Goal: Task Accomplishment & Management: Complete application form

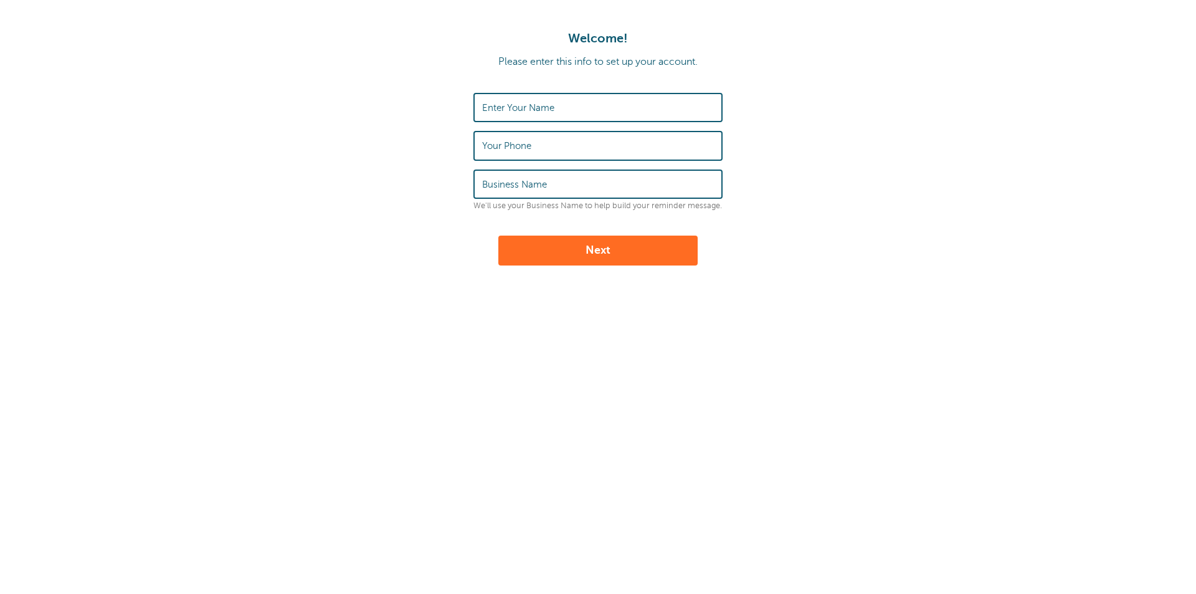
click at [601, 105] on input "Enter Your Name" at bounding box center [598, 107] width 232 height 27
click at [588, 108] on input "Enter Your Name" at bounding box center [598, 107] width 232 height 27
click at [576, 111] on input "Danielle" at bounding box center [598, 107] width 232 height 27
type input "Danielle Monsour"
click at [566, 136] on input "Your Phone" at bounding box center [598, 145] width 232 height 27
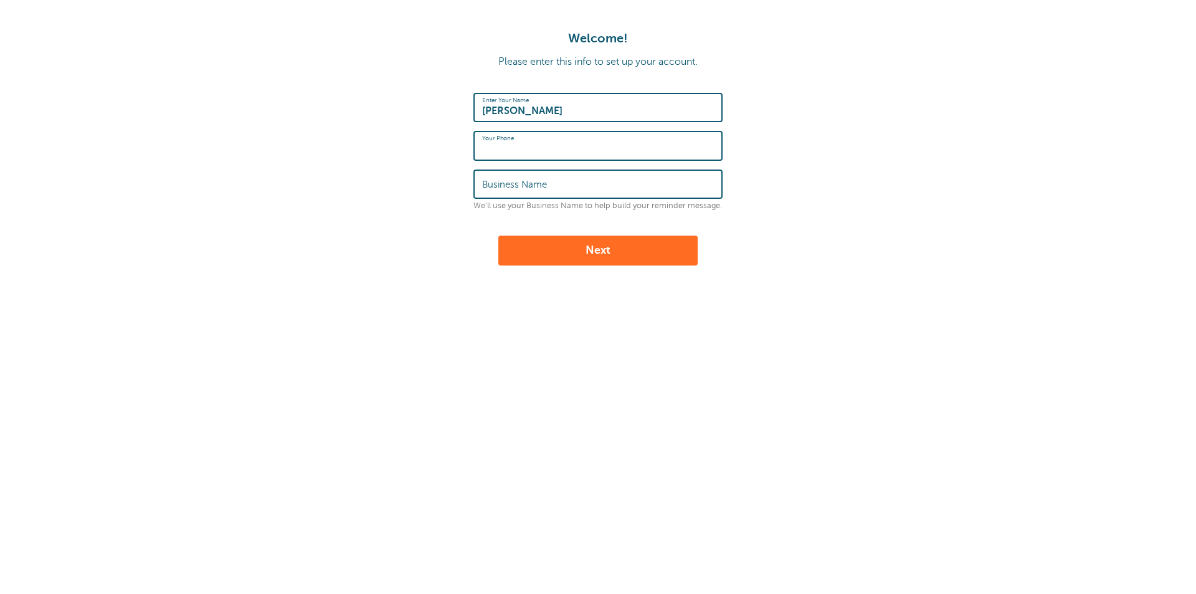
type input "2257212786"
click at [557, 180] on input "Business Name" at bounding box center [598, 184] width 232 height 27
type input "Unglesby & Macy"
click at [657, 242] on button "Next" at bounding box center [597, 250] width 199 height 30
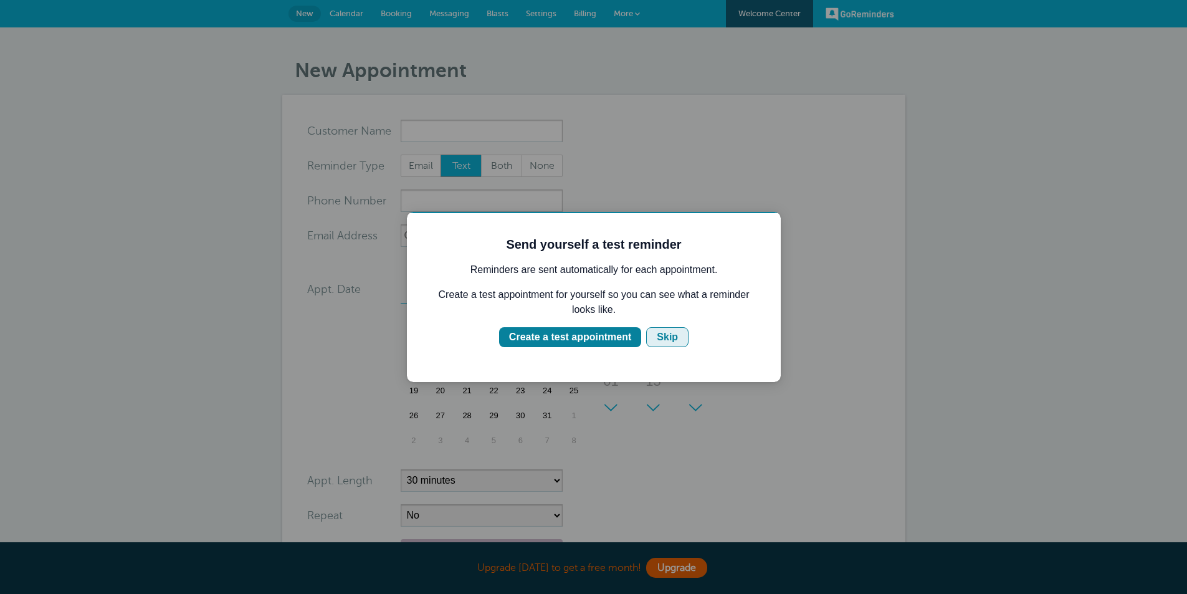
click at [681, 329] on button "Skip" at bounding box center [667, 337] width 42 height 20
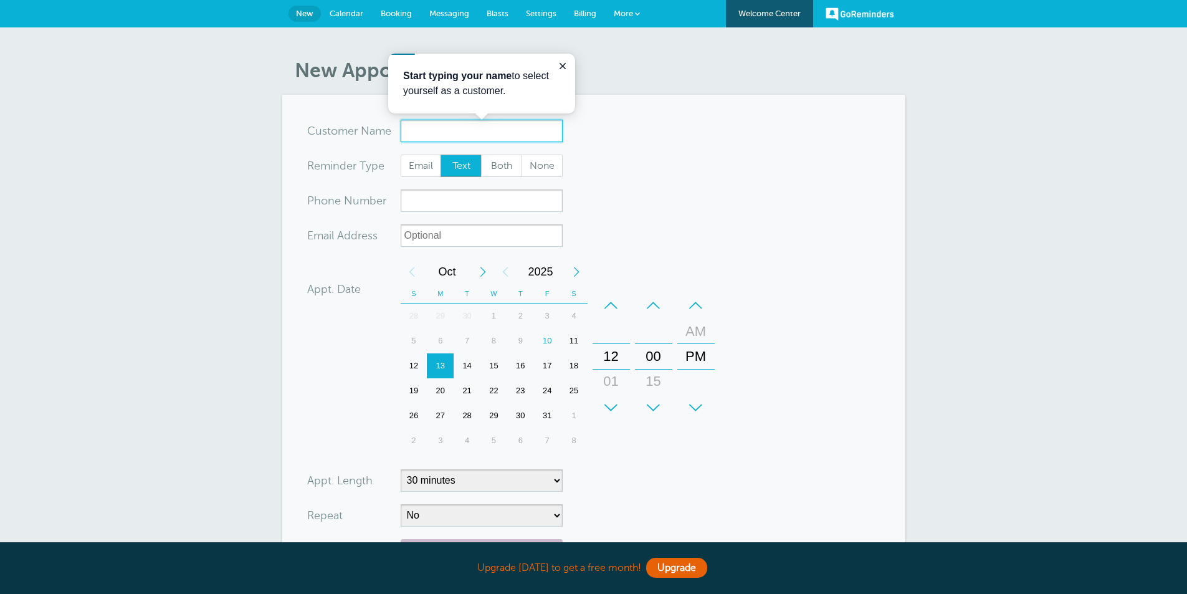
click at [470, 126] on input "x-no-autofill" at bounding box center [481, 131] width 162 height 22
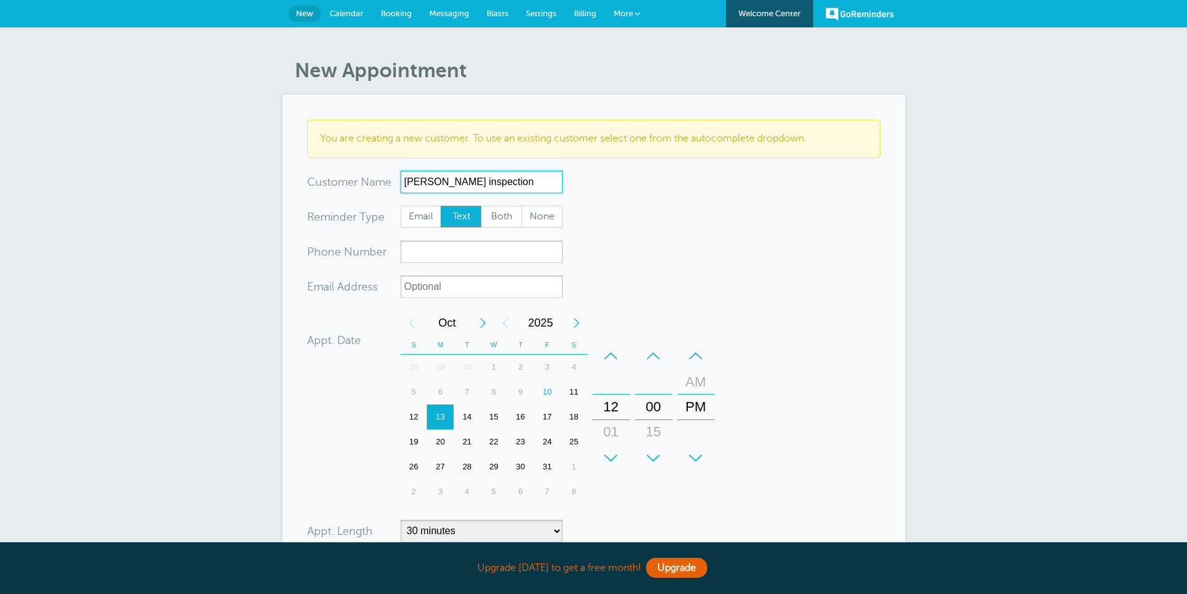
drag, startPoint x: 528, startPoint y: 176, endPoint x: 441, endPoint y: 175, distance: 86.6
click at [441, 175] on input "Danielle inspection" at bounding box center [481, 182] width 162 height 22
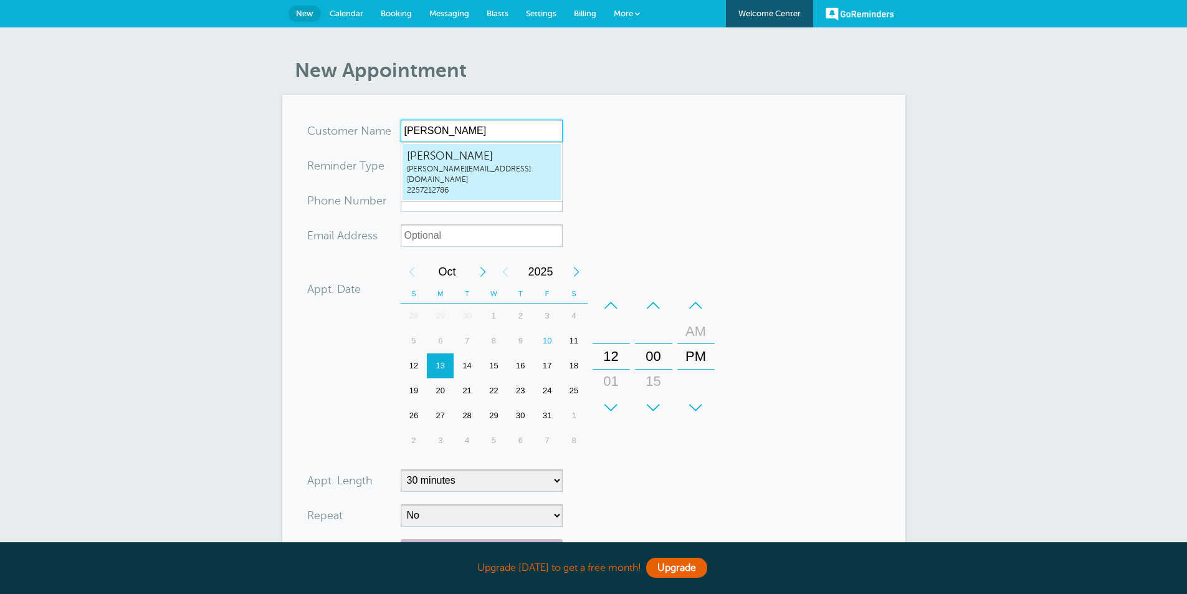
click at [546, 159] on span "Danielle Monsour" at bounding box center [481, 156] width 149 height 16
type input "DanielleMonsourdanielle@umtrial.com2257212786"
type input "Danielle Monsour"
type input "2257212786"
type input "[PERSON_NAME][EMAIL_ADDRESS][DOMAIN_NAME]"
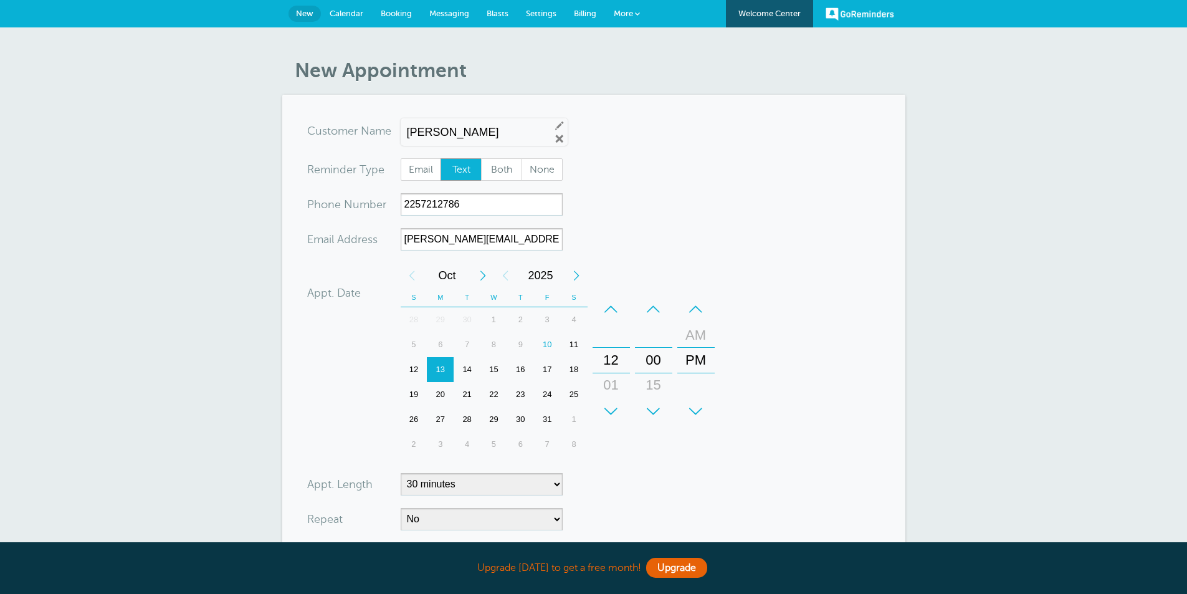
click at [688, 151] on form "You are creating a new customer. To use an existing customer select one from th…" at bounding box center [593, 377] width 573 height 514
click at [516, 176] on span "Both" at bounding box center [501, 169] width 40 height 21
click at [481, 158] on input "Both" at bounding box center [480, 158] width 1 height 1
radio input "true"
click at [637, 207] on form "You are creating a new customer. To use an existing customer select one from th…" at bounding box center [593, 377] width 573 height 514
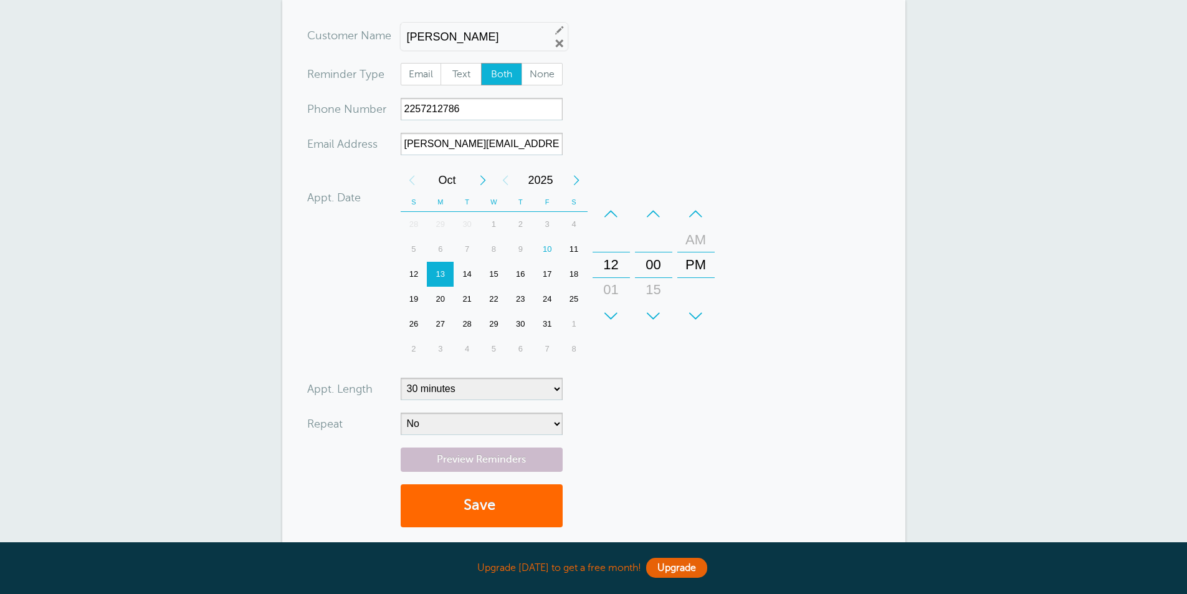
scroll to position [125, 0]
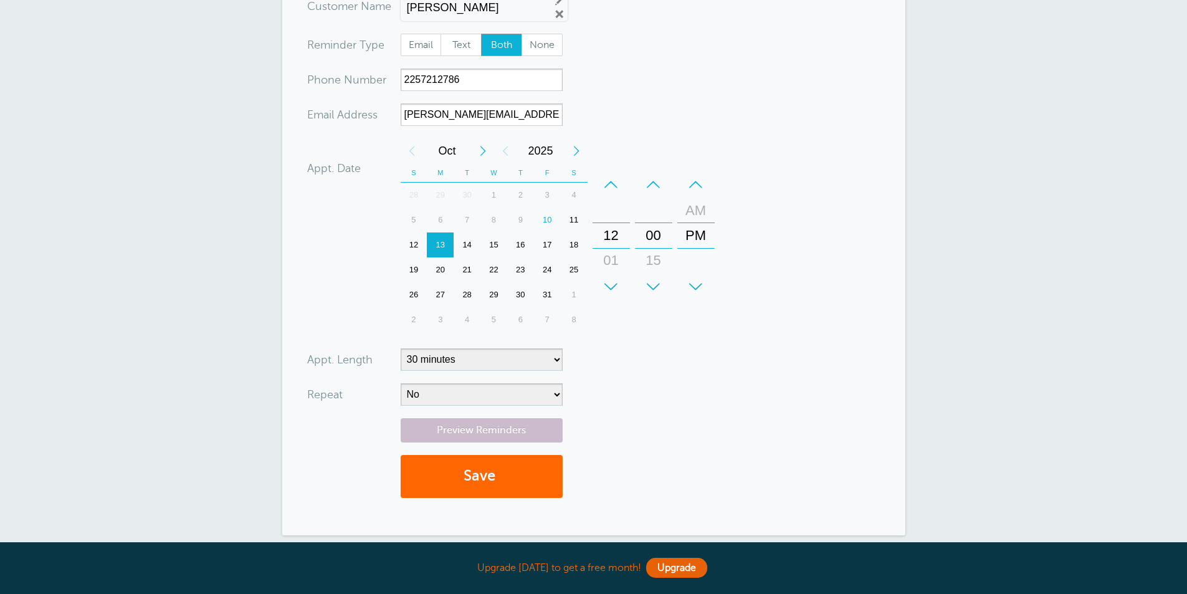
click at [544, 223] on div "10" at bounding box center [547, 219] width 27 height 25
click at [615, 277] on div "+" at bounding box center [610, 286] width 37 height 25
click at [455, 356] on select "5 minutes 10 minutes 15 minutes 20 minutes 25 minutes 30 minutes 35 minutes 40 …" at bounding box center [481, 359] width 162 height 22
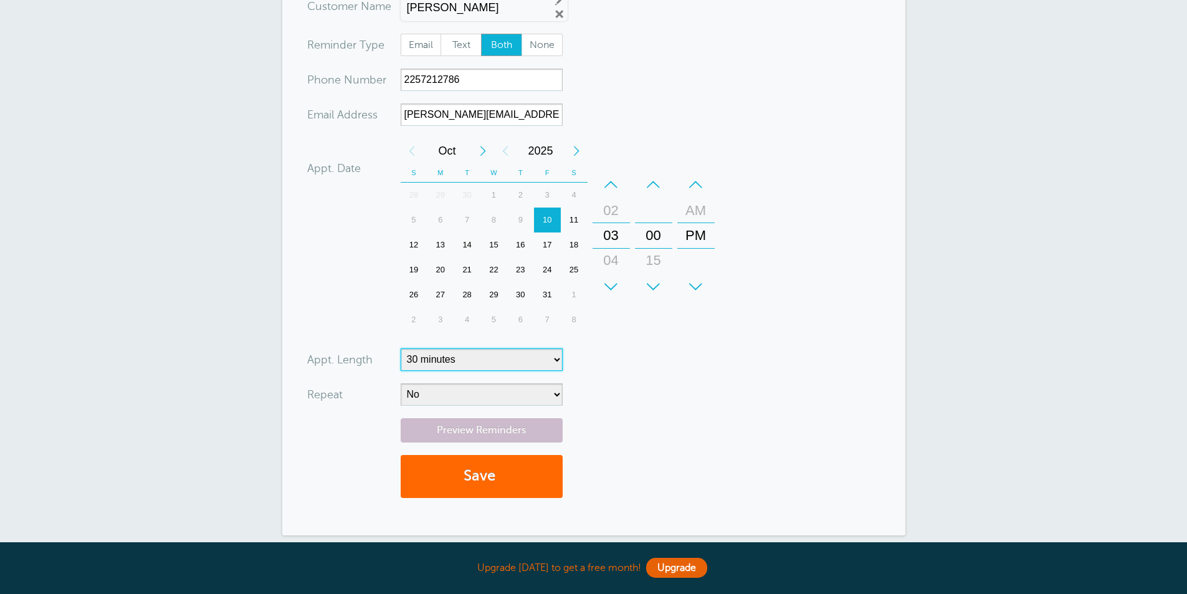
select select "120"
click at [400, 348] on select "5 minutes 10 minutes 15 minutes 20 minutes 25 minutes 30 minutes 35 minutes 40 …" at bounding box center [481, 359] width 162 height 22
click at [620, 384] on form "You are creating a new customer. To use an existing customer select one from th…" at bounding box center [593, 252] width 573 height 514
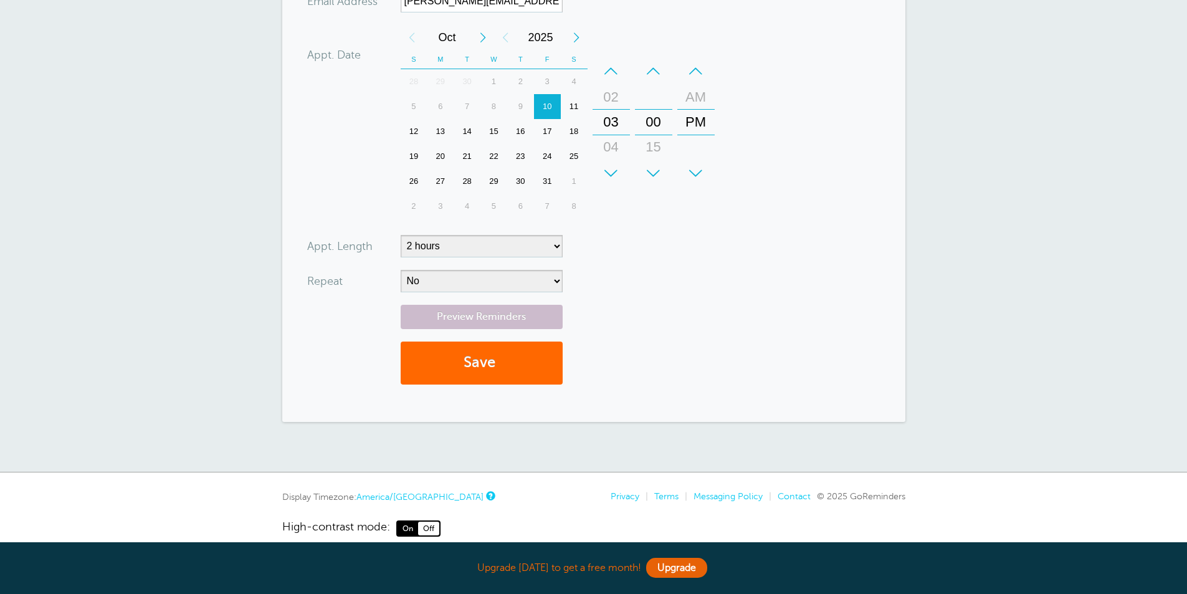
scroll to position [249, 0]
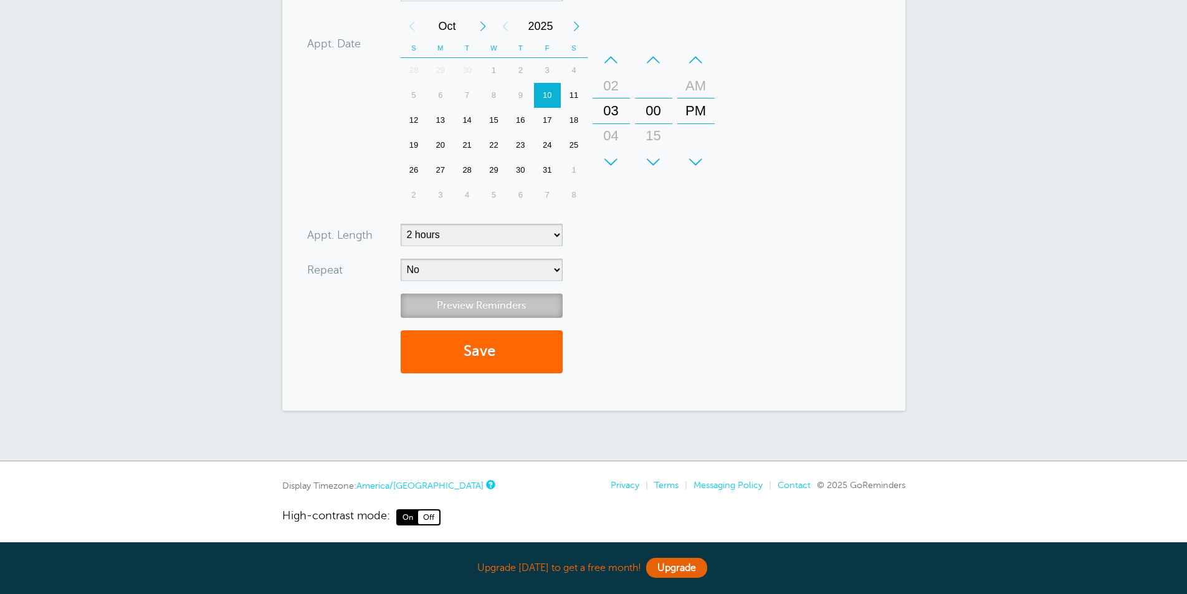
click at [523, 311] on link "Preview Reminders" at bounding box center [481, 305] width 162 height 24
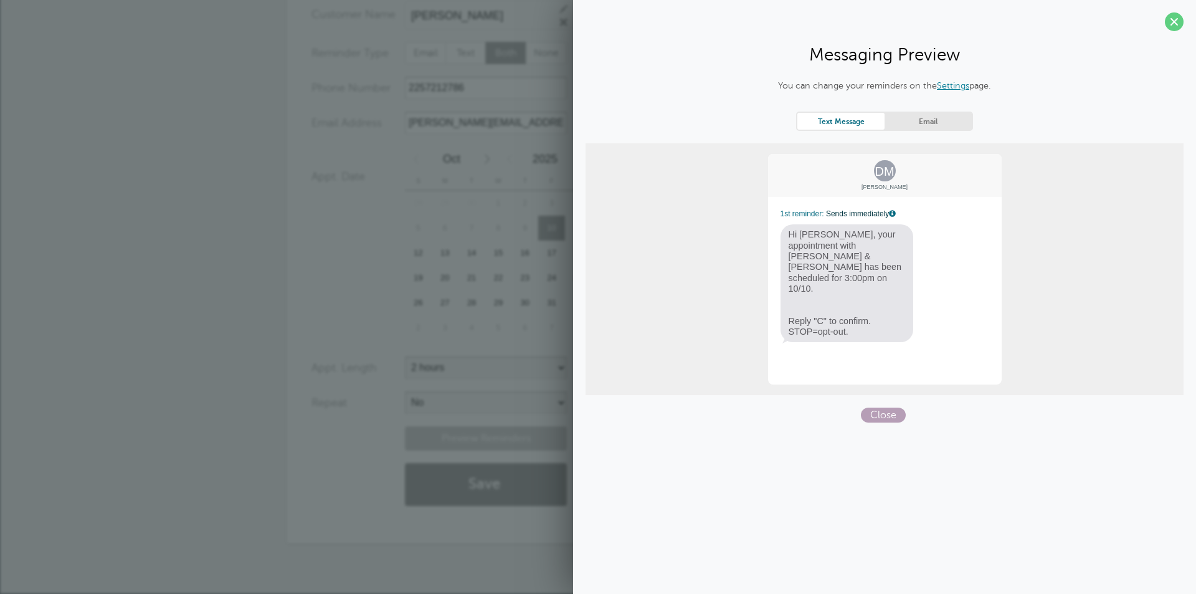
click at [892, 417] on span "Close" at bounding box center [883, 414] width 45 height 15
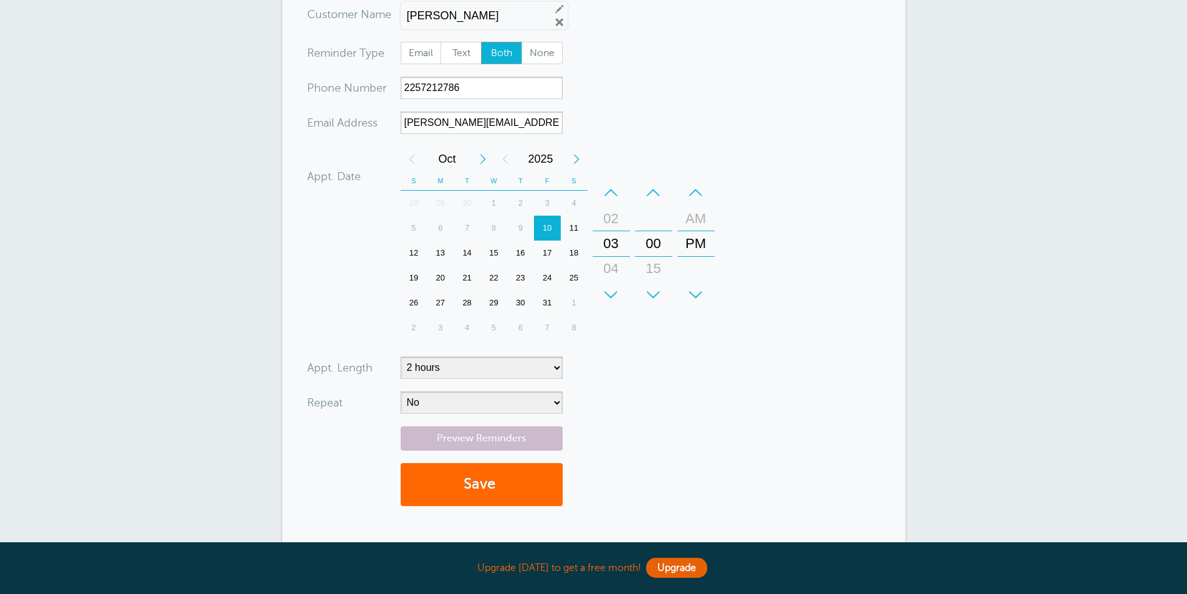
click at [656, 414] on form "You are creating a new customer. To use an existing customer select one from th…" at bounding box center [593, 260] width 573 height 514
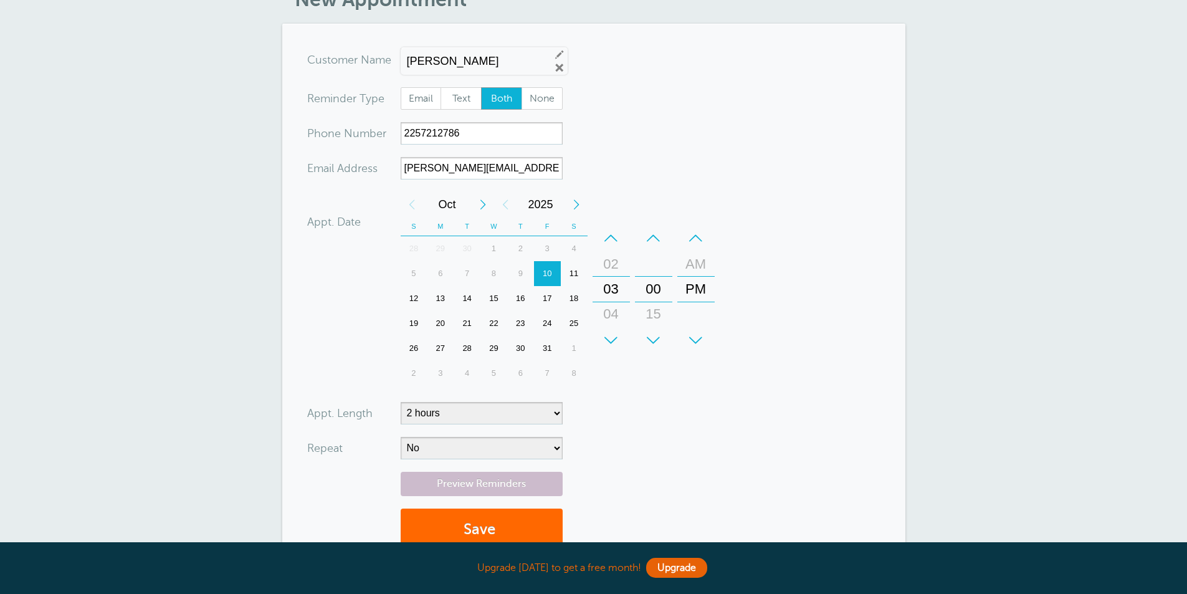
scroll to position [0, 0]
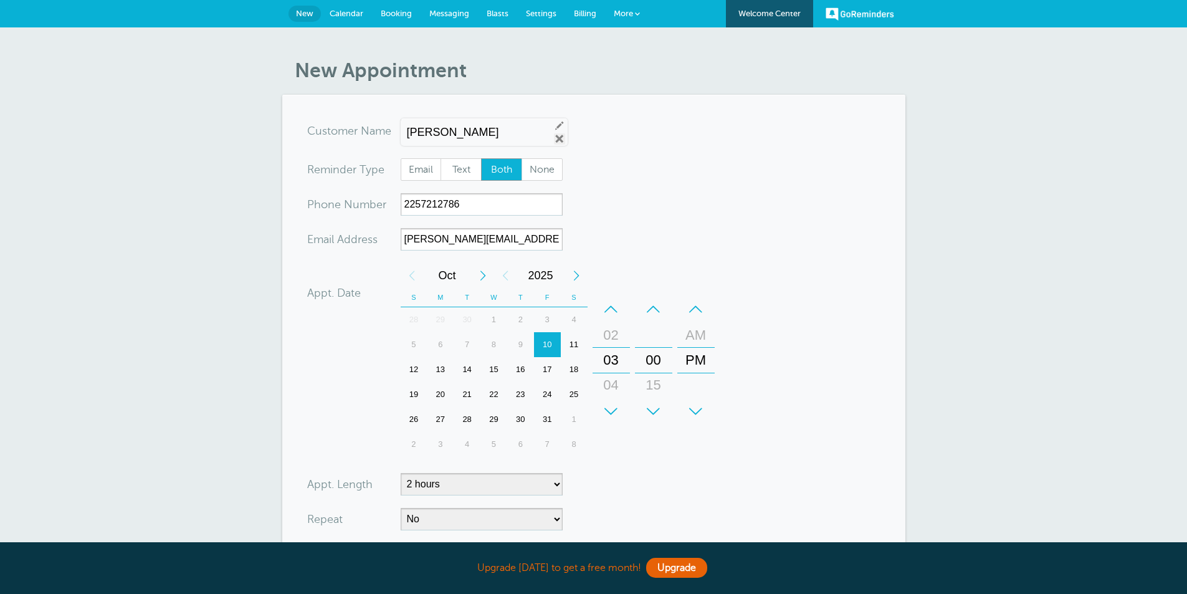
click at [557, 138] on link "Remove" at bounding box center [559, 138] width 11 height 11
radio input "true"
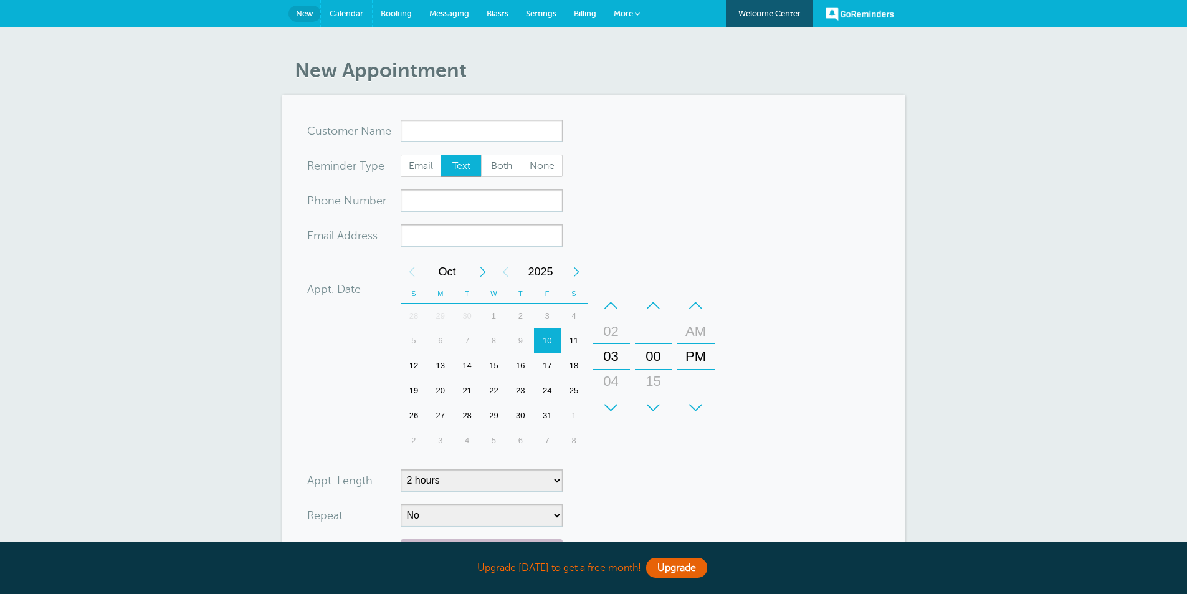
drag, startPoint x: 336, startPoint y: 14, endPoint x: 645, endPoint y: 72, distance: 314.8
click at [337, 16] on span "Calendar" at bounding box center [346, 13] width 34 height 9
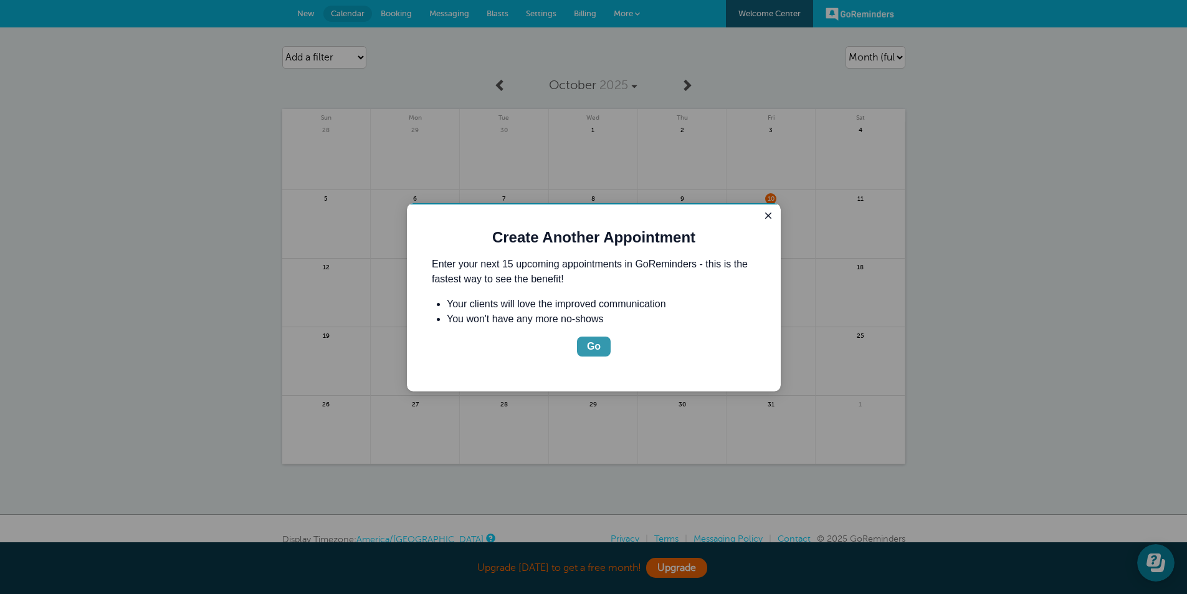
click at [593, 346] on div "Go" at bounding box center [594, 346] width 14 height 15
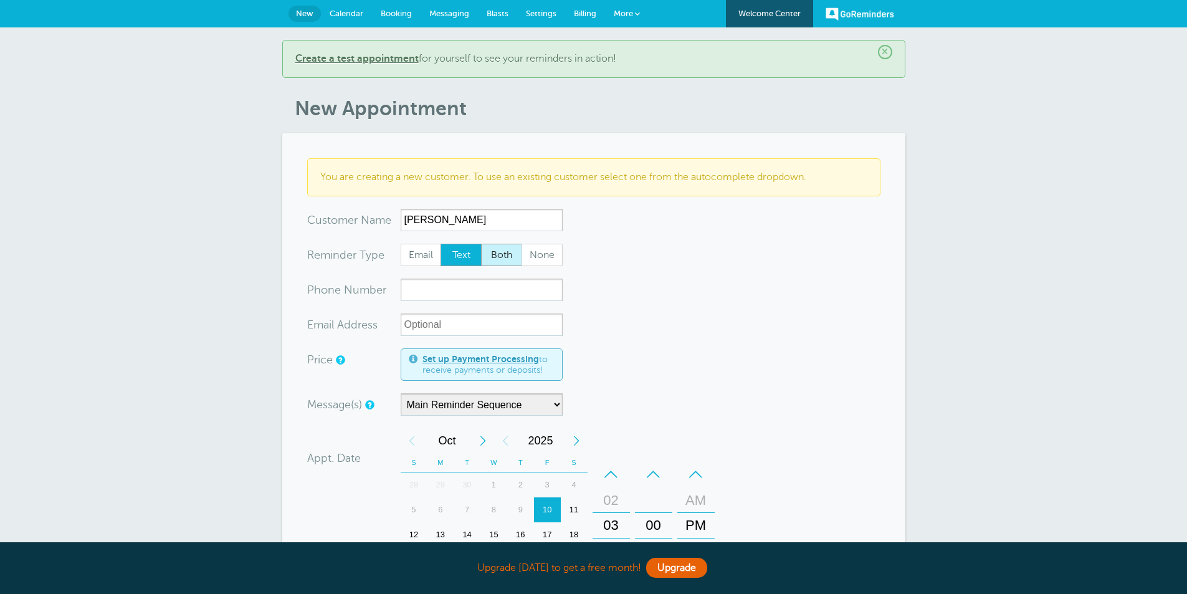
type input "Amanda Henry"
click at [494, 262] on span "Both" at bounding box center [501, 254] width 40 height 21
click at [481, 244] on input "Both" at bounding box center [480, 243] width 1 height 1
radio input "true"
click at [473, 294] on input "xxx-no-autofill" at bounding box center [481, 289] width 162 height 22
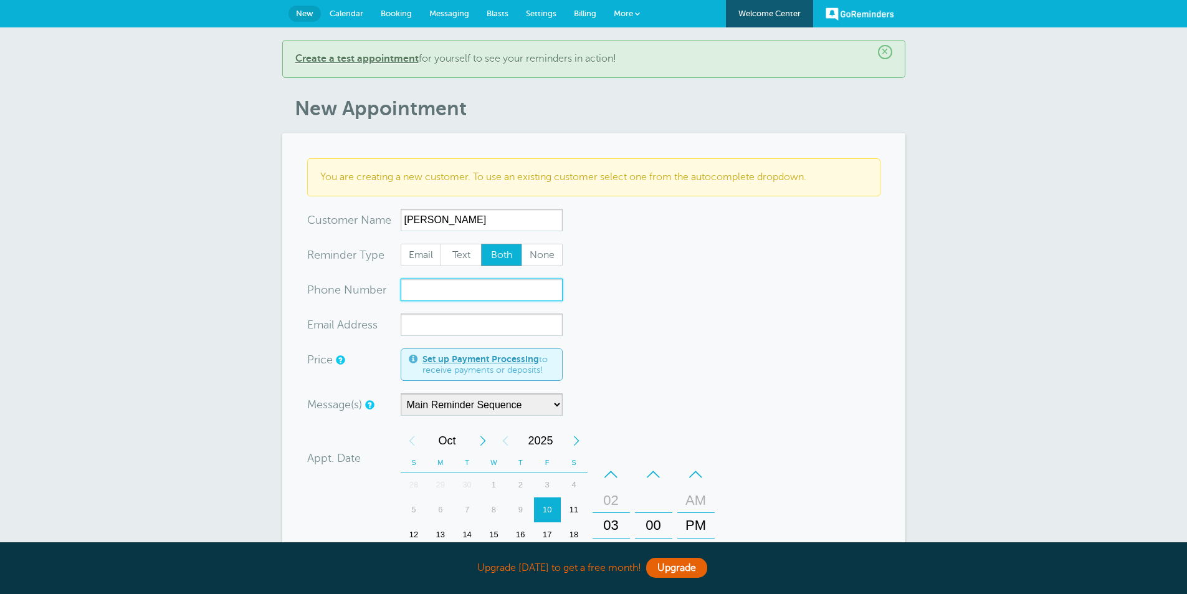
click at [495, 293] on input "xxx-no-autofill" at bounding box center [481, 289] width 162 height 22
click at [458, 295] on input "xxx-no-autofill" at bounding box center [481, 289] width 162 height 22
click at [497, 293] on input "xxx-no-autofill" at bounding box center [481, 289] width 162 height 22
paste input "504-462-4489"
type input "504-462-4489"
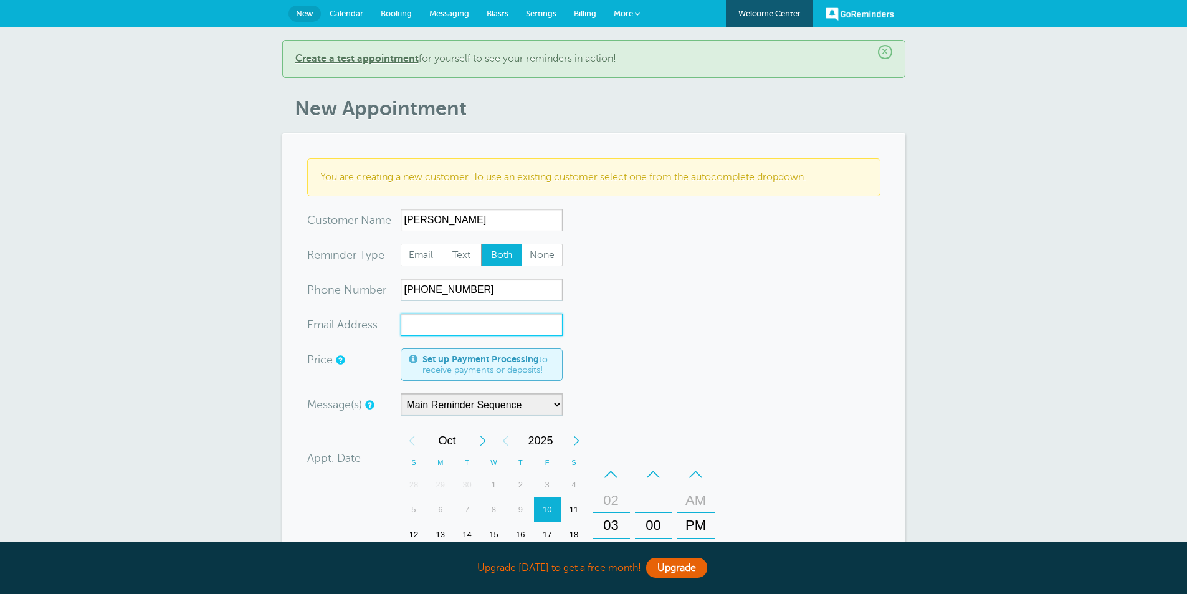
click at [475, 318] on input "xx-no-autofill" at bounding box center [481, 324] width 162 height 22
paste input "mailto:henryamanda2007@gmail.com"
drag, startPoint x: 420, startPoint y: 326, endPoint x: 382, endPoint y: 328, distance: 38.7
click at [382, 328] on div "xx-no-autofill Ema il Add ress mailto:henryamanda2007@gmail.com" at bounding box center [434, 324] width 255 height 22
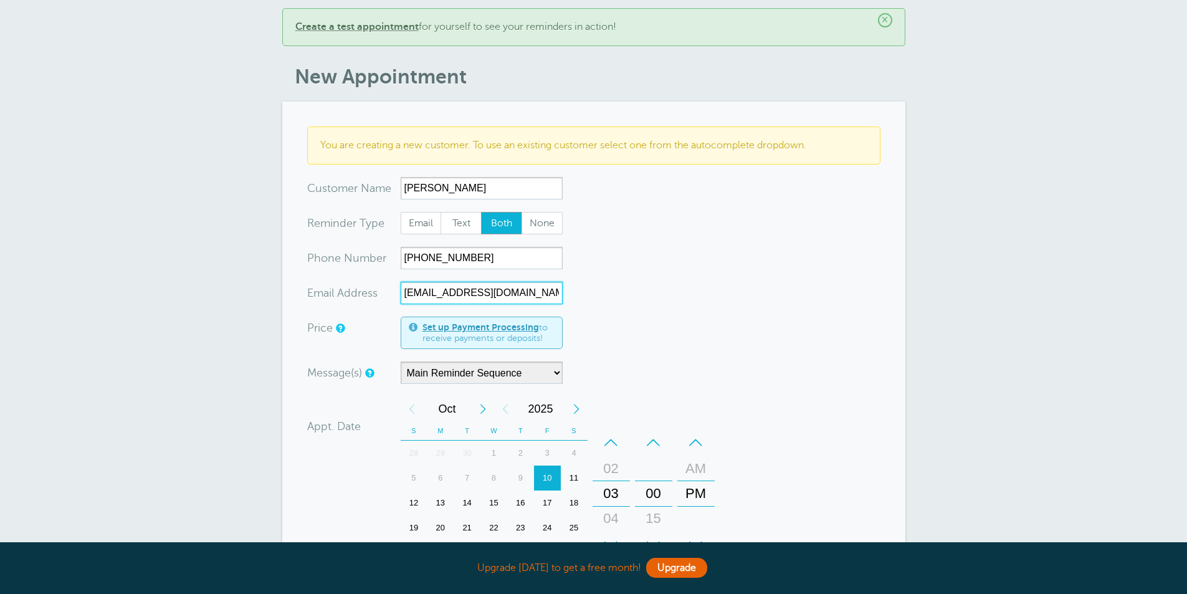
scroll to position [62, 0]
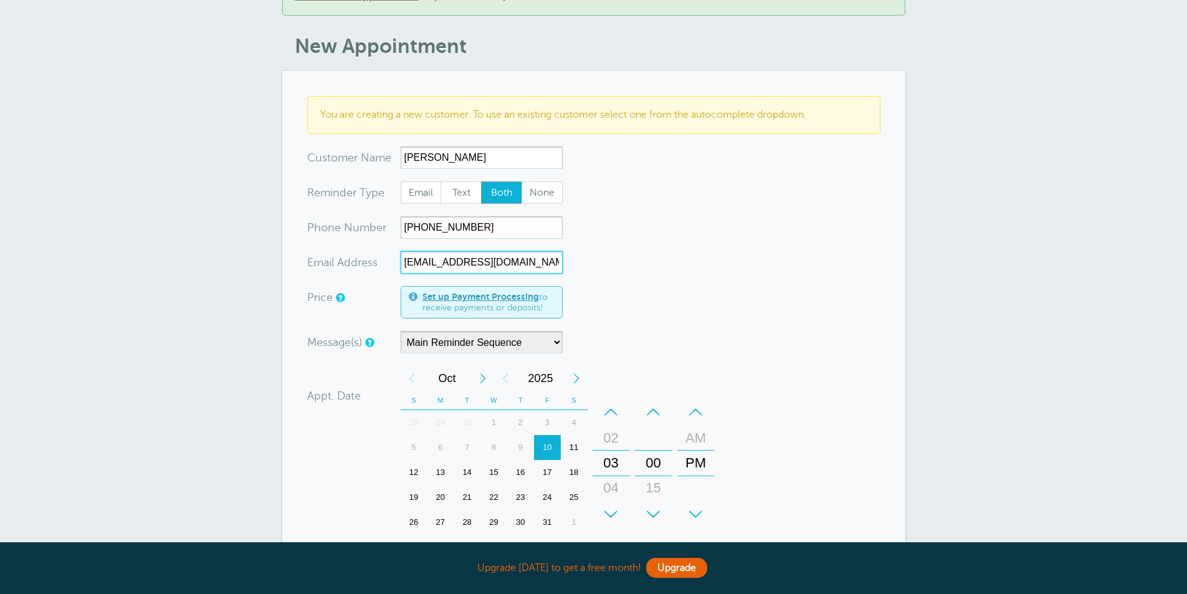
type input "henryamanda2007@gmail.com"
click at [559, 343] on select "Main Reminder Sequence" at bounding box center [481, 342] width 162 height 22
click at [723, 328] on form "You are creating a new customer. To use an existing customer select one from th…" at bounding box center [593, 429] width 573 height 666
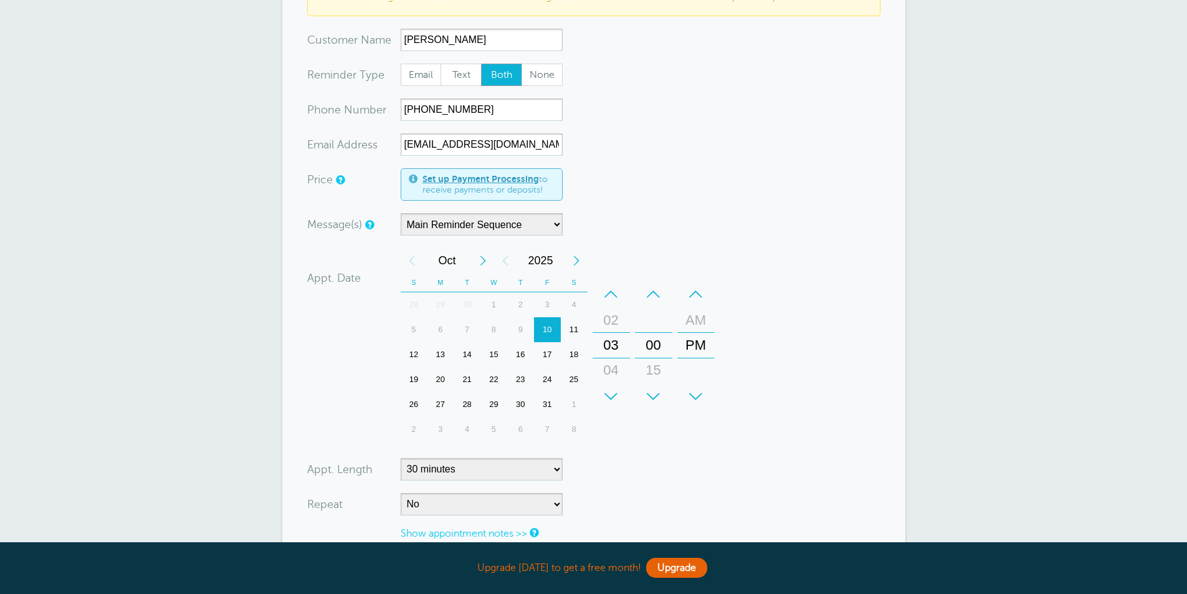
scroll to position [249, 0]
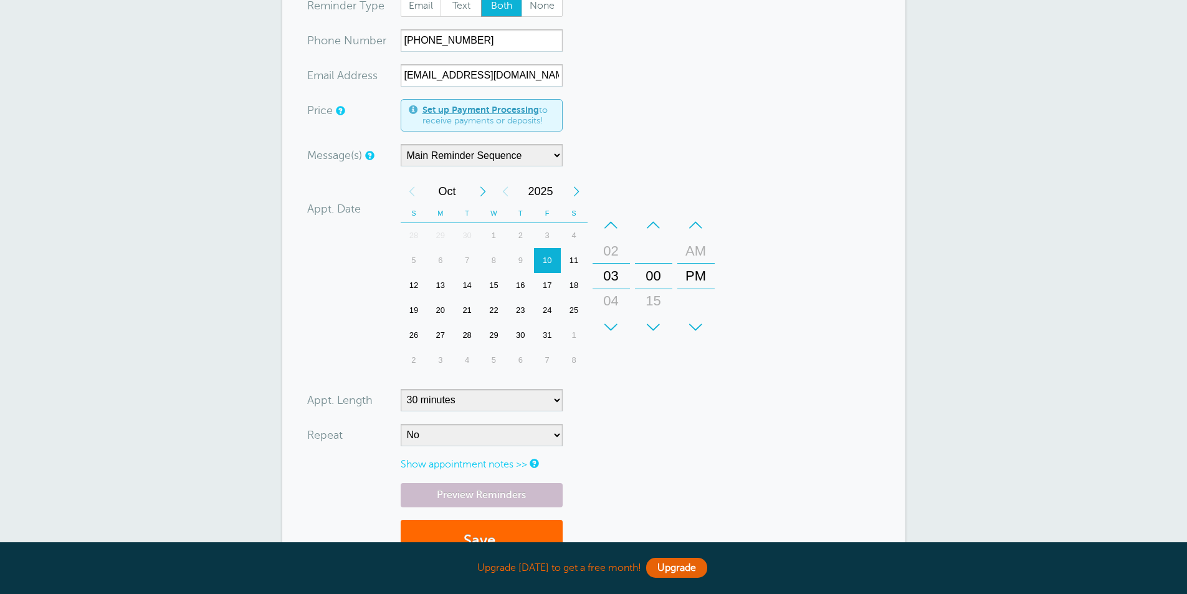
click at [443, 285] on div "13" at bounding box center [440, 285] width 27 height 25
click at [615, 225] on div "–" at bounding box center [610, 224] width 37 height 25
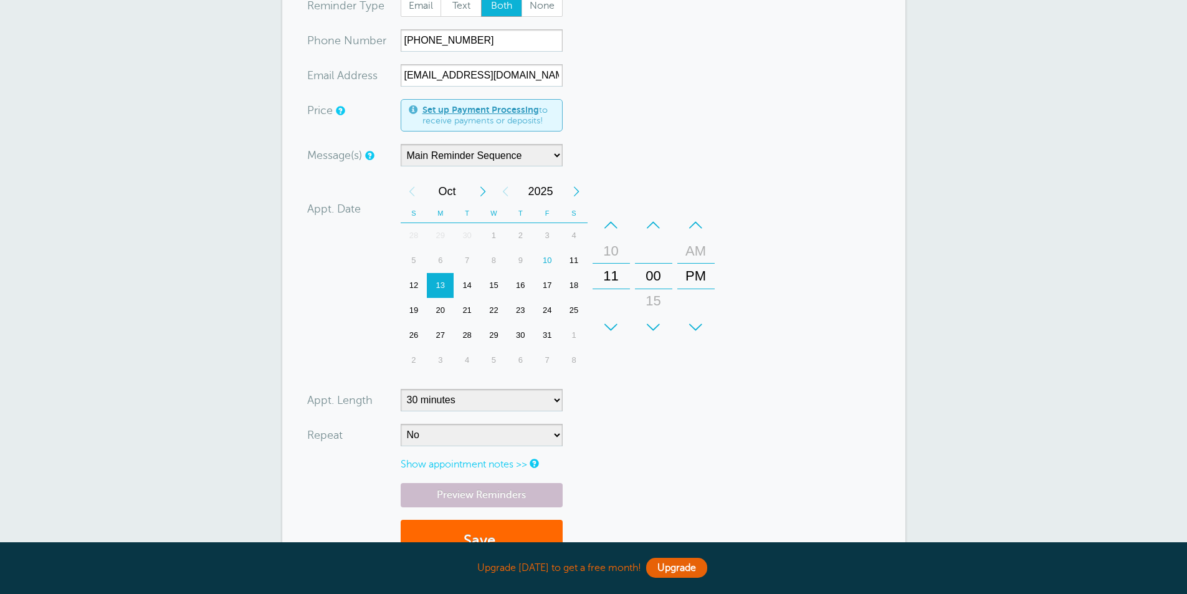
click at [615, 225] on div "–" at bounding box center [610, 224] width 37 height 25
click at [698, 338] on div "+" at bounding box center [695, 327] width 37 height 25
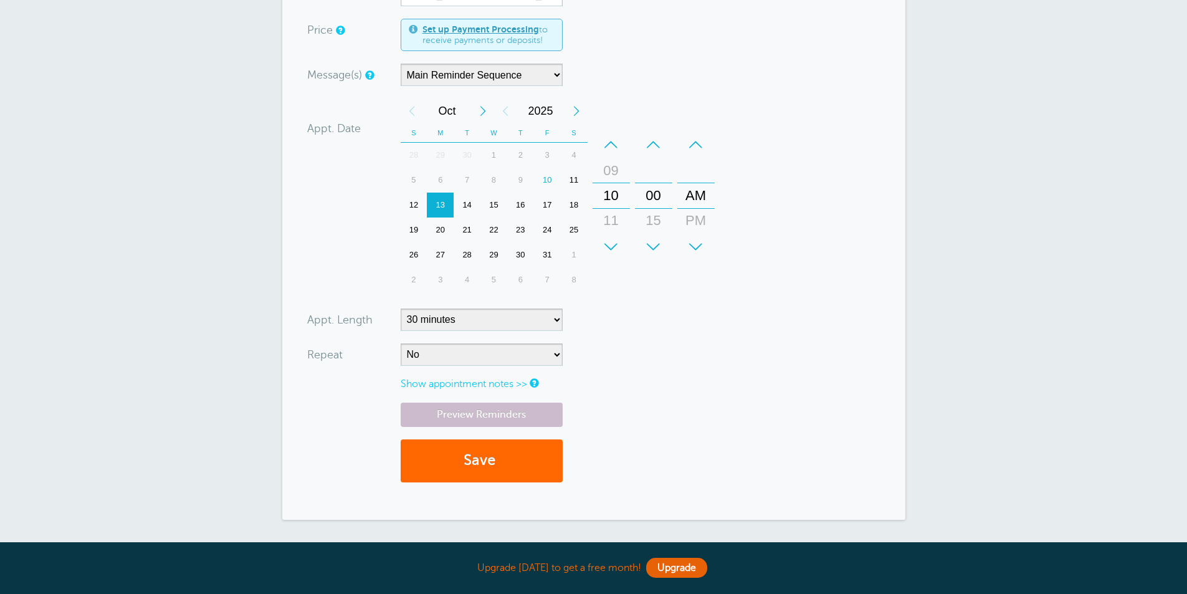
scroll to position [374, 0]
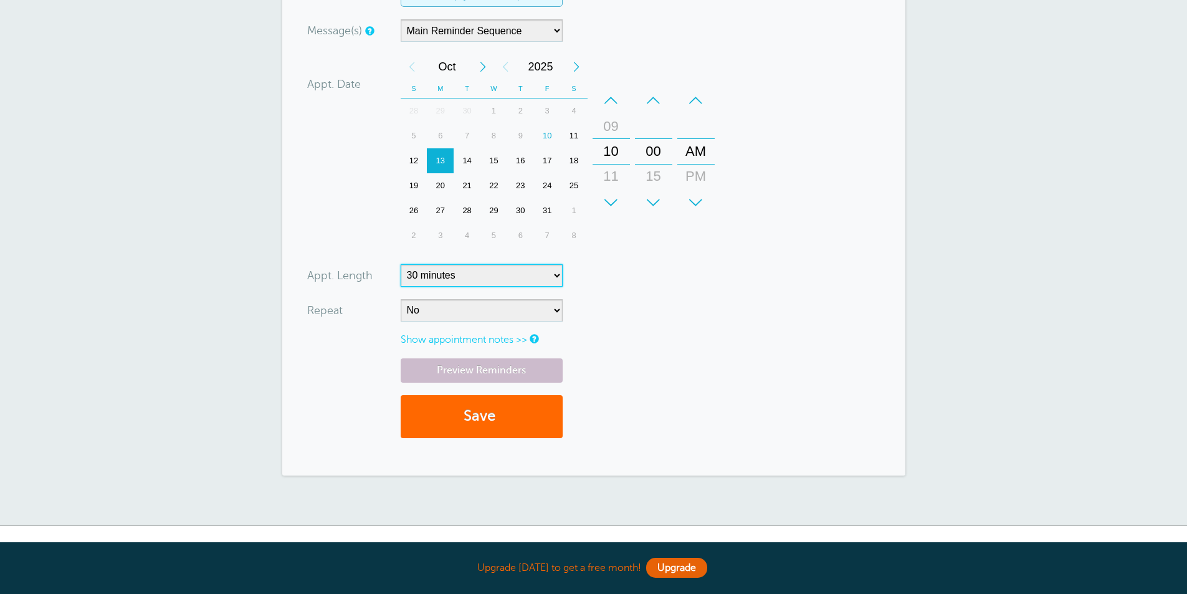
click at [554, 270] on select "5 minutes 10 minutes 15 minutes 20 minutes 25 minutes 30 minutes 35 minutes 40 …" at bounding box center [481, 275] width 162 height 22
click at [400, 264] on select "5 minutes 10 minutes 15 minutes 20 minutes 25 minutes 30 minutes 35 minutes 40 …" at bounding box center [481, 275] width 162 height 22
click at [659, 313] on form "You are creating a new customer. To use an existing customer select one from th…" at bounding box center [593, 117] width 573 height 666
click at [555, 273] on select "5 minutes 10 minutes 15 minutes 20 minutes 25 minutes 30 minutes 35 minutes 40 …" at bounding box center [481, 275] width 162 height 22
select select "150"
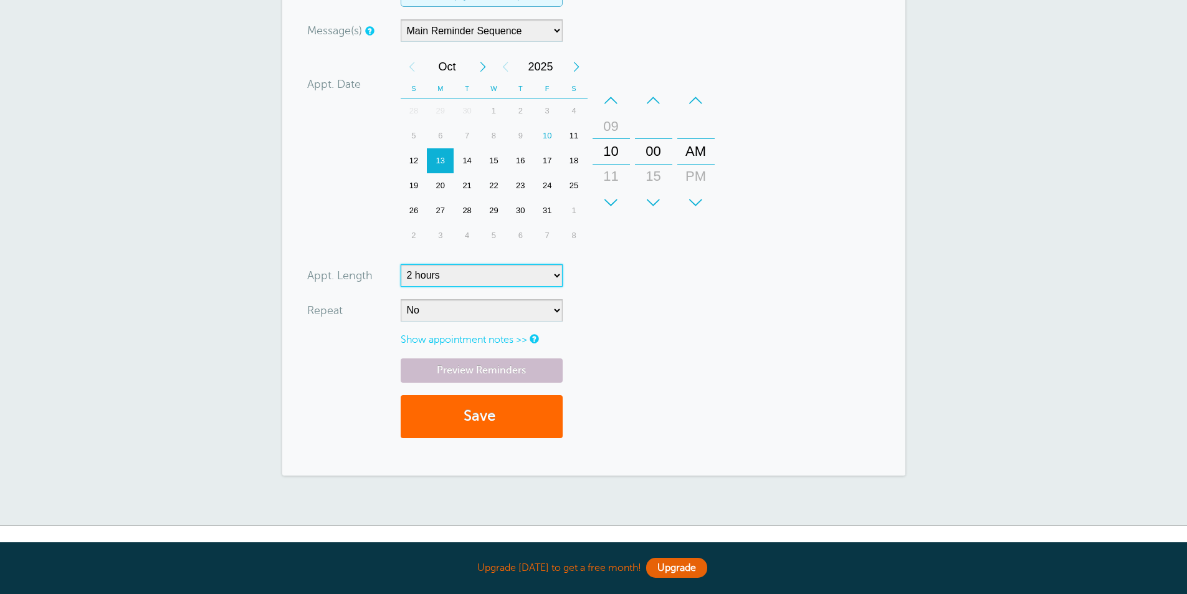
click at [400, 264] on select "5 minutes 10 minutes 15 minutes 20 minutes 25 minutes 30 minutes 35 minutes 40 …" at bounding box center [481, 275] width 162 height 22
click at [633, 290] on form "You are creating a new customer. To use an existing customer select one from th…" at bounding box center [593, 117] width 573 height 666
click at [499, 415] on span "submit" at bounding box center [497, 415] width 4 height 17
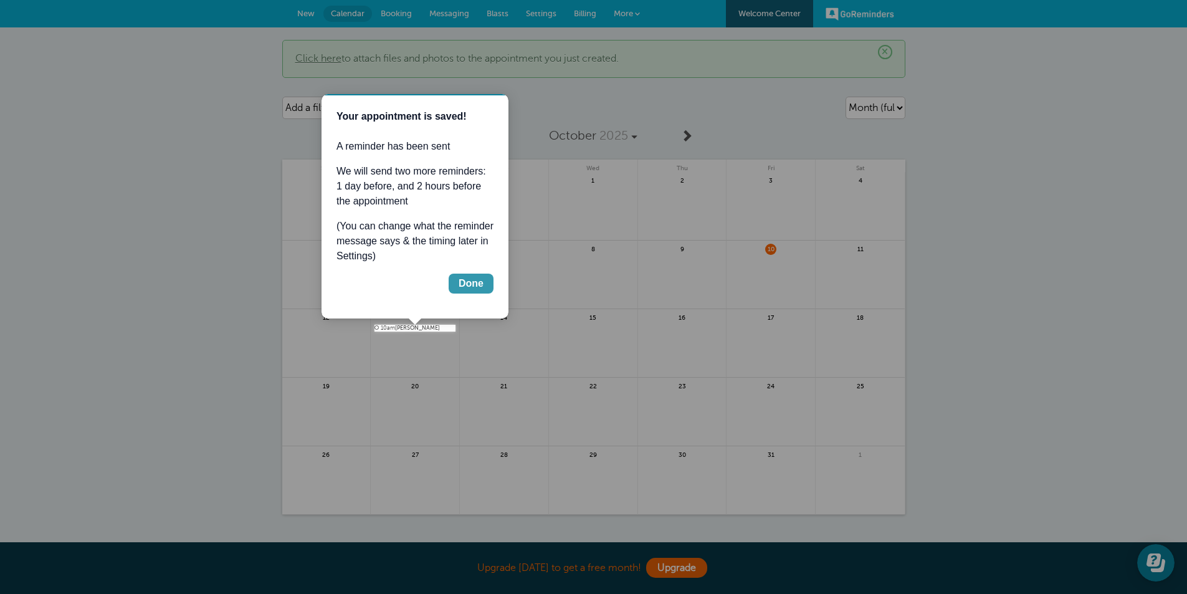
click at [473, 286] on div "Done" at bounding box center [470, 283] width 25 height 15
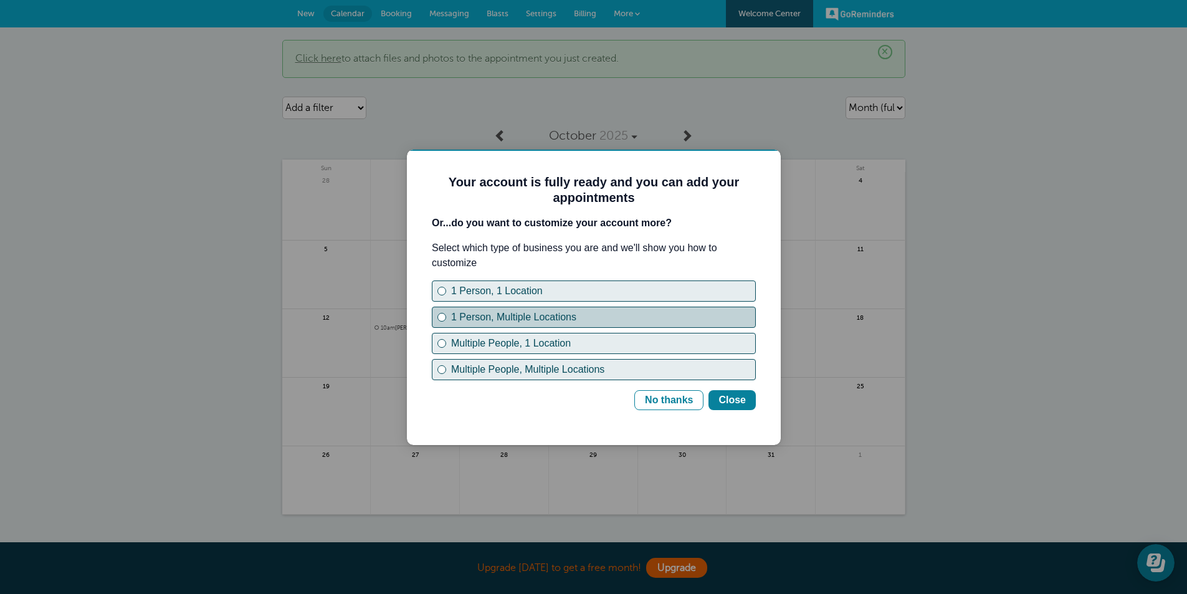
click at [475, 316] on div "1 Person, Multiple Locations" at bounding box center [603, 317] width 304 height 15
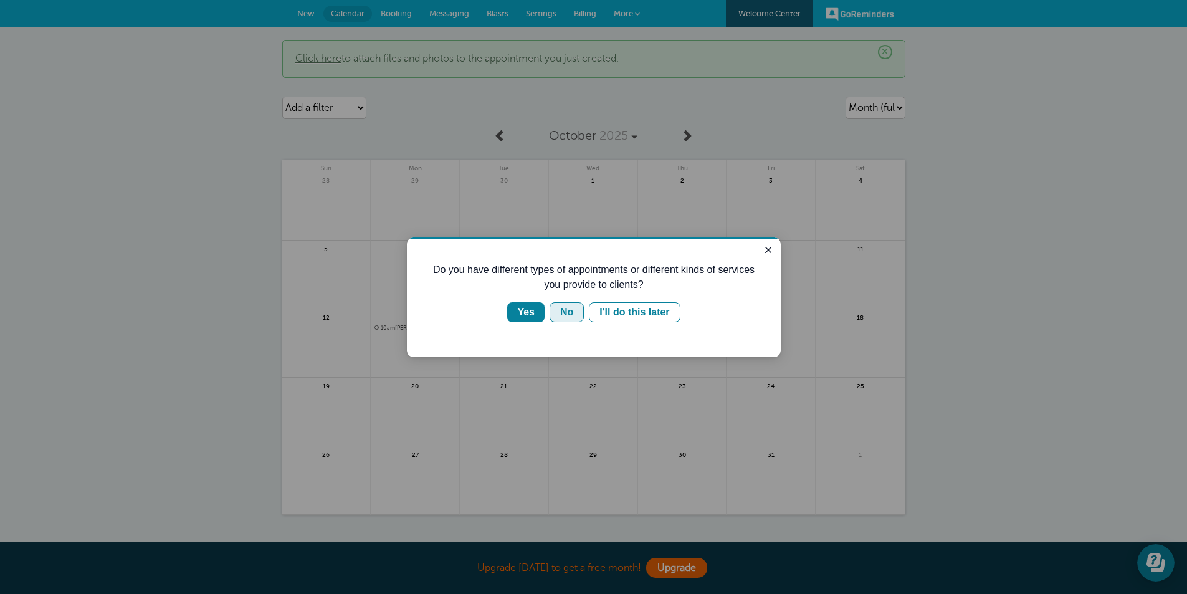
click at [571, 315] on div "No" at bounding box center [566, 312] width 13 height 15
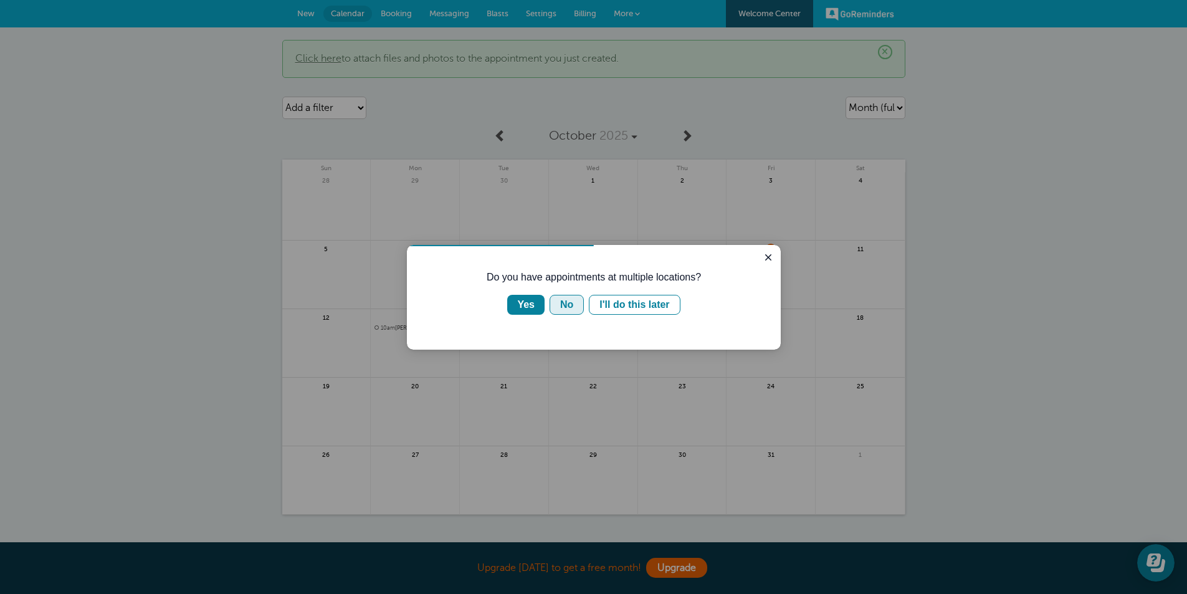
click at [565, 302] on div "No" at bounding box center [566, 304] width 13 height 15
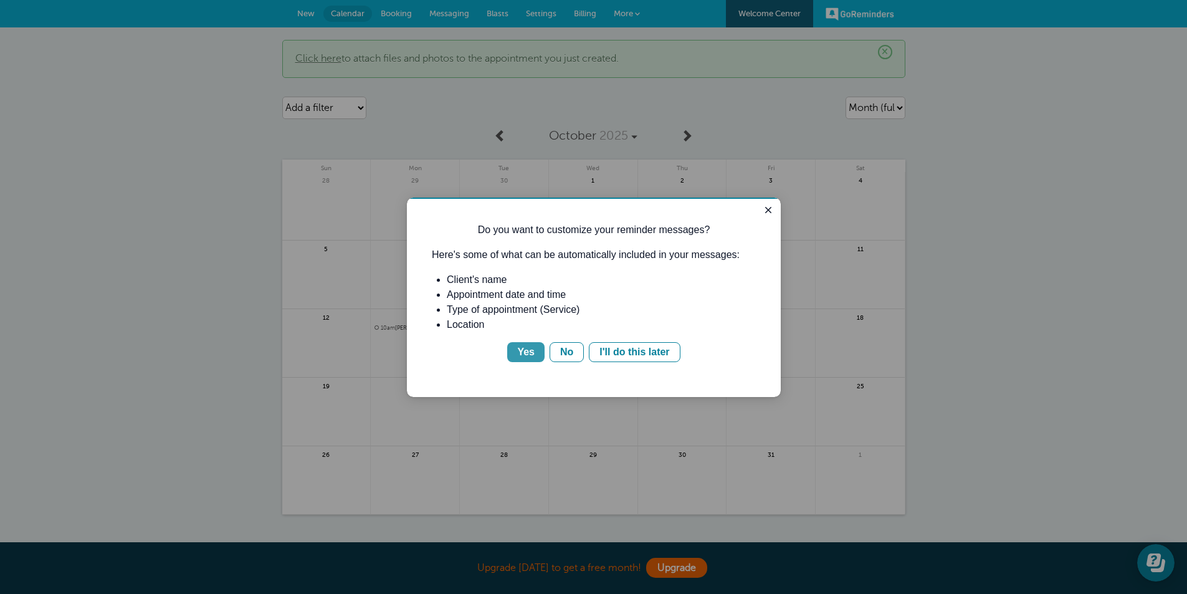
click at [518, 354] on button "Yes" at bounding box center [525, 352] width 37 height 20
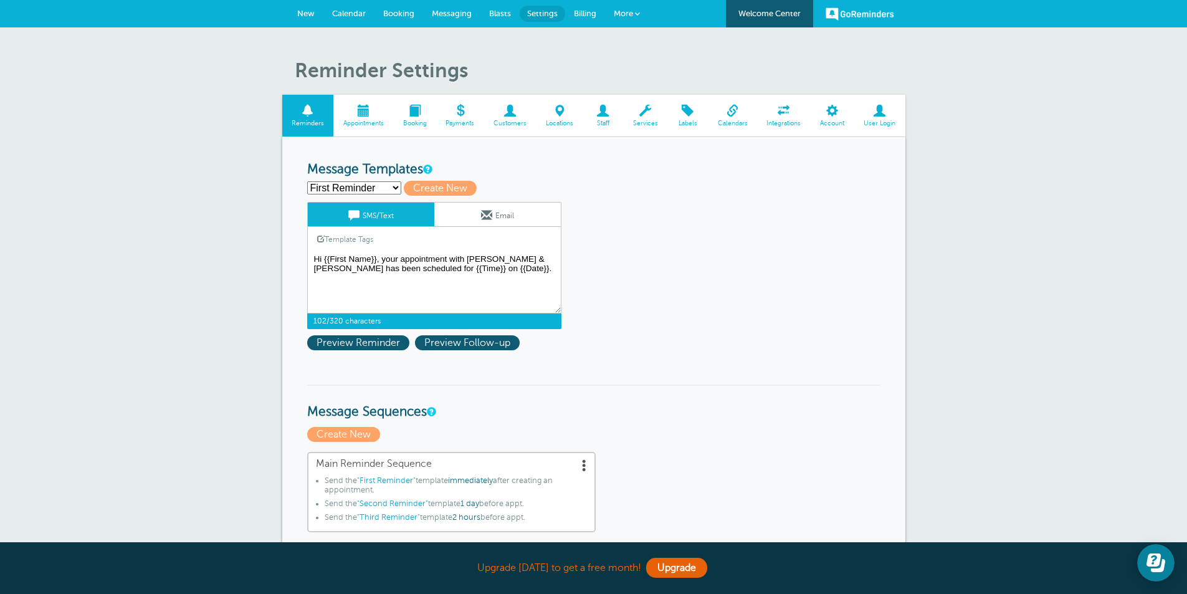
click at [371, 269] on textarea "Hi {{First Name}}, your appointment with Unglesby & Macy has been scheduled for…" at bounding box center [434, 282] width 254 height 62
click at [532, 260] on textarea "Hi {{First Name}}, your appointment with Unglesby & Macy has been scheduled for…" at bounding box center [434, 282] width 254 height 62
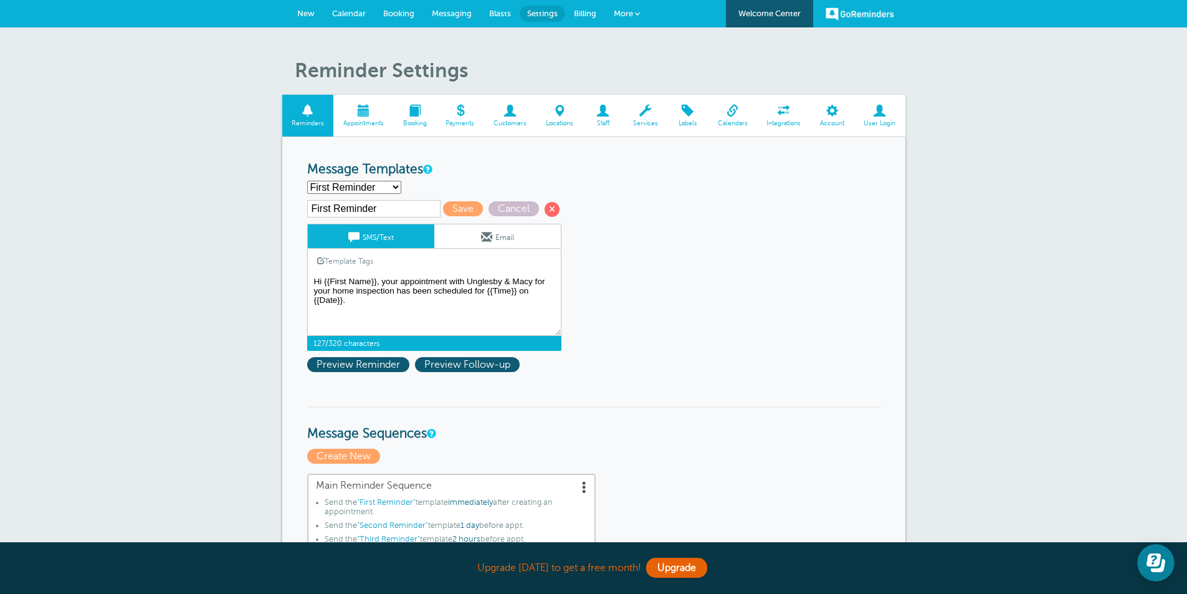
click at [405, 306] on textarea "Hi {{First Name}}, your appointment with Unglesby & Macy has been scheduled for…" at bounding box center [434, 304] width 254 height 62
type textarea "Hi {{First Name}}, your appointment with Unglesby & Macy for your home inspecti…"
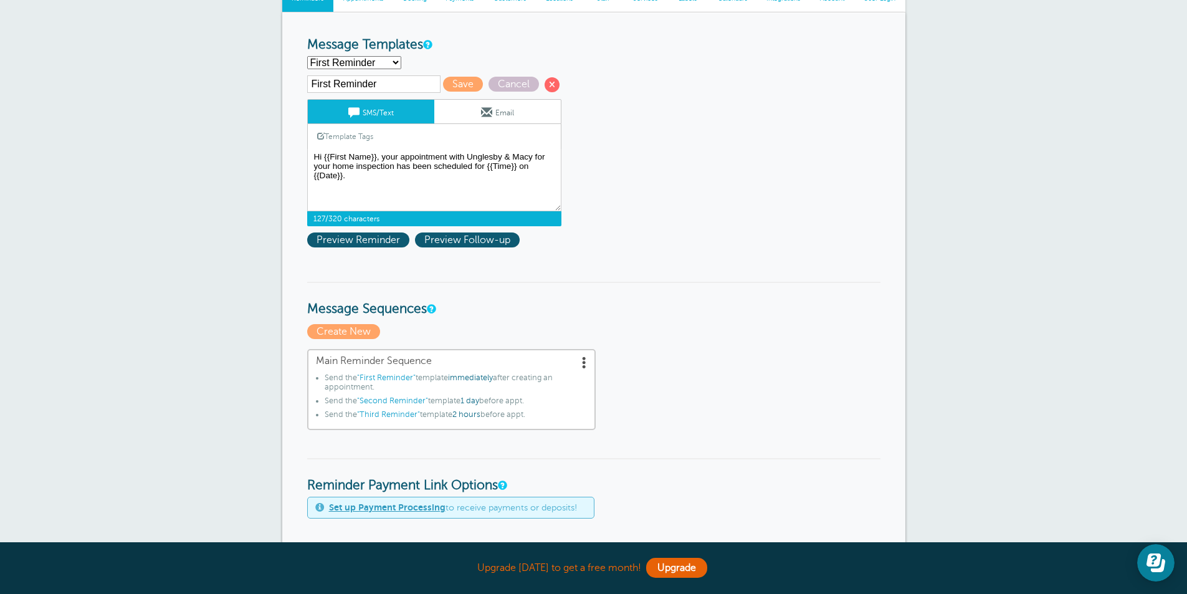
scroll to position [62, 0]
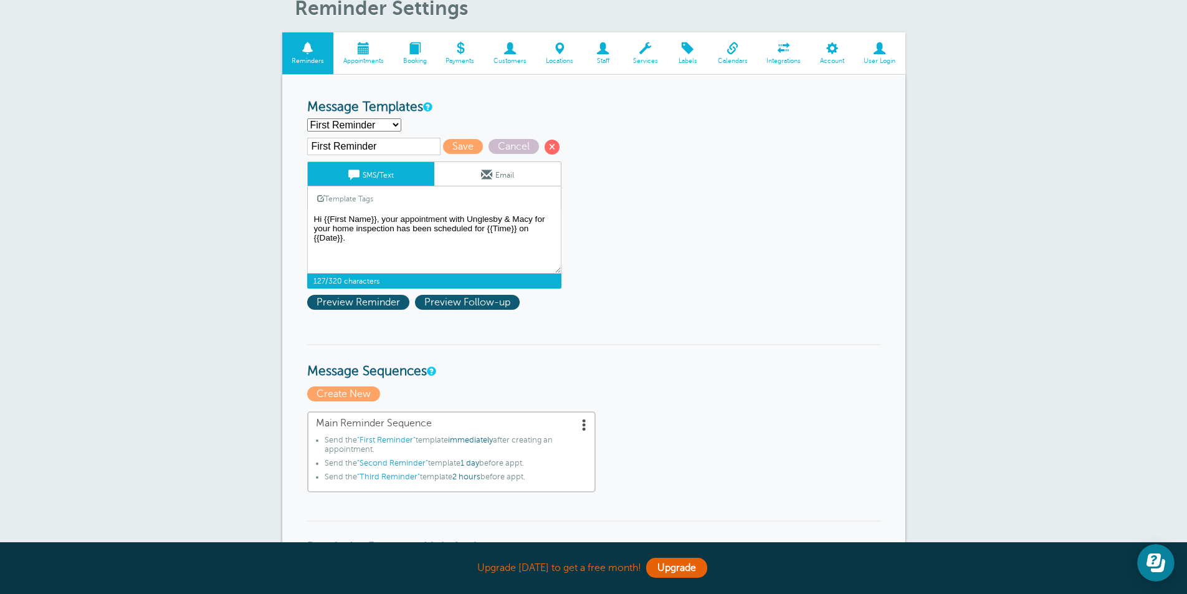
click at [392, 128] on select "First Reminder Second Reminder Third Reminder Create new..." at bounding box center [354, 124] width 94 height 13
click at [307, 118] on select "First Reminder Second Reminder Third Reminder Create new..." at bounding box center [354, 124] width 94 height 13
select select "163732"
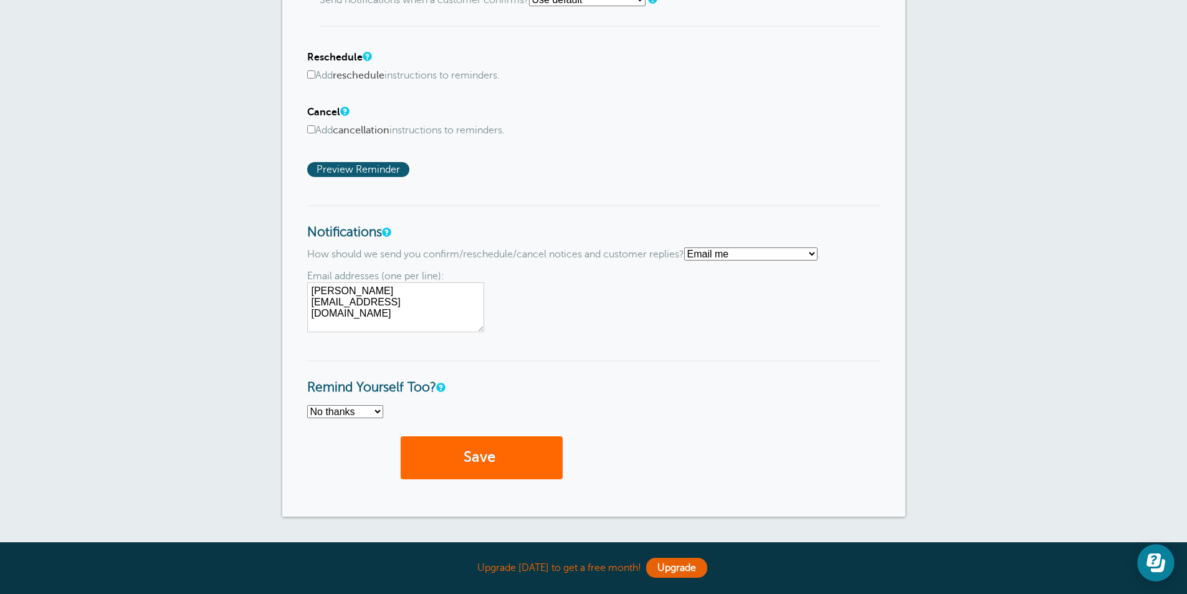
scroll to position [810, 0]
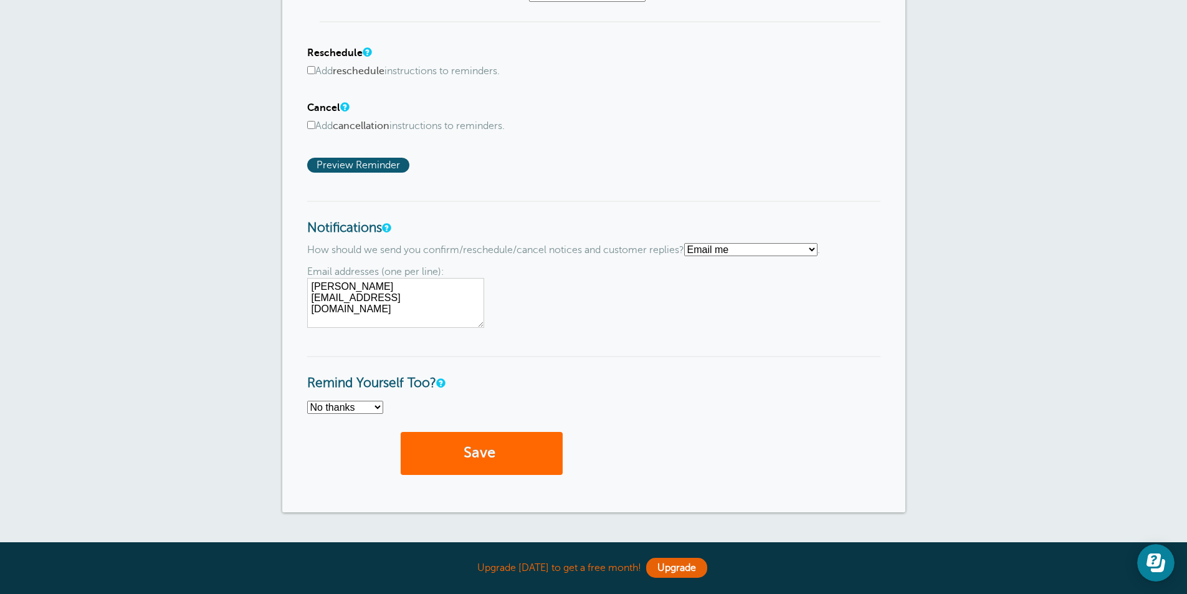
click at [780, 249] on select "Text me Email me Don't send me notifications" at bounding box center [750, 249] width 133 height 13
select select "4"
click at [689, 243] on select "Text me Email me Don't send me notifications" at bounding box center [750, 249] width 133 height 13
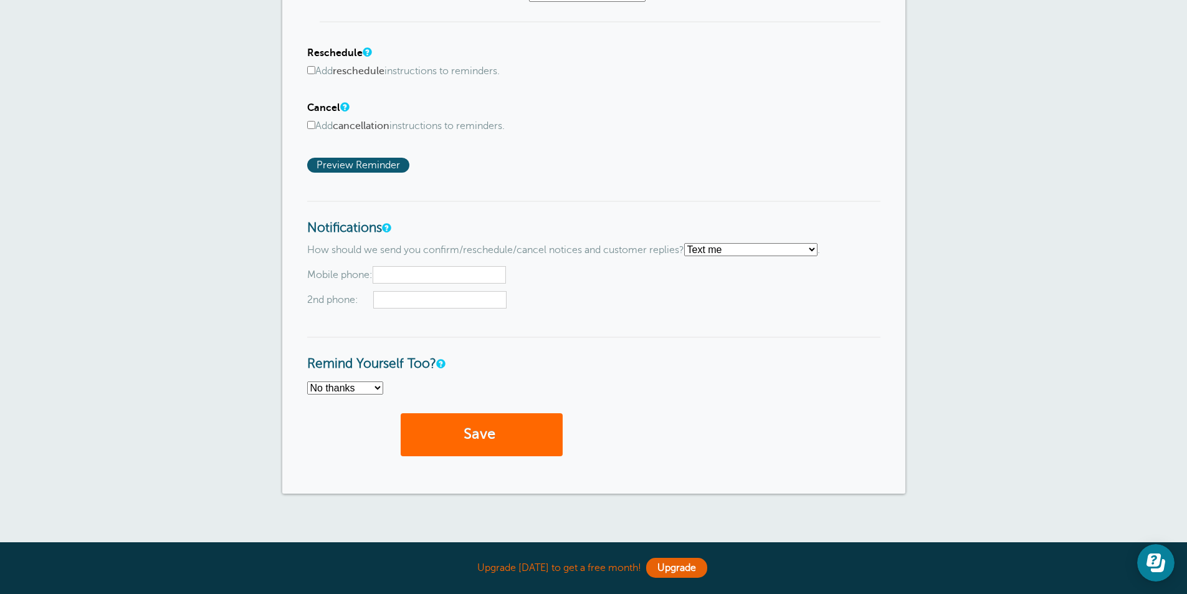
click at [465, 271] on input "text" at bounding box center [438, 274] width 133 height 17
type input "2257212786"
click at [455, 303] on input "text" at bounding box center [439, 299] width 133 height 17
click at [527, 439] on button "Save" at bounding box center [481, 434] width 162 height 43
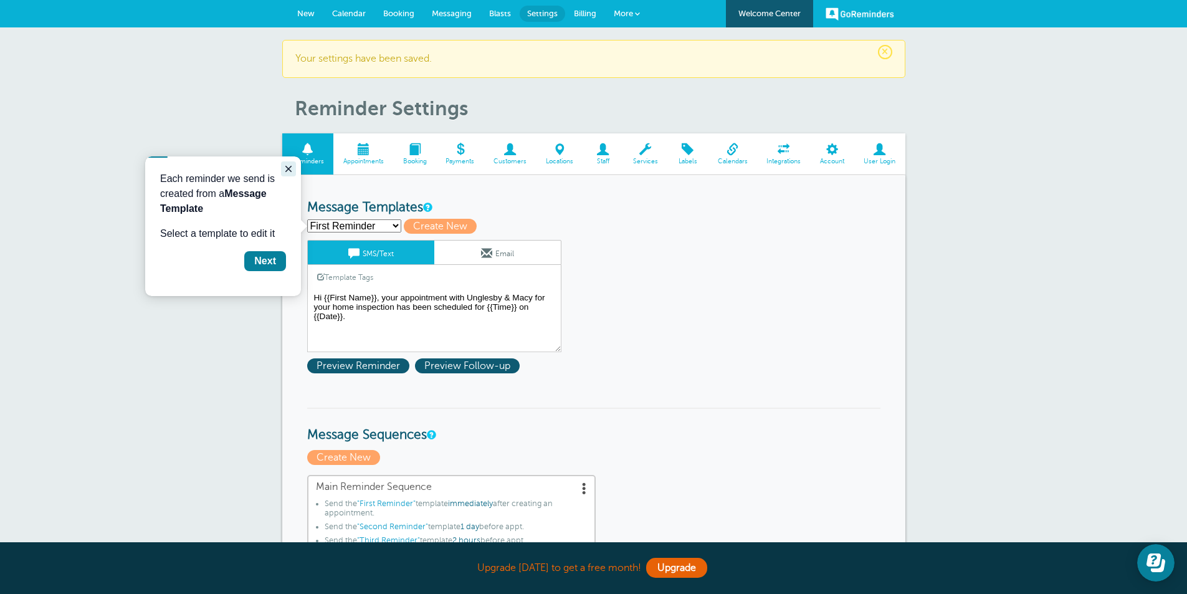
click at [288, 168] on icon "Close guide" at bounding box center [288, 169] width 10 height 10
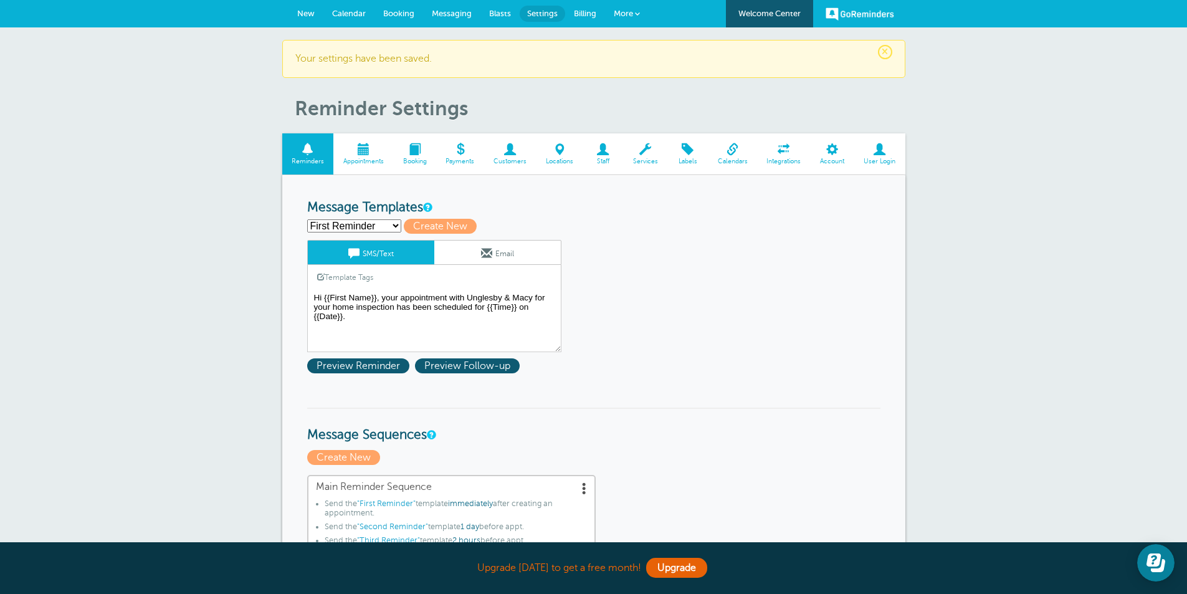
click at [370, 224] on select "First Reminder Second Reminder Third Reminder Create new..." at bounding box center [354, 225] width 94 height 13
select select "163734"
click at [307, 219] on select "First Reminder Second Reminder Third Reminder Create new..." at bounding box center [354, 225] width 94 height 13
type input "Second Reminder"
type textarea "Hi {{First Name}}, you have an appointment with [PERSON_NAME] & [PERSON_NAME] a…"
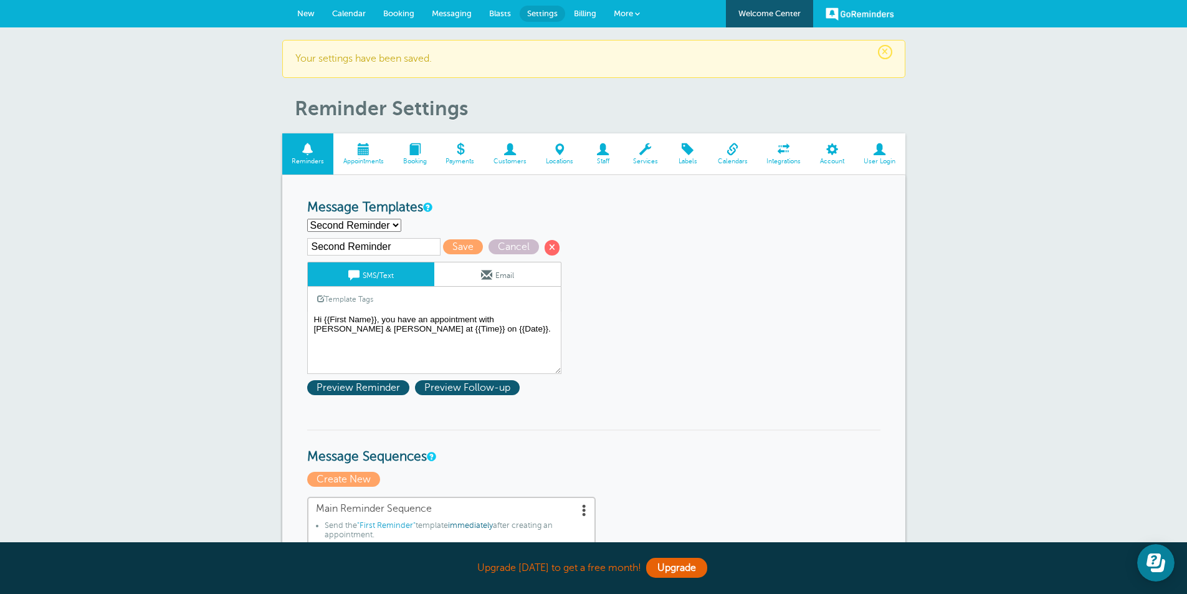
click at [378, 229] on select "First Reminder Second Reminder Third Reminder Create new..." at bounding box center [354, 225] width 94 height 13
select select "163735"
click at [307, 219] on select "First Reminder Second Reminder Third Reminder Create new..." at bounding box center [354, 225] width 94 height 13
type input "Third Reminder"
type textarea "Hi {{First Name}}, you have an appointment with [PERSON_NAME] & [PERSON_NAME] […"
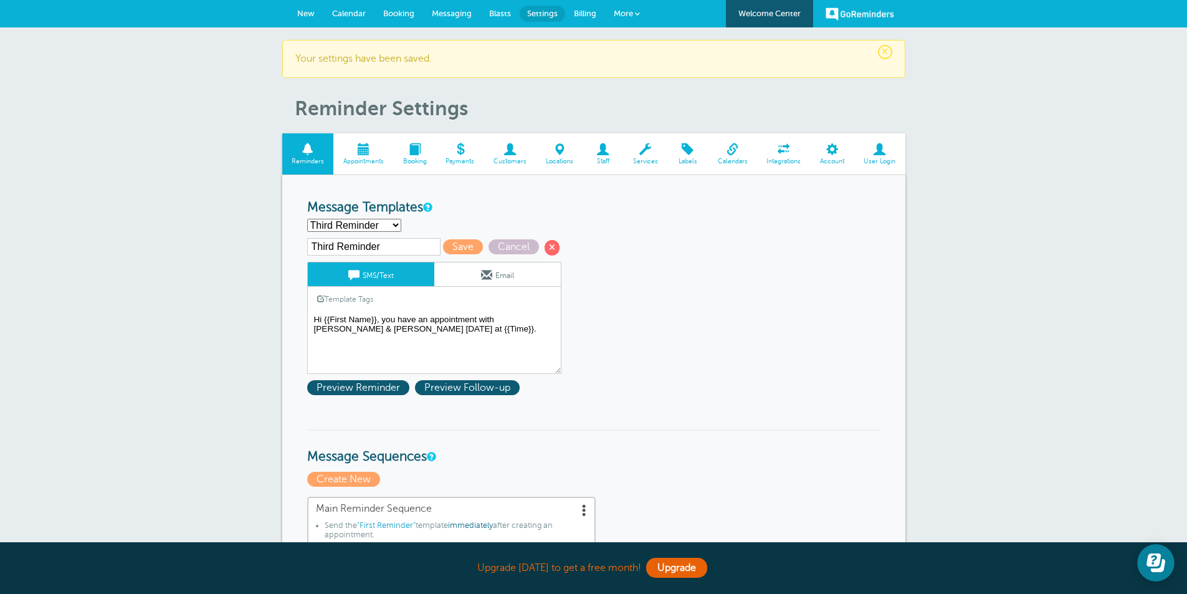
click at [367, 224] on select "First Reminder Second Reminder Third Reminder Create new..." at bounding box center [354, 225] width 94 height 13
select select "163734"
click at [307, 219] on select "First Reminder Second Reminder Third Reminder Create new..." at bounding box center [354, 225] width 94 height 13
type input "Second Reminder"
click at [336, 331] on textarea "Hi {{First Name}}, your appointment with Unglesby & Macy for your home inspecti…" at bounding box center [434, 342] width 254 height 62
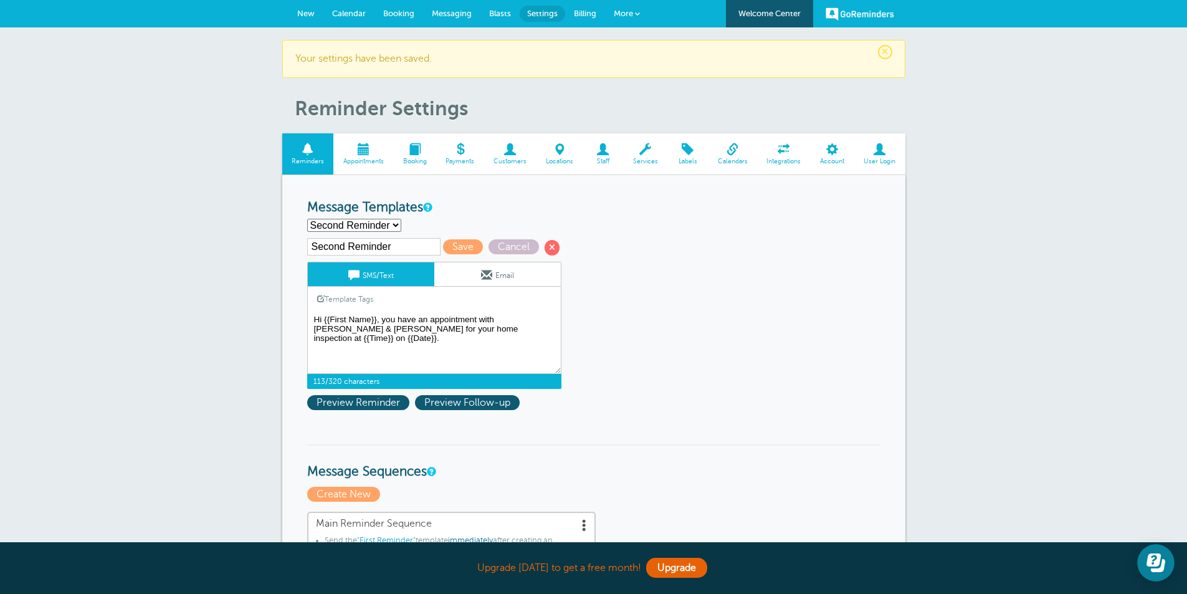
click at [540, 341] on textarea "Hi {{First Name}}, your appointment with Unglesby & Macy for your home inspecti…" at bounding box center [434, 342] width 254 height 62
type textarea "Hi {{First Name}}, you have an appointment with [PERSON_NAME] & [PERSON_NAME] f…"
click at [459, 248] on span "Save" at bounding box center [463, 246] width 40 height 15
click at [389, 227] on select "First Reminder Second Reminder Third Reminder Create new..." at bounding box center [354, 225] width 94 height 13
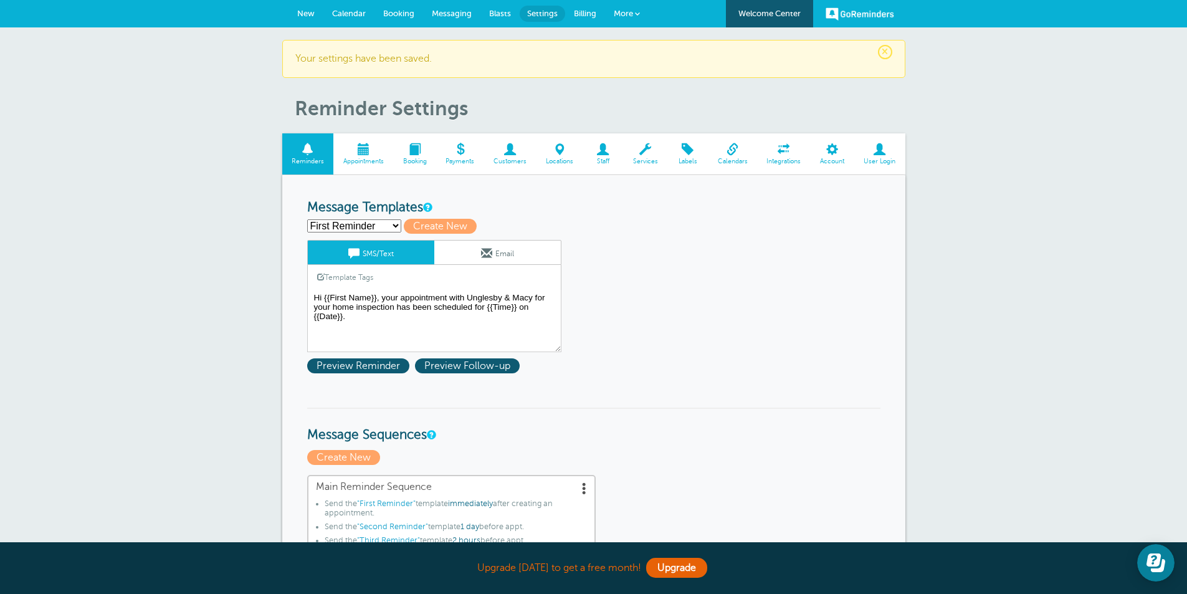
click at [389, 228] on select "First Reminder Second Reminder Third Reminder Create new..." at bounding box center [354, 225] width 94 height 13
select select "163735"
click at [307, 219] on select "First Reminder Second Reminder Third Reminder Create new..." at bounding box center [354, 225] width 94 height 13
type input "Third Reminder"
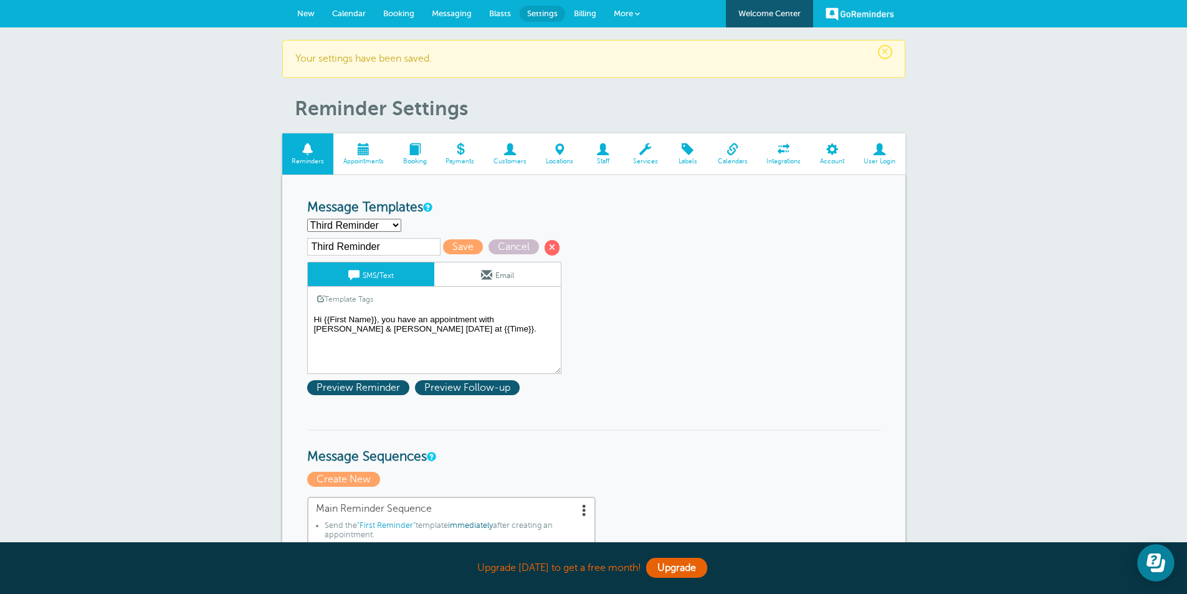
click at [419, 334] on textarea "Hi {{First Name}}, your appointment with Unglesby & Macy for your home inspecti…" at bounding box center [434, 342] width 254 height 62
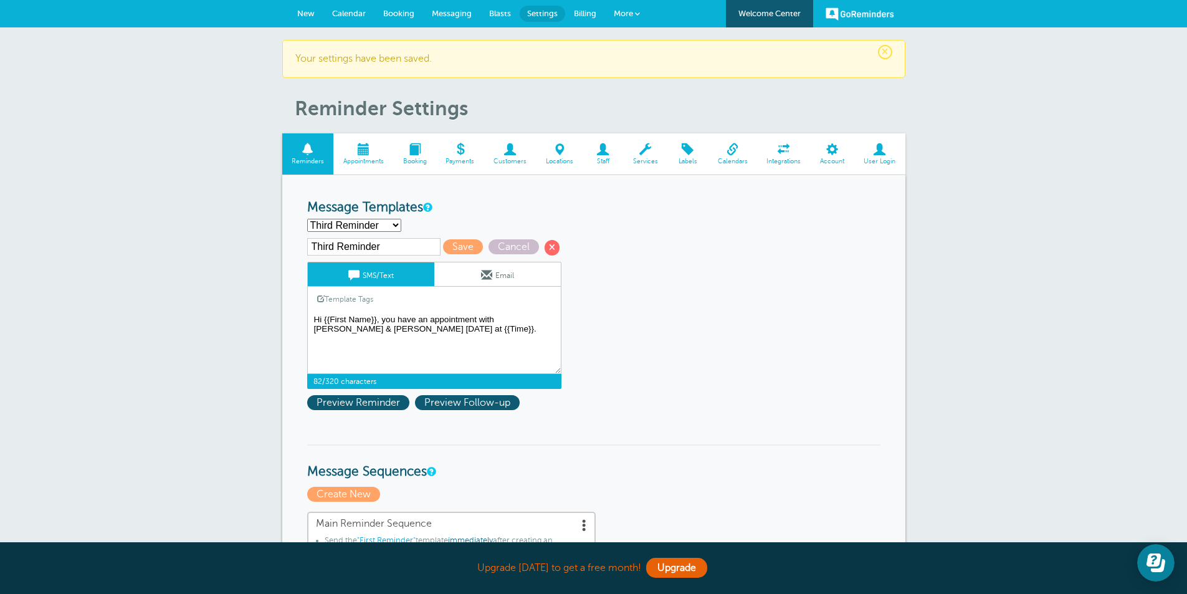
drag, startPoint x: 333, startPoint y: 329, endPoint x: 343, endPoint y: 333, distance: 10.9
click at [334, 329] on textarea "Hi {{First Name}}, your appointment with Unglesby & Macy for your home inspecti…" at bounding box center [434, 342] width 254 height 62
type textarea "Hi {{First Name}}, you have an appointment with Unglesby & Macy for your home i…"
click at [466, 241] on span "Save" at bounding box center [463, 246] width 40 height 15
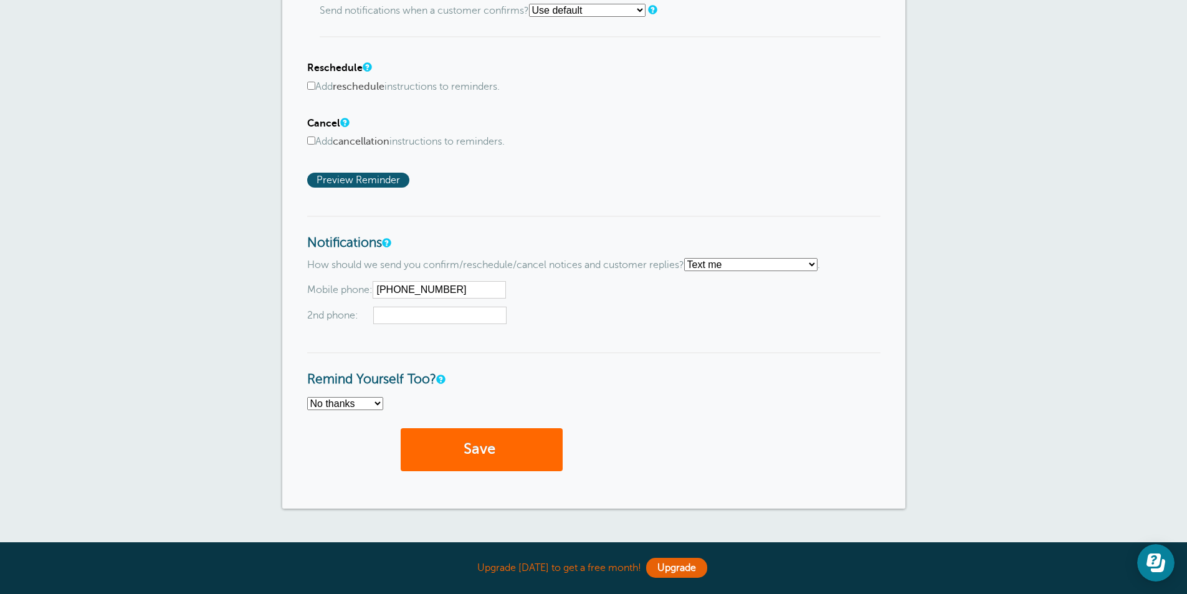
scroll to position [900, 0]
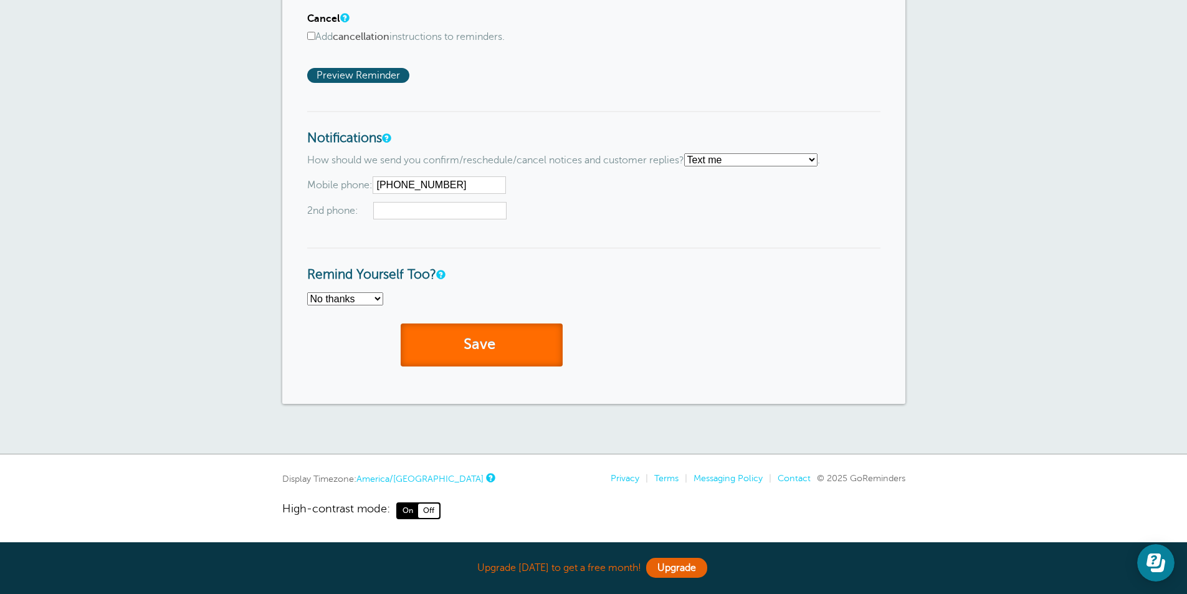
click at [506, 358] on button "Save" at bounding box center [481, 344] width 162 height 43
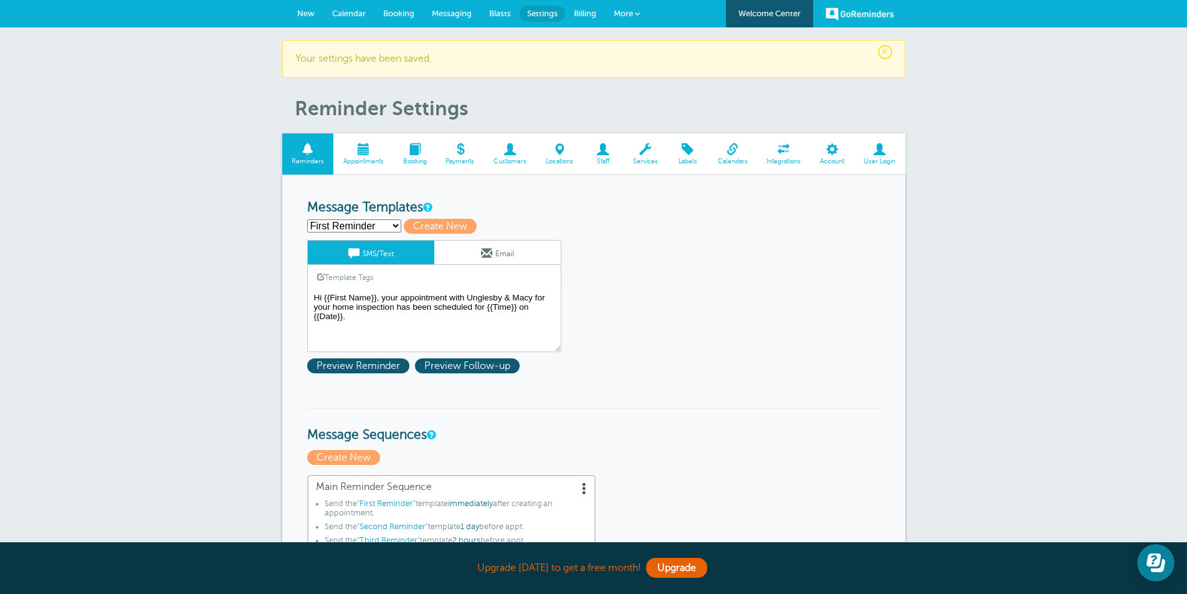
click at [376, 153] on span at bounding box center [363, 149] width 60 height 12
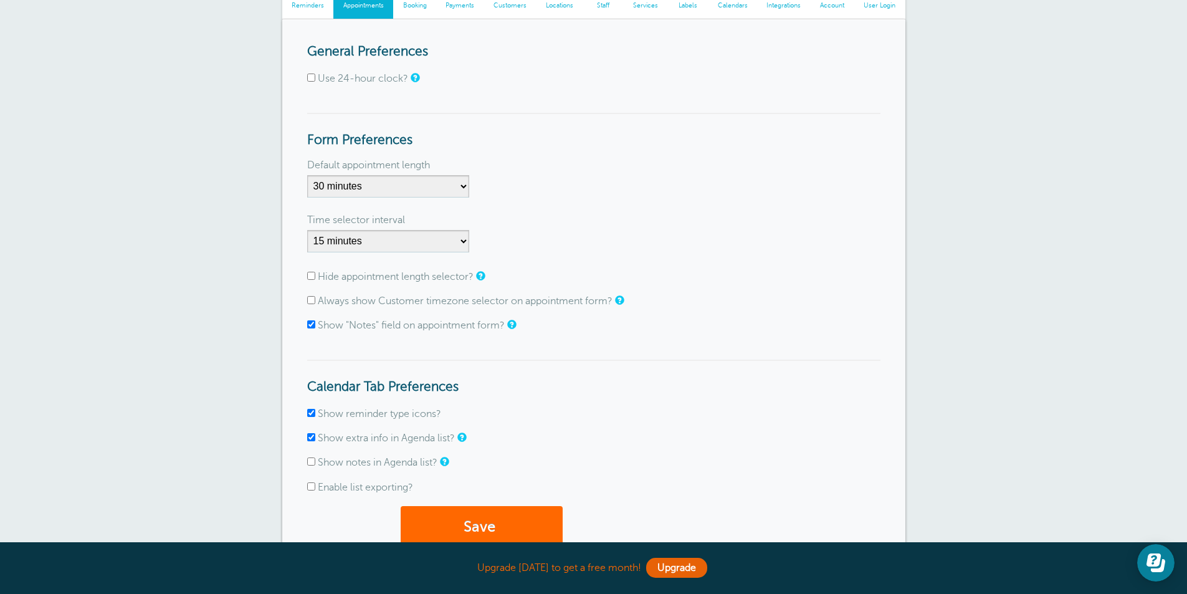
scroll to position [125, 0]
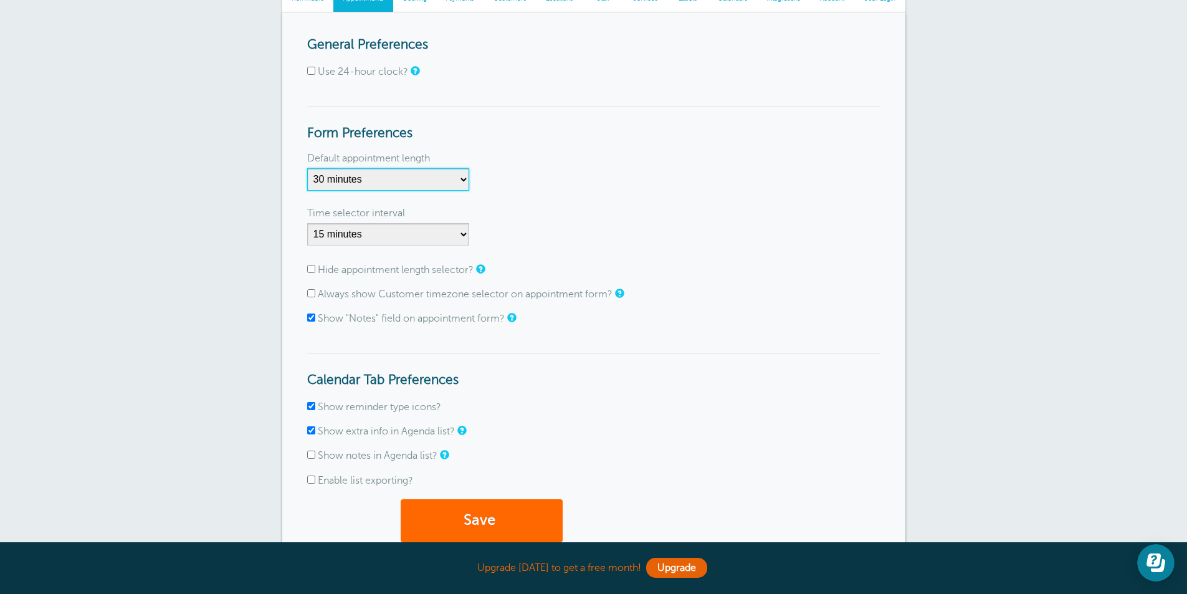
click at [458, 178] on select "5 minutes 10 minutes 15 minutes 20 minutes 25 minutes 30 minutes 35 minutes 40 …" at bounding box center [388, 179] width 162 height 22
select select "120"
click at [307, 168] on select "5 minutes 10 minutes 15 minutes 20 minutes 25 minutes 30 minutes 35 minutes 40 …" at bounding box center [388, 179] width 162 height 22
click at [624, 157] on div "Default appointment length" at bounding box center [593, 158] width 573 height 20
click at [460, 238] on select "1 minute 5 minutes 10 minutes 15 minutes 20 minutes 30 minutes 60 minutes" at bounding box center [388, 234] width 162 height 22
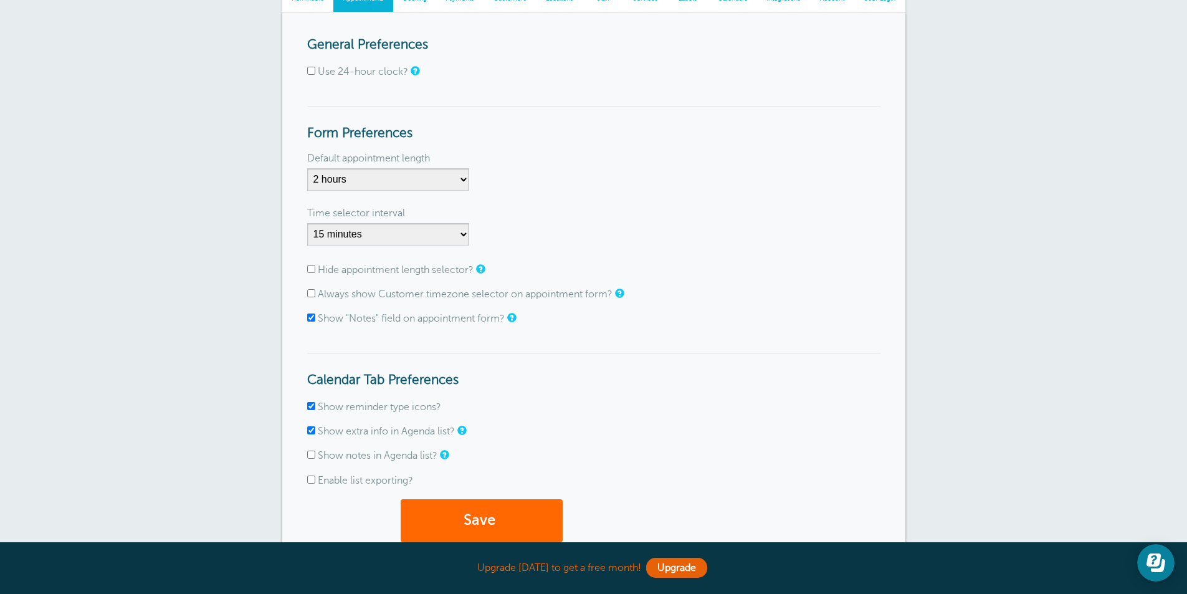
click at [542, 195] on div "Default appointment length 5 minutes 10 minutes 15 minutes 20 minutes 25 minute…" at bounding box center [593, 175] width 573 height 42
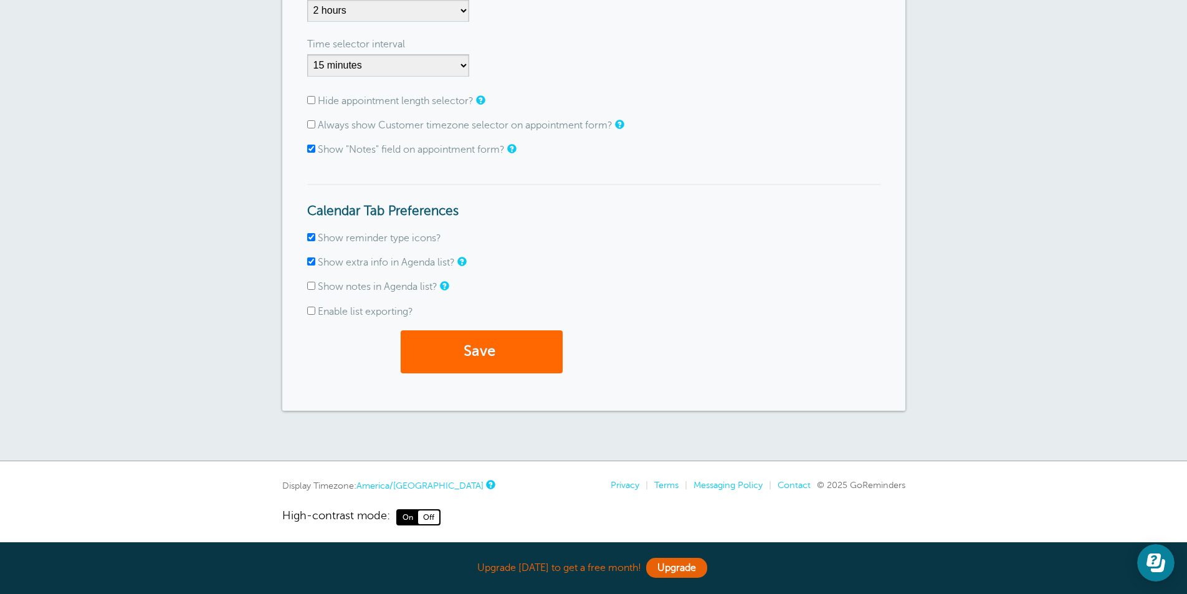
scroll to position [300, 0]
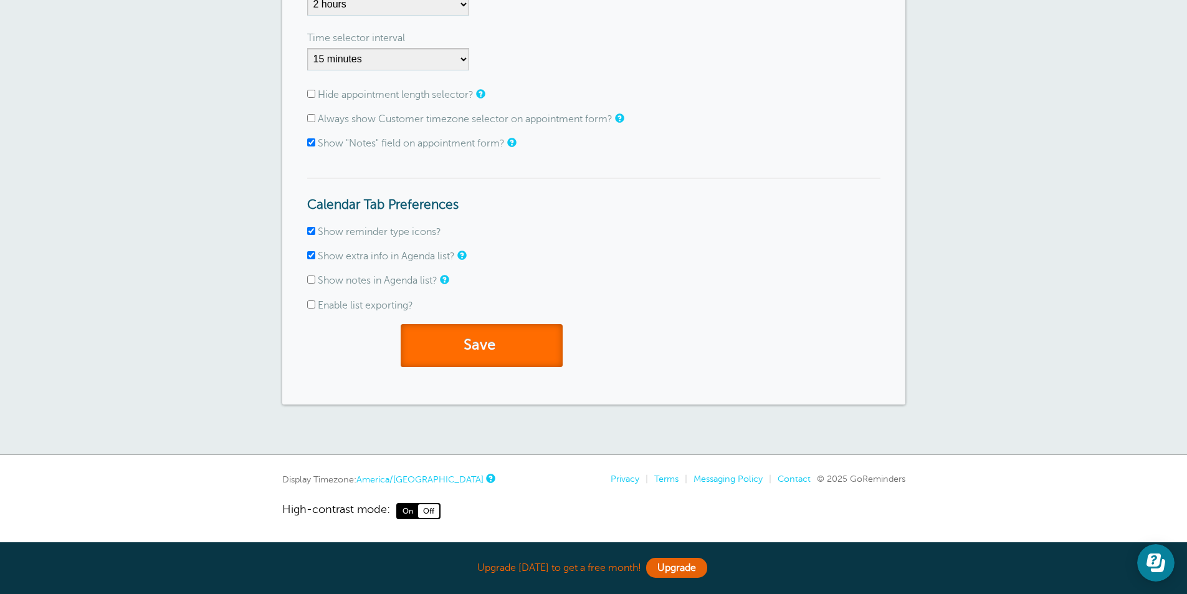
click at [514, 341] on button "Save" at bounding box center [481, 345] width 162 height 43
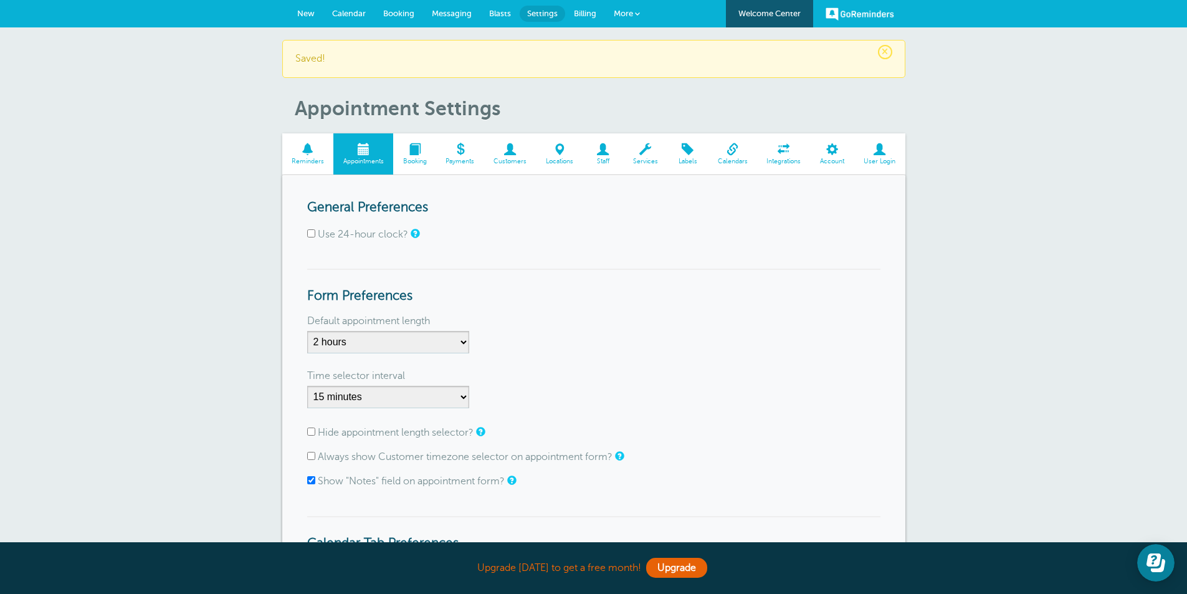
click at [427, 154] on span at bounding box center [414, 149] width 43 height 12
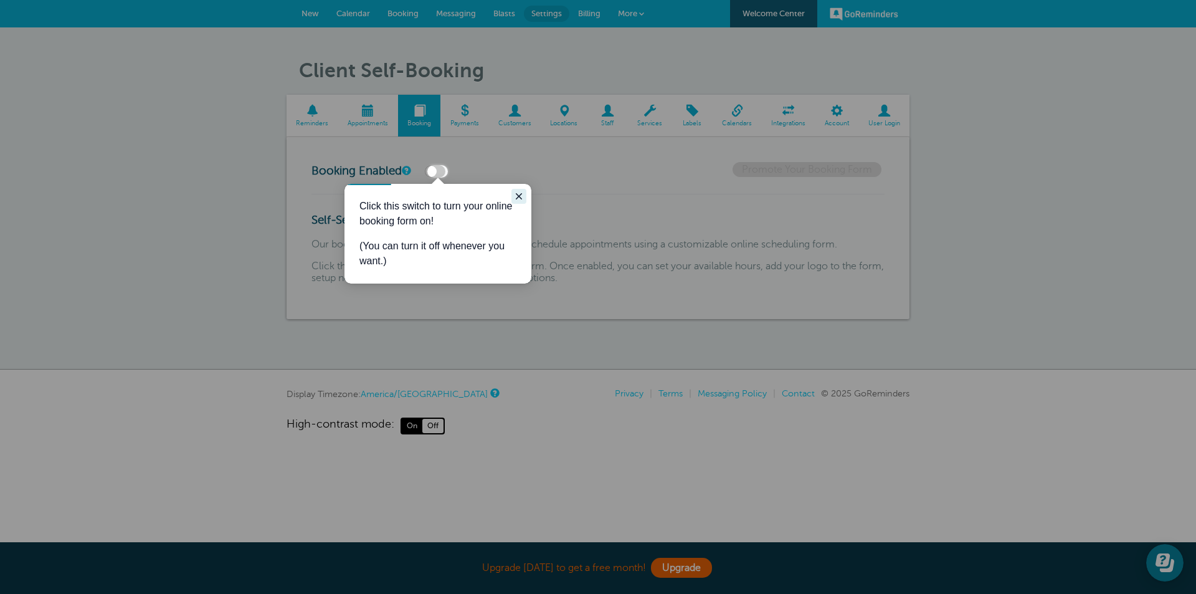
click at [517, 192] on icon "Close guide" at bounding box center [519, 196] width 10 height 10
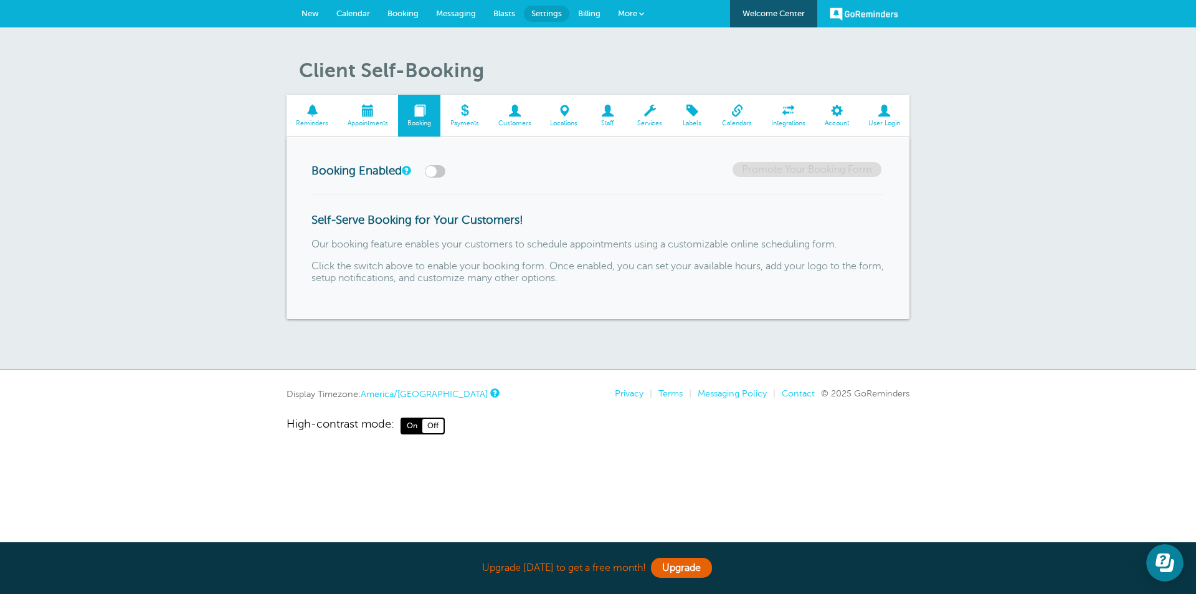
click at [357, 7] on link "Calendar" at bounding box center [353, 13] width 51 height 27
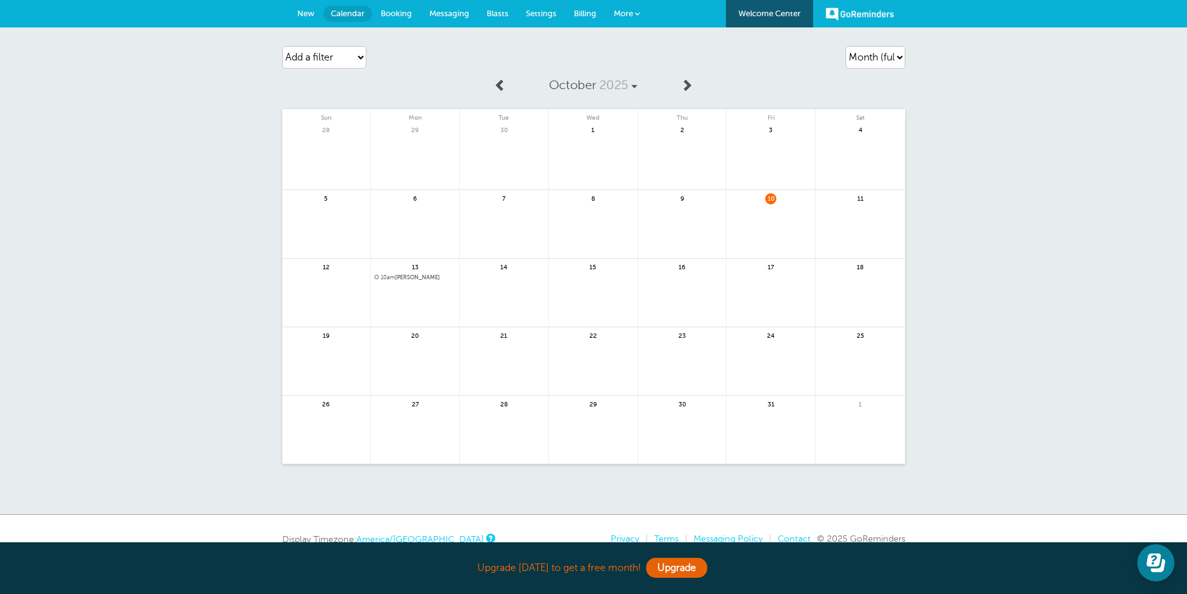
click at [427, 283] on link at bounding box center [415, 310] width 88 height 54
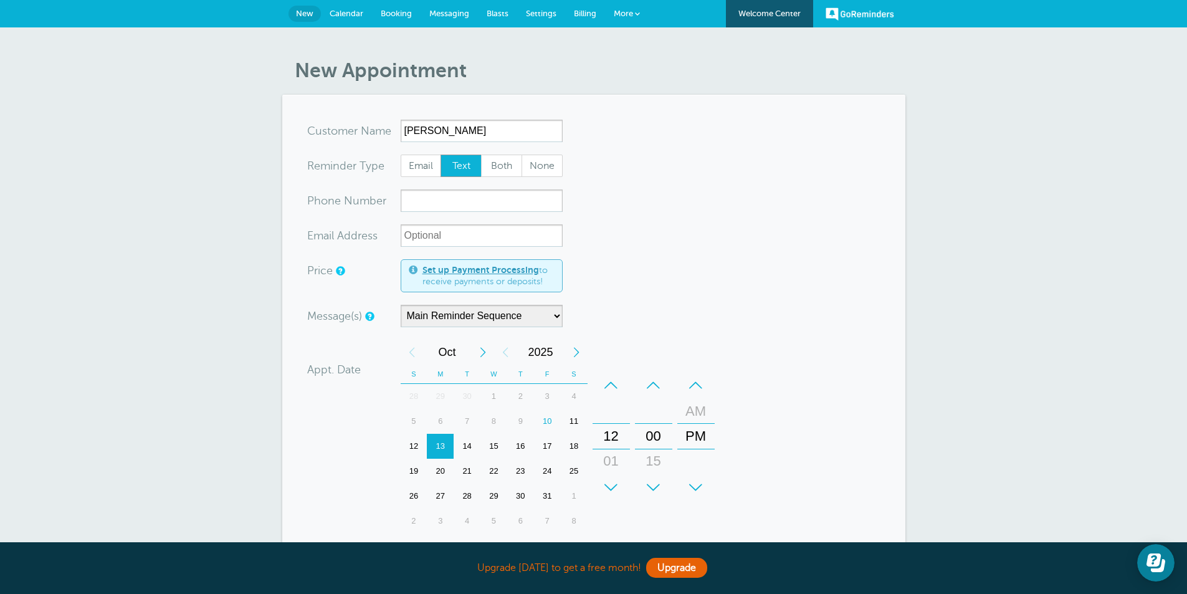
type input "Phillip Nelson"
click at [497, 163] on span "Both" at bounding box center [501, 165] width 40 height 21
click at [481, 154] on input "Both" at bounding box center [480, 154] width 1 height 1
radio input "true"
click at [460, 200] on input "xxx-no-autofill" at bounding box center [481, 200] width 162 height 22
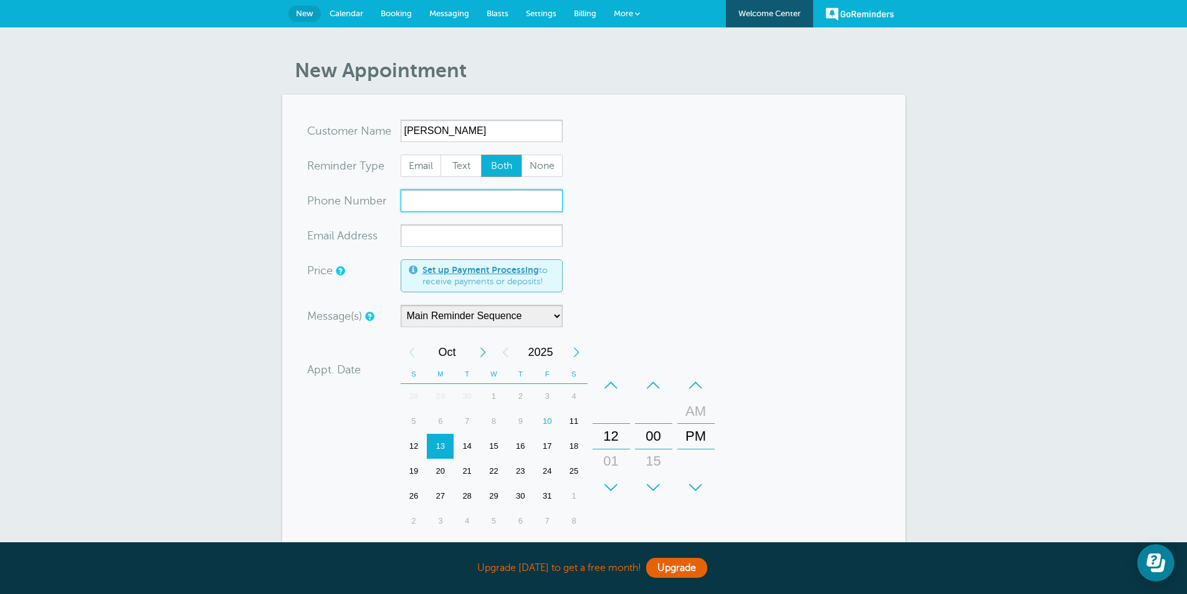
click at [467, 203] on input "xxx-no-autofill" at bounding box center [481, 200] width 162 height 22
click at [445, 203] on input "xxx-no-autofill" at bounding box center [481, 200] width 162 height 22
drag, startPoint x: 445, startPoint y: 203, endPoint x: 1195, endPoint y: 265, distance: 753.1
click at [1019, 270] on div "New Appointment You are creating a new customer. To use an existing customer se…" at bounding box center [593, 418] width 1187 height 783
click at [469, 201] on input "xxx-no-autofill" at bounding box center [481, 200] width 162 height 22
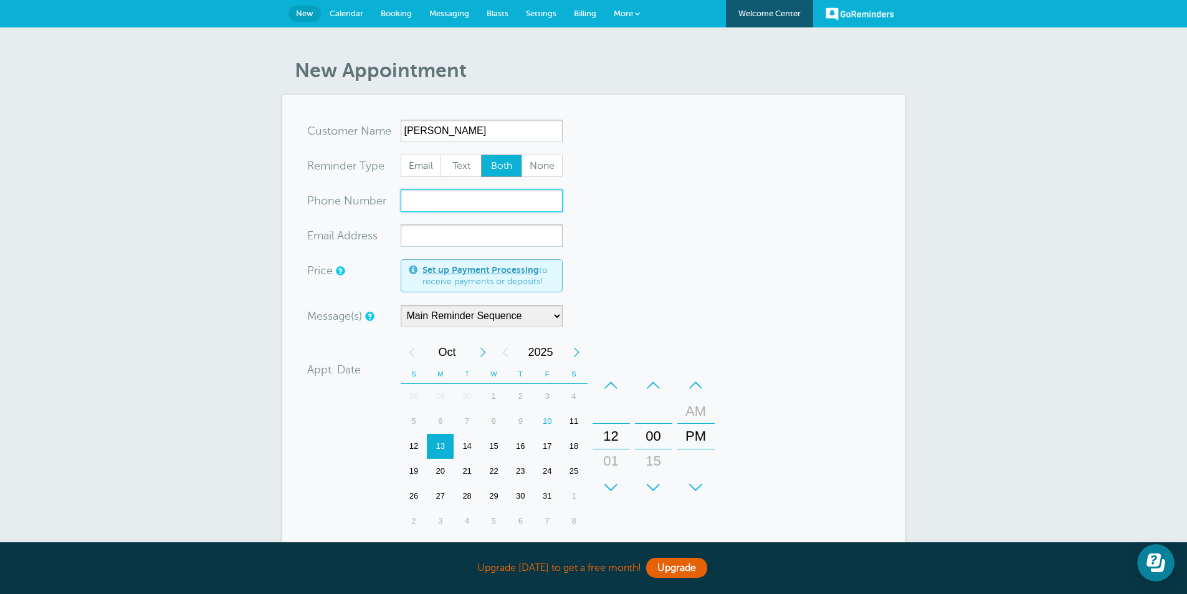
paste input "v"
type input "v"
type input "504-390-8220"
click at [484, 230] on input "xx-no-autofill" at bounding box center [481, 235] width 162 height 22
paste input "mailto:pnelsonjr89@gmail.com"
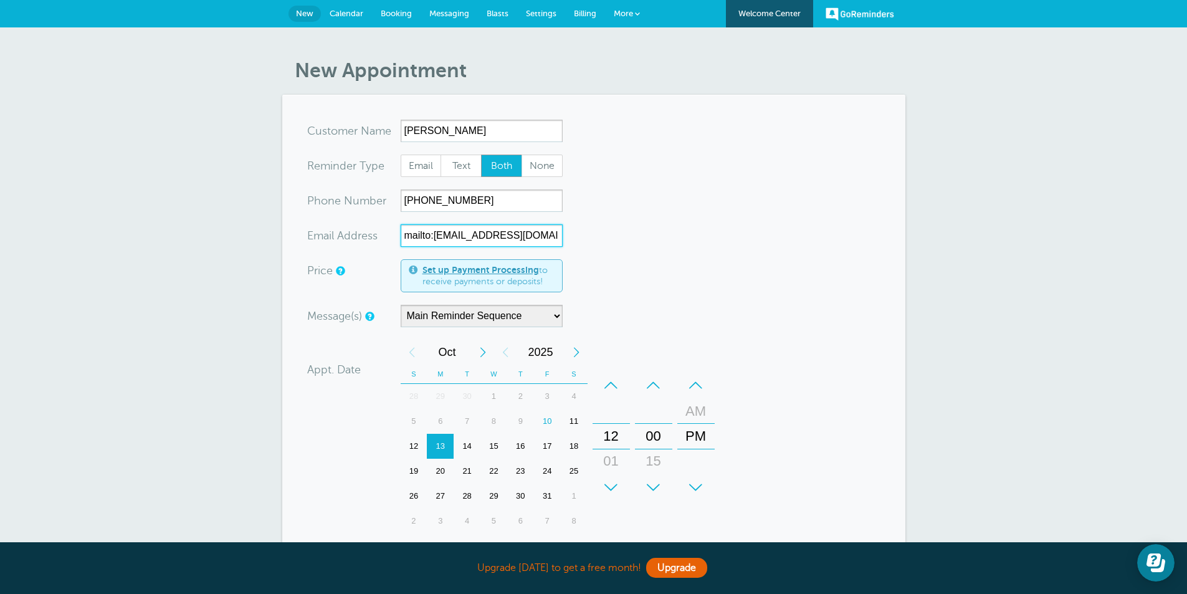
drag, startPoint x: 434, startPoint y: 232, endPoint x: 356, endPoint y: 254, distance: 80.7
click at [356, 254] on form "You are creating a new customer. To use an existing customer select one from th…" at bounding box center [593, 427] width 573 height 615
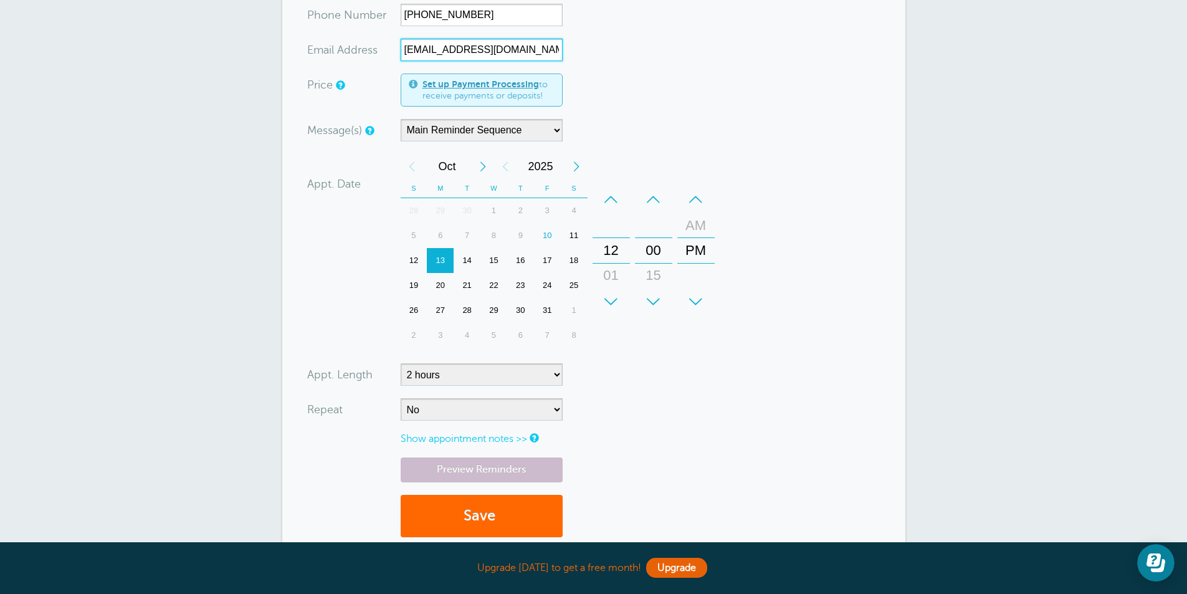
scroll to position [187, 0]
type input "pnelsonjr89@gmail.com"
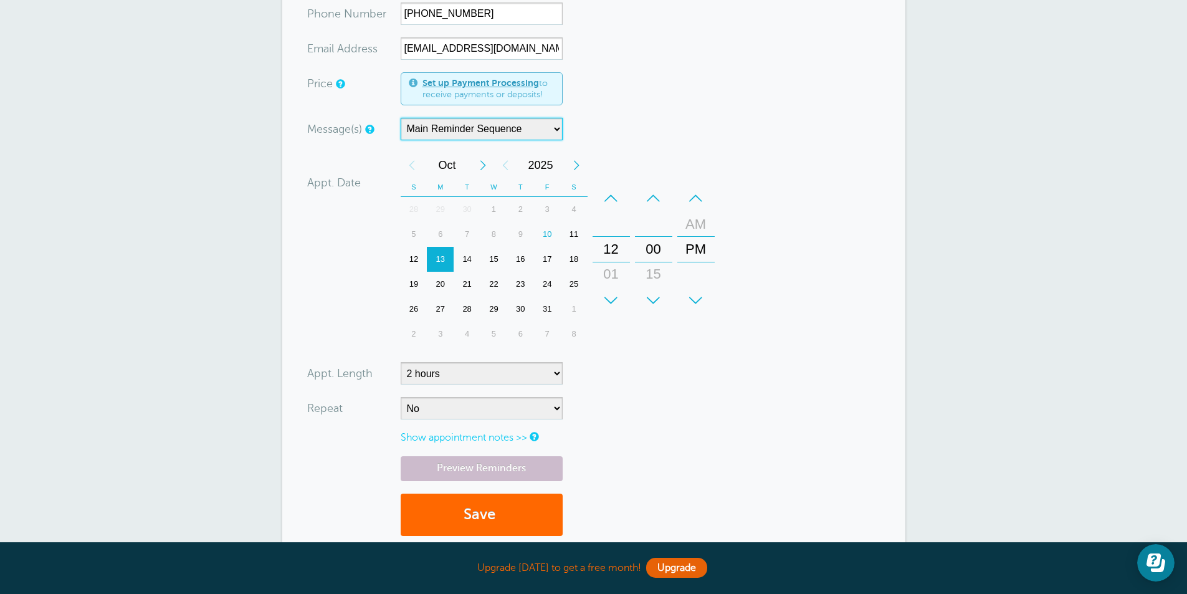
drag, startPoint x: 544, startPoint y: 127, endPoint x: 551, endPoint y: 126, distance: 7.5
click at [544, 127] on select "Main Reminder Sequence" at bounding box center [481, 129] width 162 height 22
drag, startPoint x: 555, startPoint y: 125, endPoint x: 567, endPoint y: 123, distance: 12.0
click at [555, 125] on select "Main Reminder Sequence" at bounding box center [481, 129] width 162 height 22
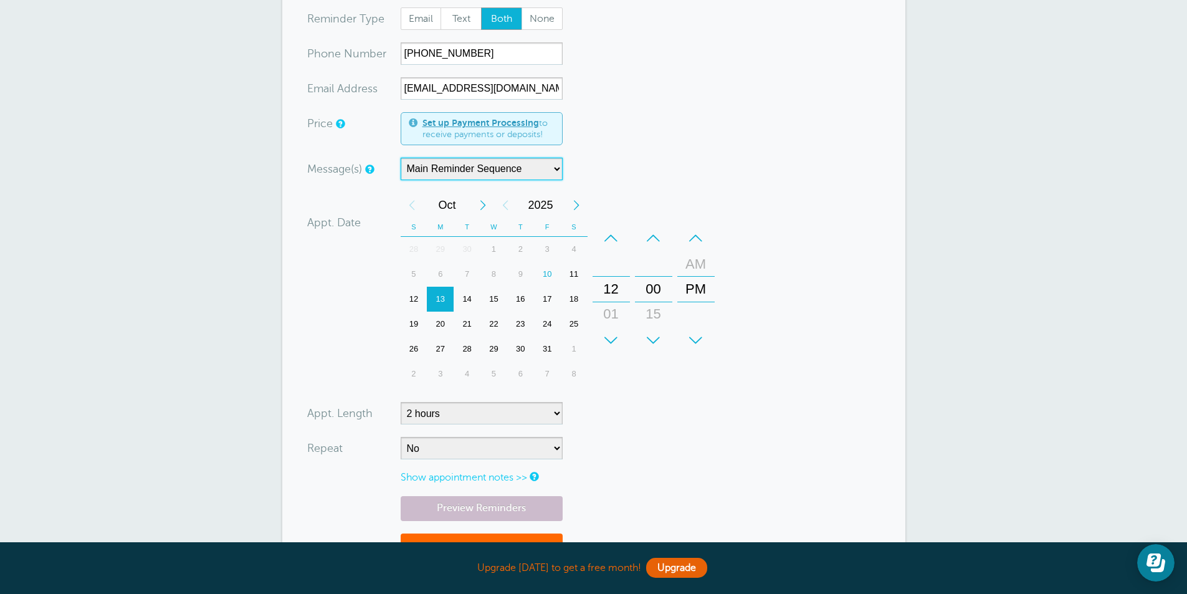
scroll to position [125, 0]
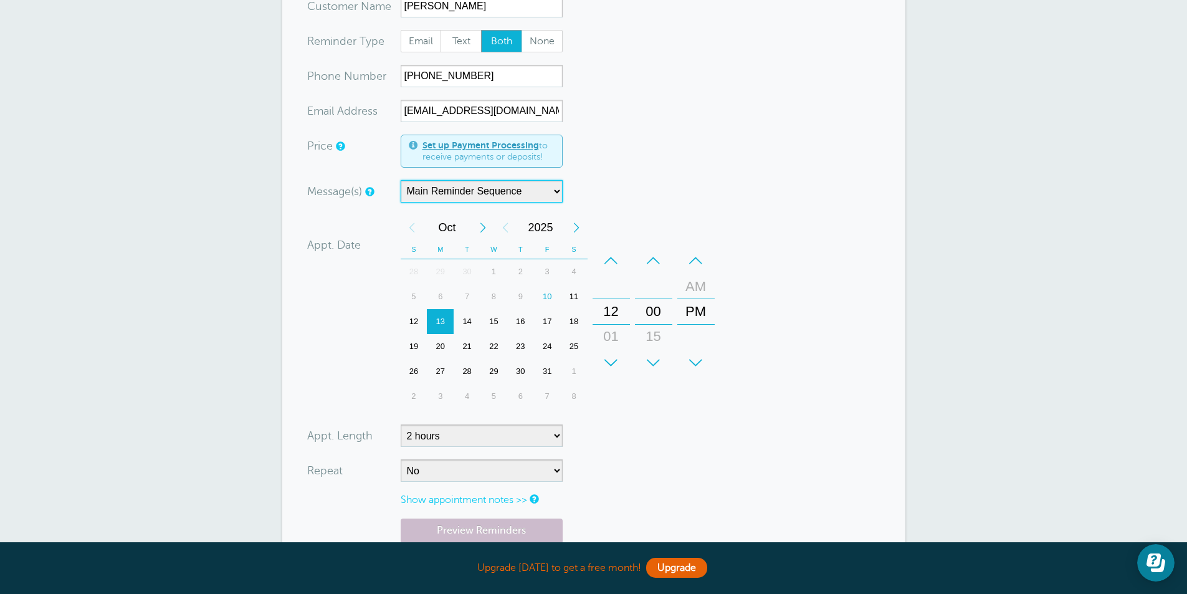
click at [655, 363] on div "+" at bounding box center [653, 362] width 37 height 25
click at [605, 364] on div "+" at bounding box center [610, 362] width 37 height 25
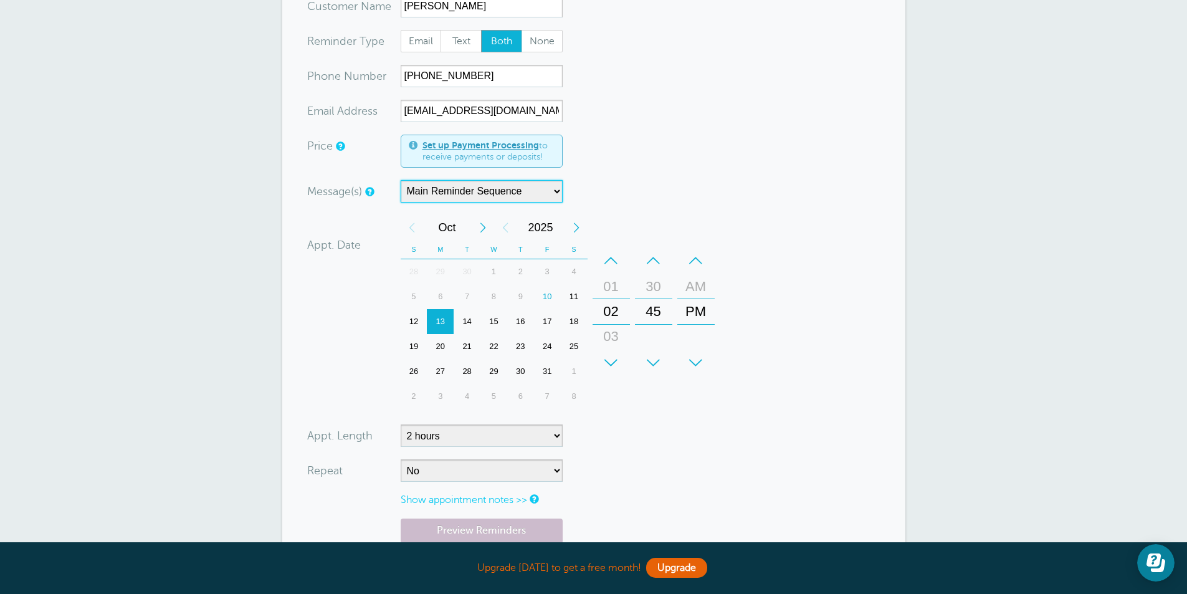
click at [605, 364] on div "+" at bounding box center [610, 362] width 37 height 25
drag, startPoint x: 608, startPoint y: 240, endPoint x: 610, endPoint y: 255, distance: 15.7
click at [608, 242] on div "+ – Month January February March April May June July August September October N…" at bounding box center [559, 312] width 319 height 194
click at [610, 255] on div "–" at bounding box center [610, 260] width 37 height 25
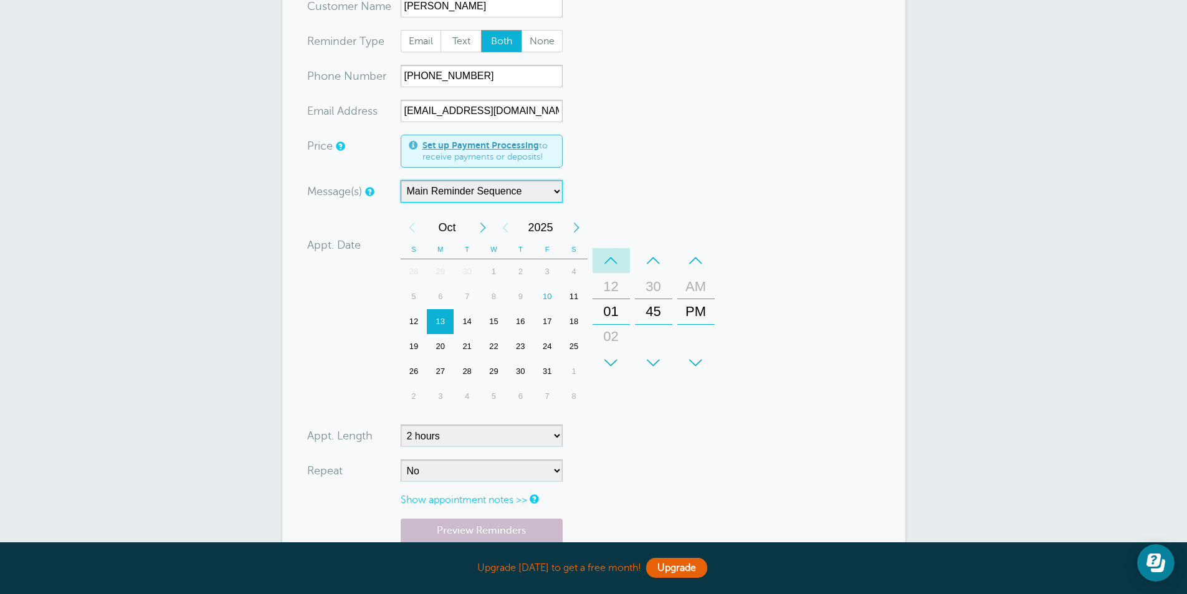
click at [610, 255] on div "–" at bounding box center [610, 260] width 37 height 25
drag, startPoint x: 597, startPoint y: 367, endPoint x: 608, endPoint y: 368, distance: 11.3
click at [597, 367] on div "+" at bounding box center [610, 362] width 37 height 25
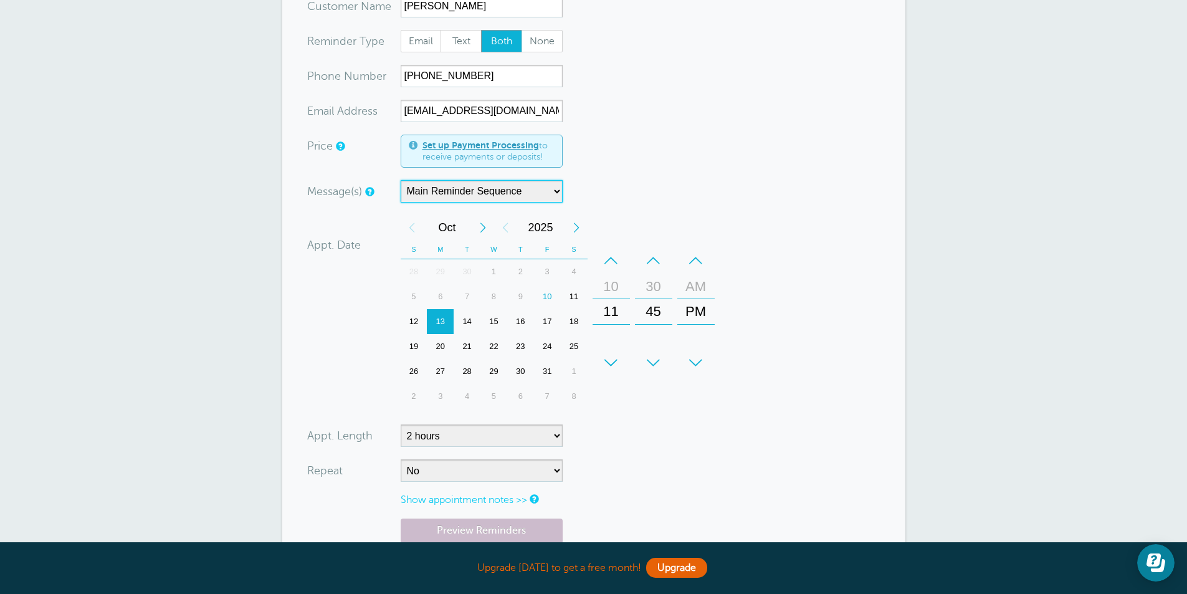
click at [609, 368] on div "+" at bounding box center [610, 362] width 37 height 25
drag, startPoint x: 703, startPoint y: 317, endPoint x: 701, endPoint y: 344, distance: 27.5
click at [701, 344] on div "PM" at bounding box center [696, 336] width 30 height 25
drag, startPoint x: 615, startPoint y: 307, endPoint x: 614, endPoint y: 294, distance: 13.2
click at [614, 294] on div "12" at bounding box center [611, 297] width 30 height 25
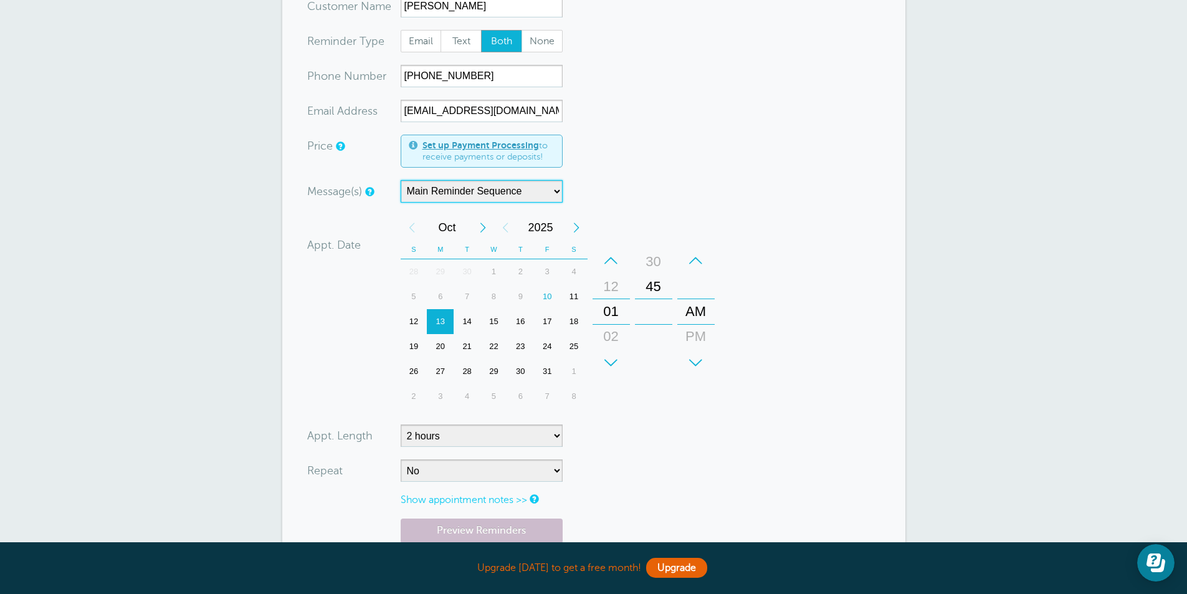
drag, startPoint x: 652, startPoint y: 315, endPoint x: 655, endPoint y: 269, distance: 45.5
click at [655, 269] on div "+ – Minutes 00 15 30 45" at bounding box center [653, 311] width 37 height 127
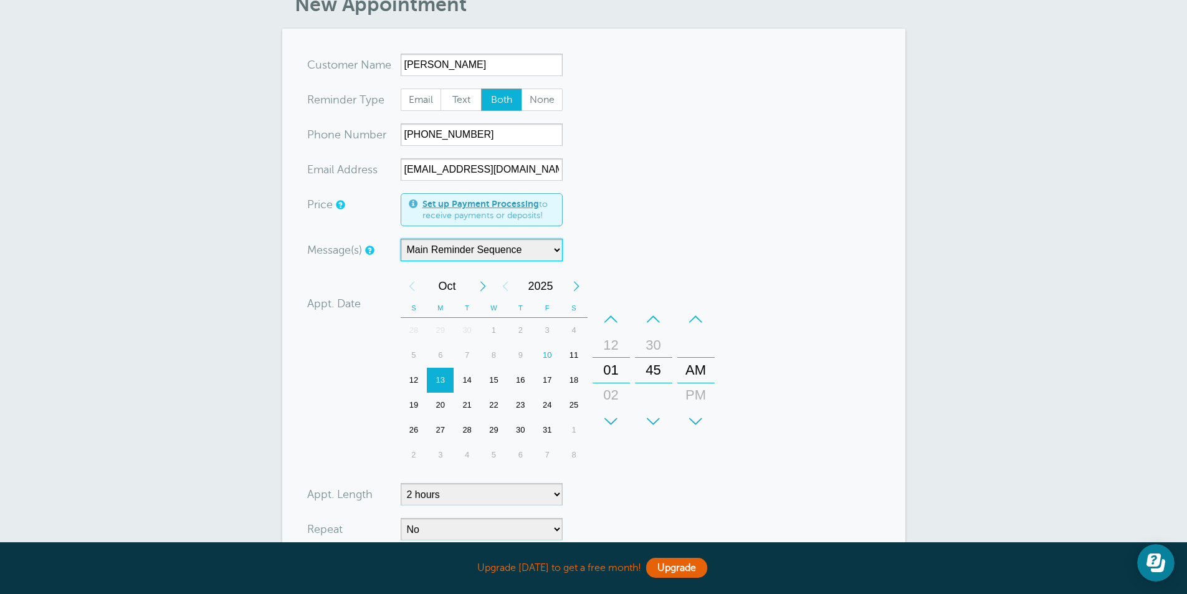
scroll to position [0, 0]
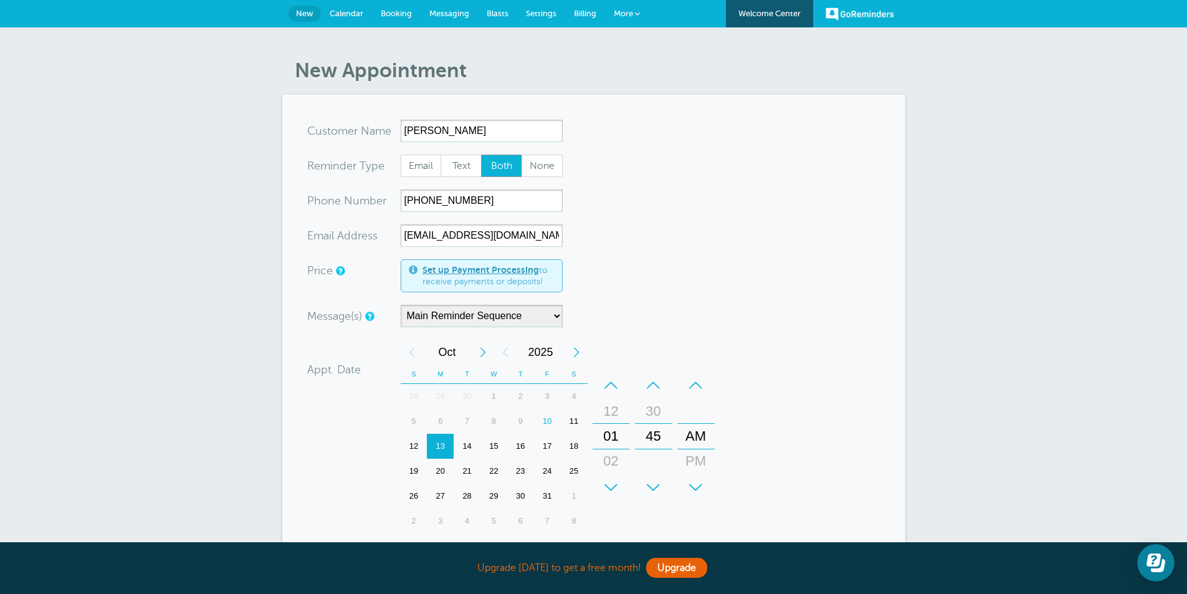
click at [671, 246] on form "You are creating a new customer. To use an existing customer select one from th…" at bounding box center [593, 427] width 573 height 615
click at [358, 12] on span "Calendar" at bounding box center [346, 13] width 34 height 9
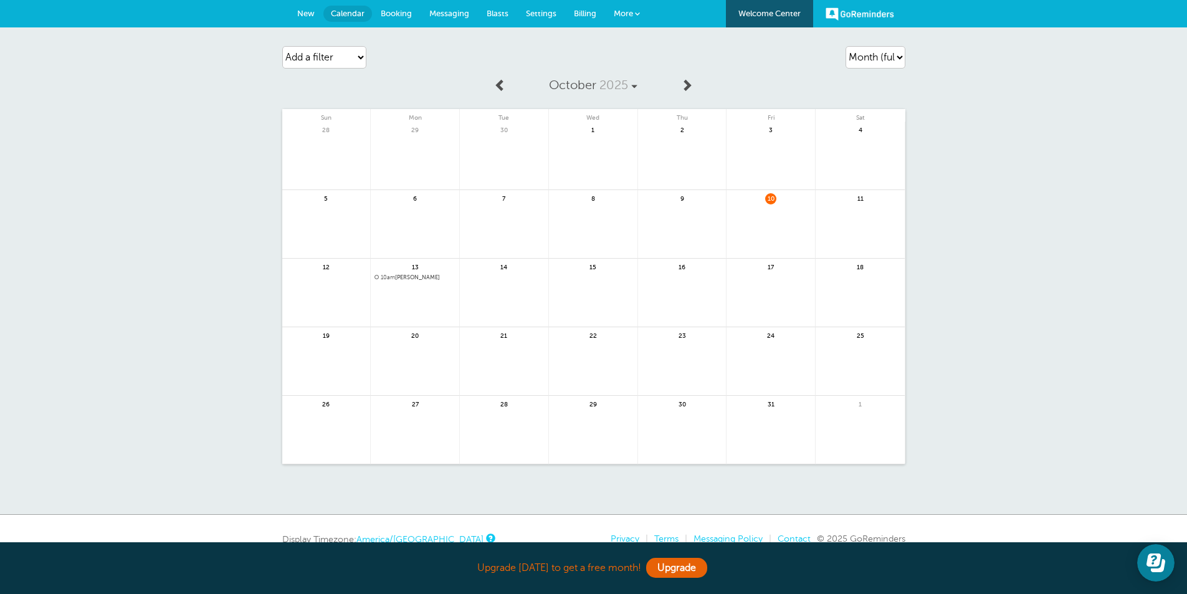
click at [439, 295] on link at bounding box center [415, 310] width 88 height 54
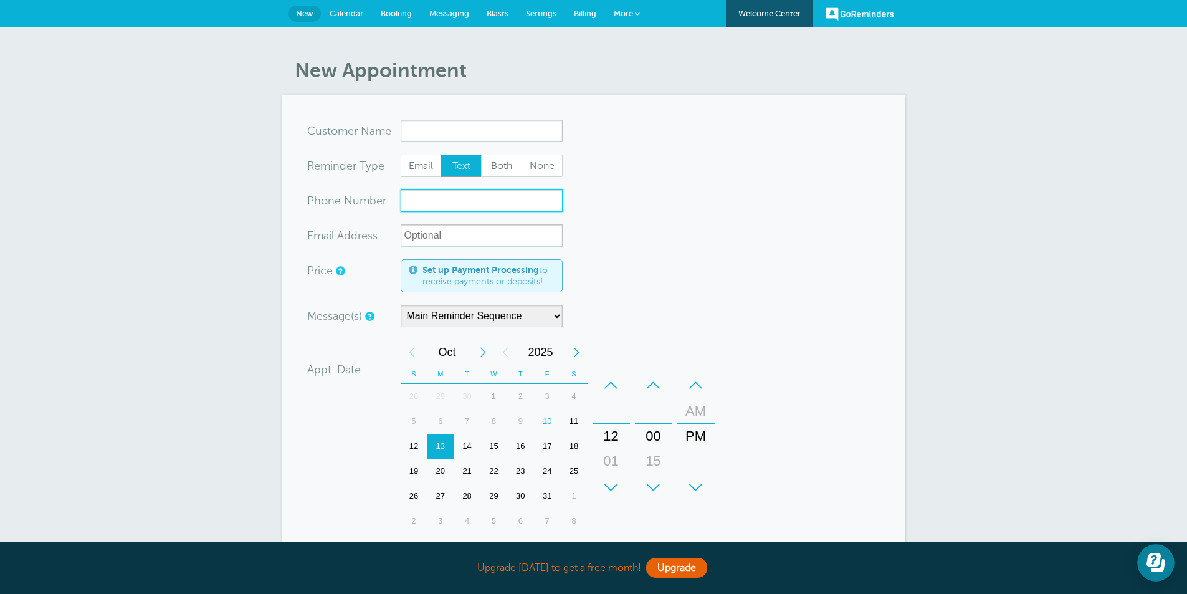
click at [446, 194] on input "xxx-no-autofill" at bounding box center [481, 200] width 162 height 22
paste input "5"
click at [455, 197] on input "xxx-no-autofill" at bounding box center [481, 200] width 162 height 22
type input "504-884-2430"
click at [502, 244] on input "xx-no-autofill" at bounding box center [481, 235] width 162 height 22
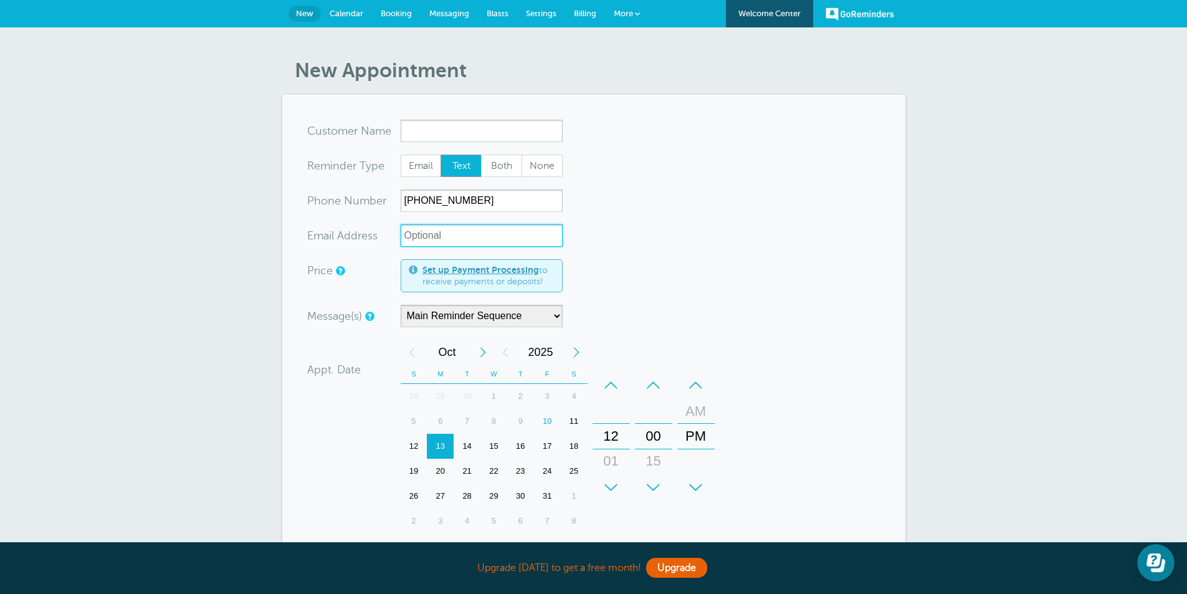
click at [465, 240] on input "xx-no-autofill" at bounding box center [481, 235] width 162 height 22
type input "brandyburds@gmail.com"
click at [985, 374] on div "New Appointment You are creating a new customer. To use an existing customer se…" at bounding box center [593, 418] width 1187 height 783
click at [442, 129] on input "x-no-autofill" at bounding box center [481, 131] width 162 height 22
type input "Brandy Burds"
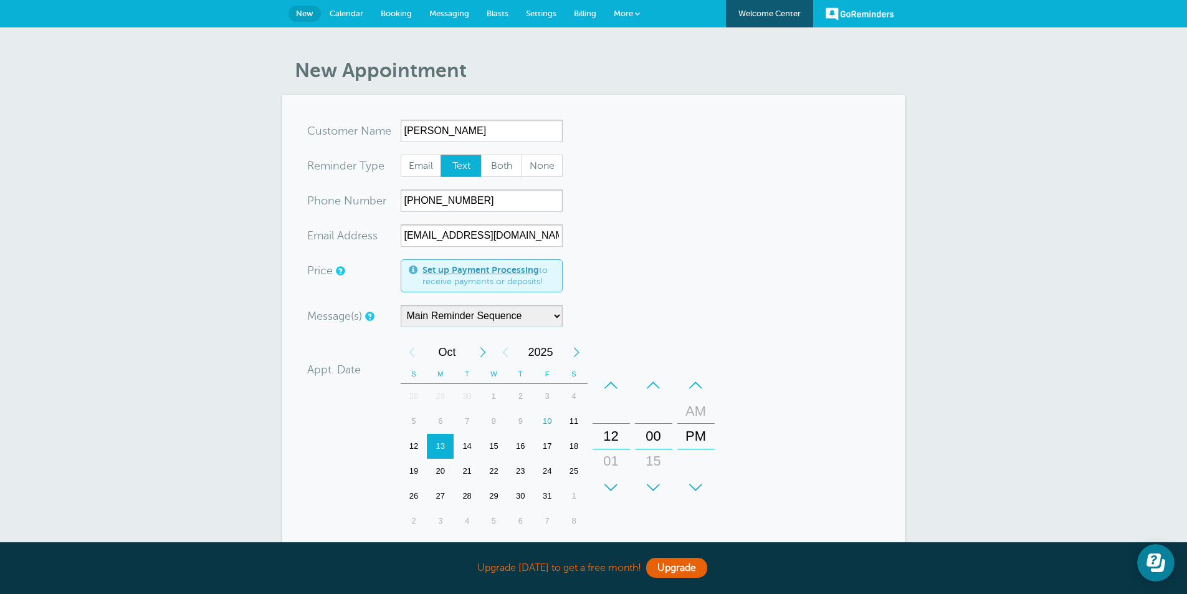
click at [770, 325] on form "You are creating a new customer. To use an existing customer select one from th…" at bounding box center [593, 427] width 573 height 615
click at [609, 475] on div "+" at bounding box center [610, 487] width 37 height 25
click at [610, 476] on div "+" at bounding box center [610, 487] width 37 height 25
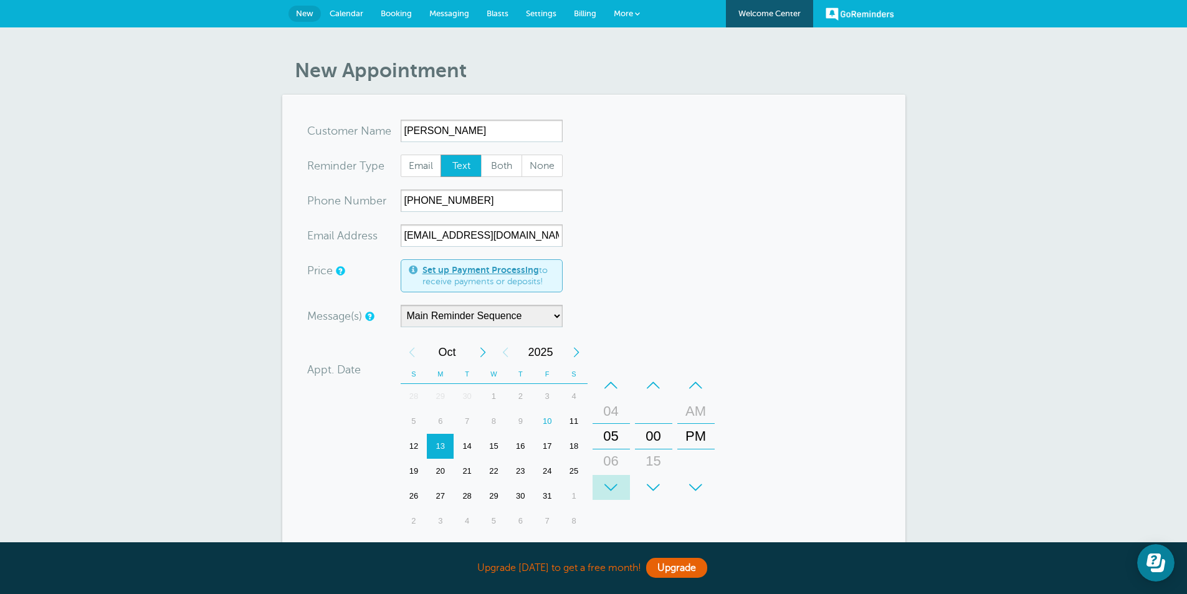
click at [610, 476] on div "+" at bounding box center [610, 487] width 37 height 25
click at [695, 437] on div "PM" at bounding box center [696, 436] width 30 height 25
drag, startPoint x: 703, startPoint y: 481, endPoint x: 714, endPoint y: 528, distance: 48.0
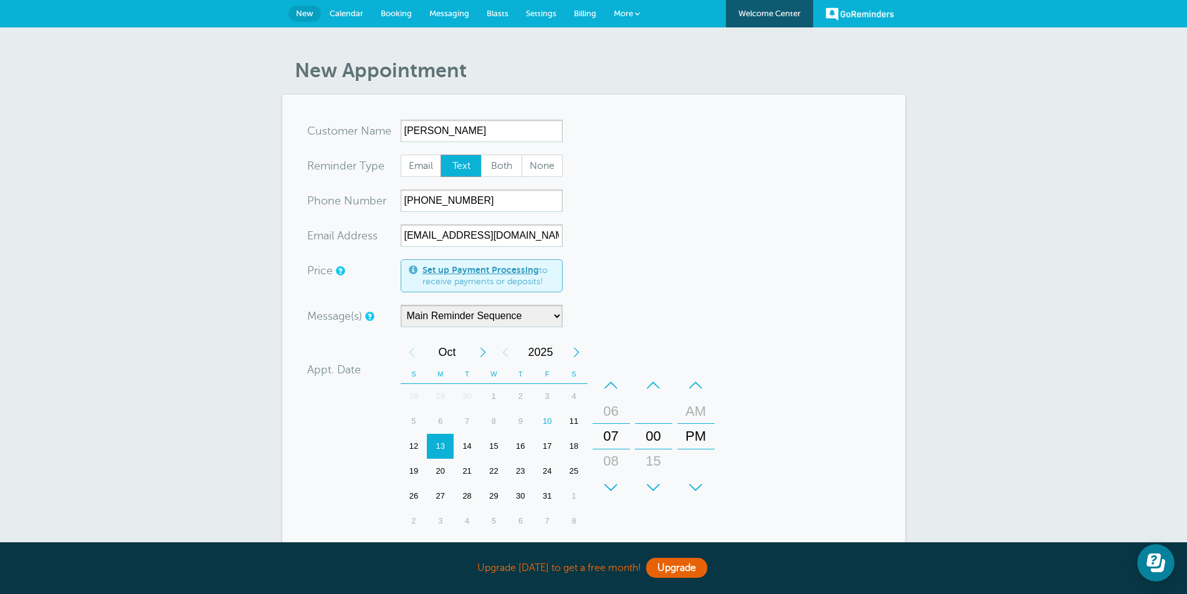
click at [714, 528] on div "+ – Month January February March April May June July August September October N…" at bounding box center [559, 436] width 319 height 194
drag, startPoint x: 666, startPoint y: 427, endPoint x: 666, endPoint y: 407, distance: 19.9
click at [666, 407] on div "15" at bounding box center [653, 419] width 30 height 25
click at [360, 417] on div "Appt. Date 10/13/2025 07:30 Calendar Time + – Month January February March Apri…" at bounding box center [513, 437] width 412 height 197
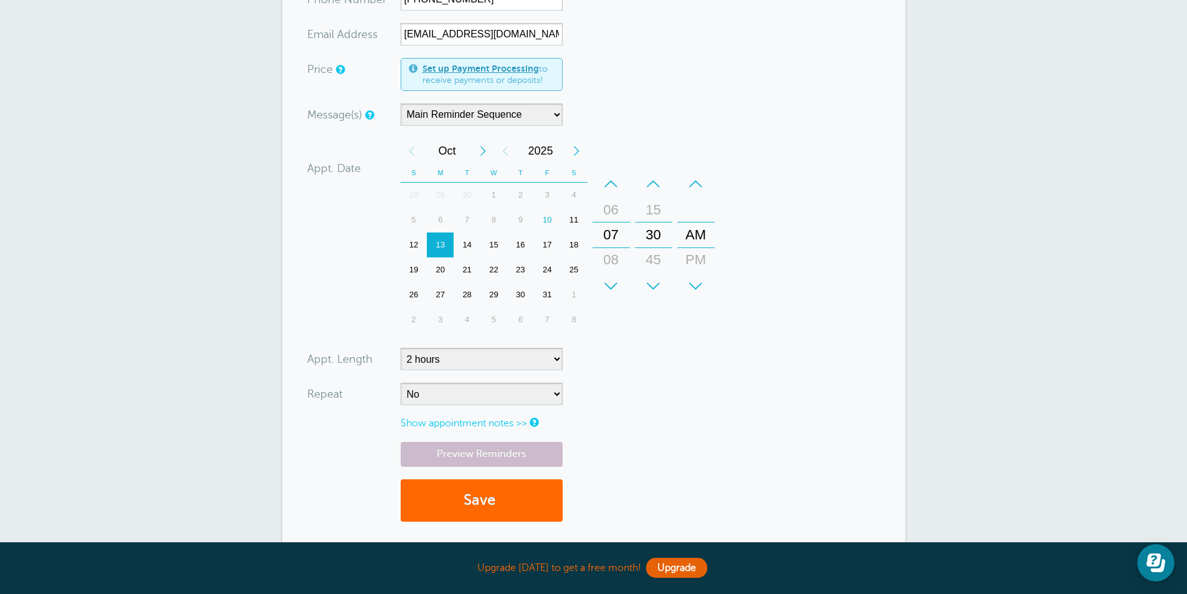
scroll to position [232, 0]
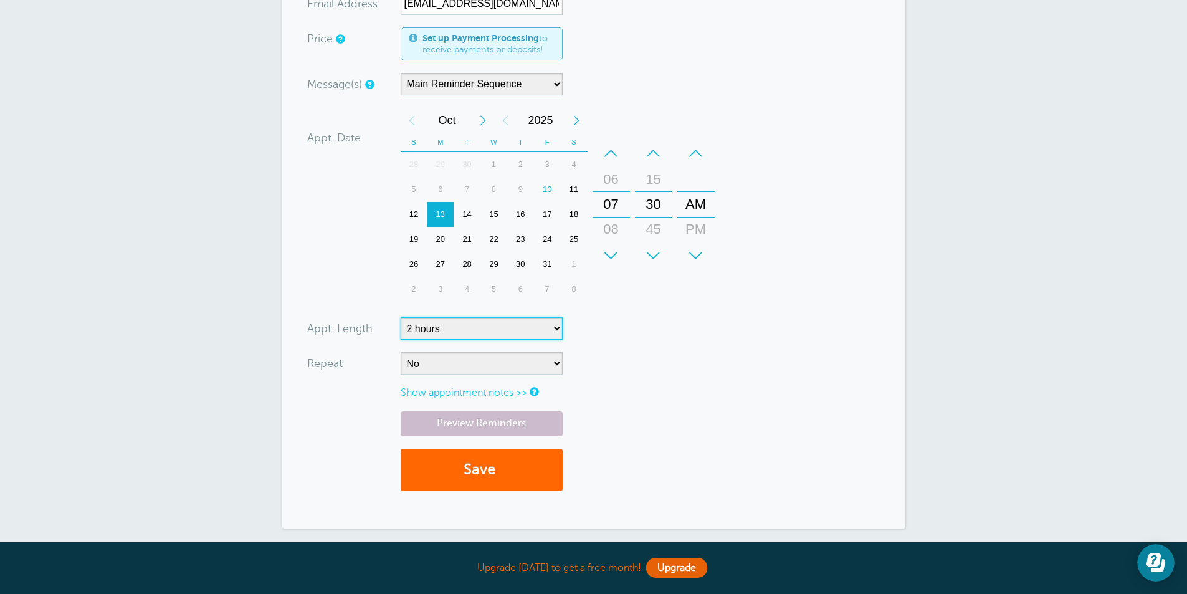
click at [549, 331] on select "5 minutes 10 minutes 15 minutes 20 minutes 25 minutes 30 minutes 35 minutes 40 …" at bounding box center [481, 328] width 162 height 22
select select "150"
click at [400, 317] on select "5 minutes 10 minutes 15 minutes 20 minutes 25 minutes 30 minutes 35 minutes 40 …" at bounding box center [481, 328] width 162 height 22
click at [639, 371] on form "You are creating a new customer. To use an existing customer select one from th…" at bounding box center [593, 195] width 573 height 615
click at [508, 475] on button "Save" at bounding box center [481, 469] width 162 height 43
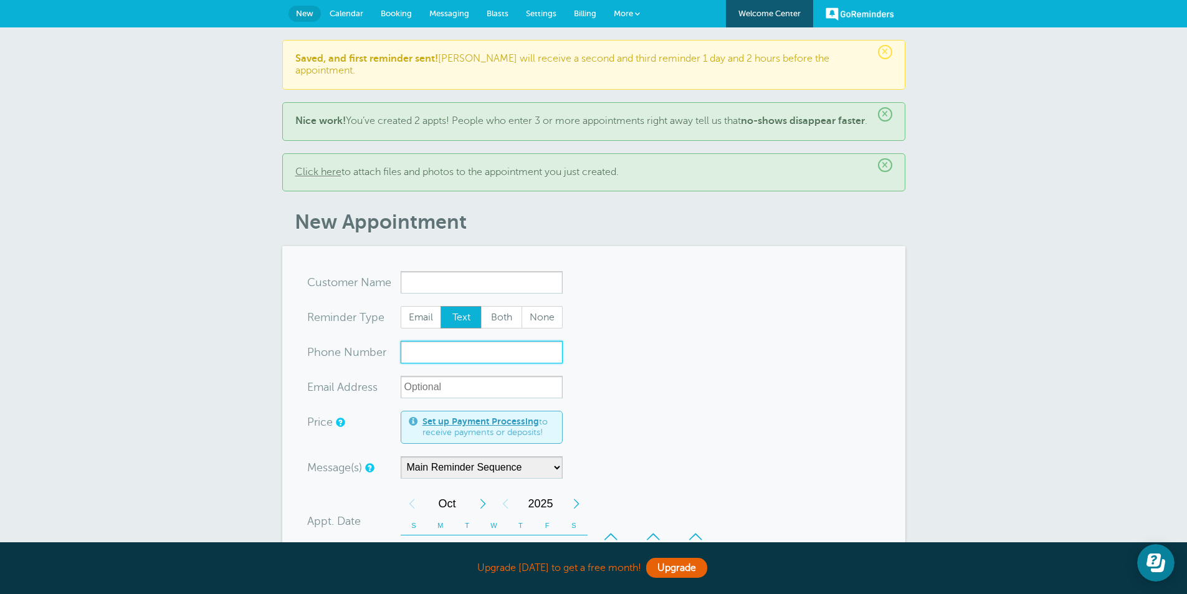
click at [430, 353] on input "xxx-no-autofill" at bounding box center [481, 352] width 162 height 22
click at [450, 358] on input "xxx-no-autofill" at bounding box center [481, 352] width 162 height 22
type input "[PHONE_NUMBER]"
click at [432, 284] on input "x-no-autofill" at bounding box center [481, 282] width 162 height 22
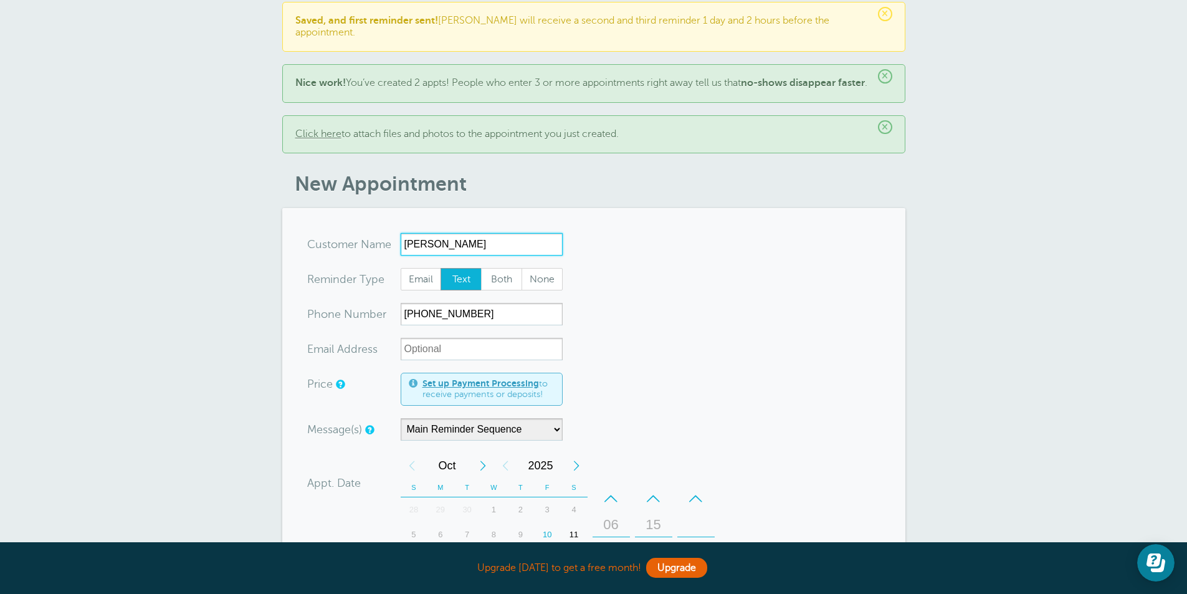
scroll to position [125, 0]
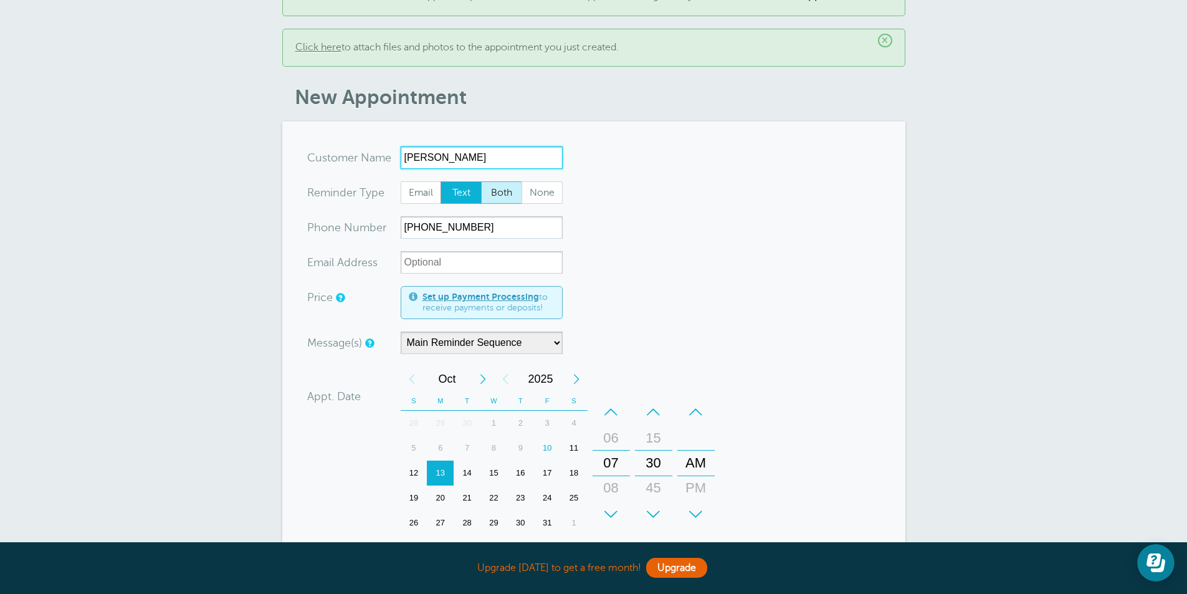
type input "[PERSON_NAME]"
click at [505, 189] on span "Both" at bounding box center [501, 192] width 40 height 21
click at [481, 181] on input "Both" at bounding box center [480, 181] width 1 height 1
radio input "true"
click at [671, 222] on form "You are creating a new customer. To use an existing customer select one from th…" at bounding box center [593, 453] width 573 height 615
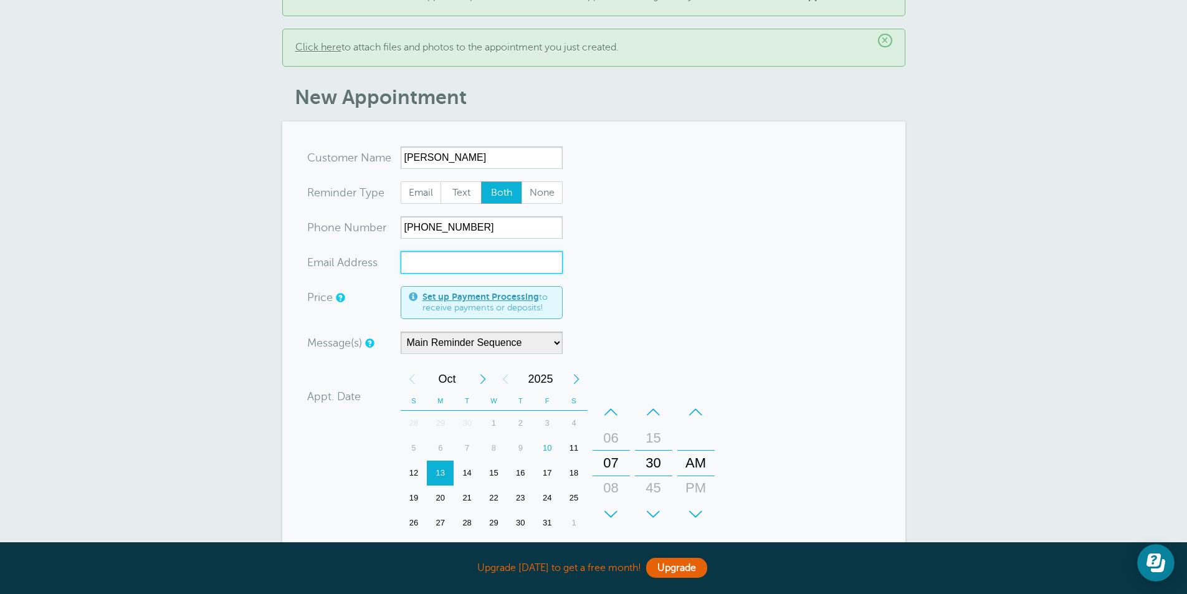
click at [476, 260] on input "xx-no-autofill" at bounding box center [481, 262] width 162 height 22
drag, startPoint x: 425, startPoint y: 157, endPoint x: 379, endPoint y: 154, distance: 45.6
click at [379, 154] on div "x-no-autofill Cus tomer N ame [PERSON_NAME] No search results. Edit Remove" at bounding box center [434, 157] width 255 height 22
click at [445, 263] on input "xx-no-autofill" at bounding box center [481, 262] width 162 height 22
paste input "[PERSON_NAME]"
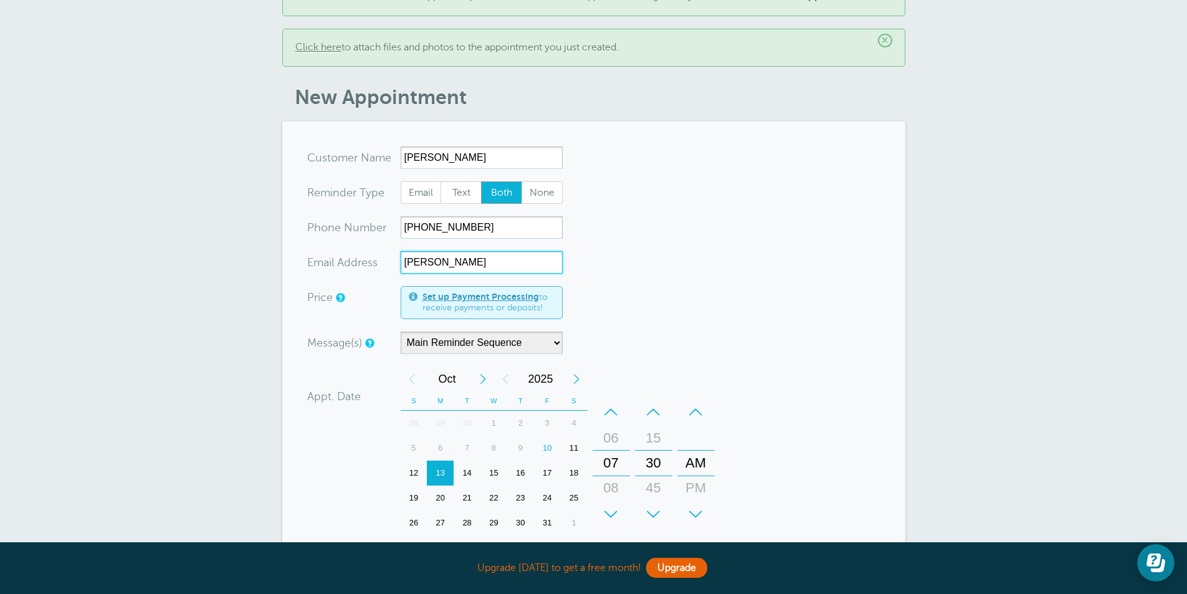
click at [443, 260] on input "[PERSON_NAME]" at bounding box center [481, 262] width 162 height 22
click at [497, 261] on input "KeandraAugustine" at bounding box center [481, 262] width 162 height 22
type input "[EMAIL_ADDRESS][DOMAIN_NAME]"
click at [732, 252] on form "You are creating a new customer. To use an existing customer select one from th…" at bounding box center [593, 453] width 573 height 615
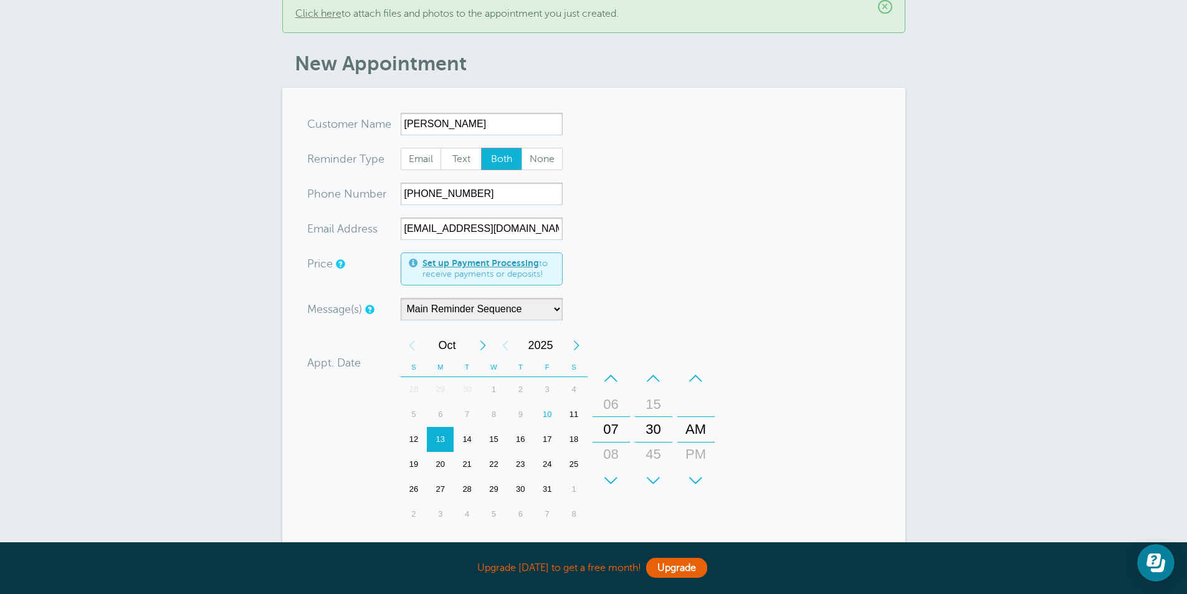
scroll to position [187, 0]
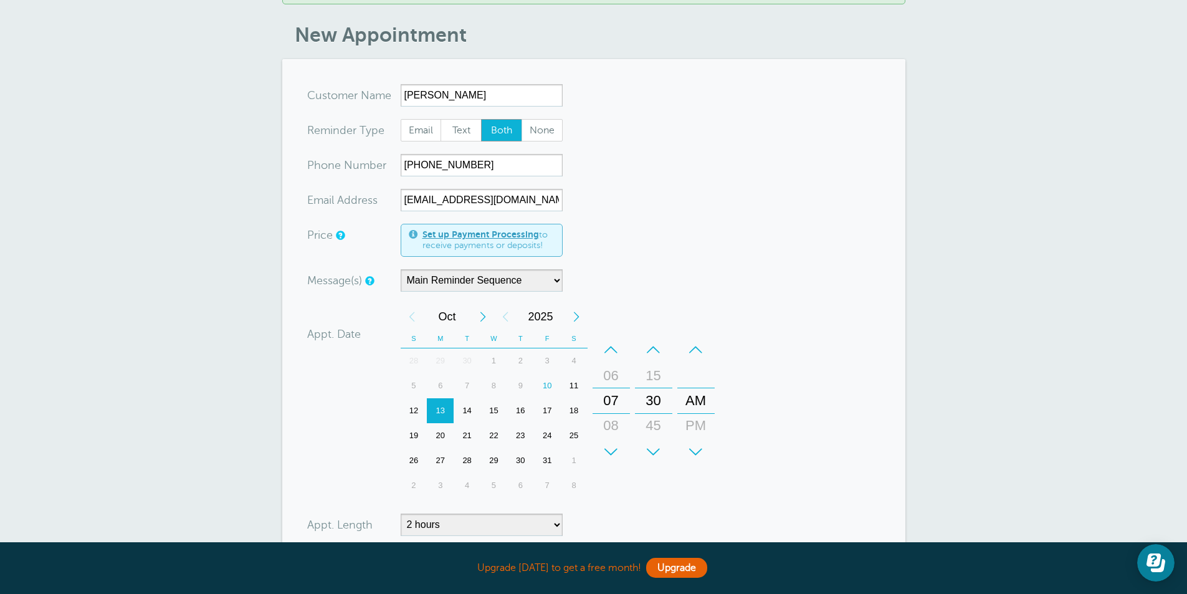
click at [612, 445] on div "+" at bounding box center [610, 451] width 37 height 25
drag, startPoint x: 660, startPoint y: 435, endPoint x: 663, endPoint y: 518, distance: 82.9
click at [666, 509] on form "You are creating a new customer. To use an existing customer select one from th…" at bounding box center [593, 391] width 573 height 615
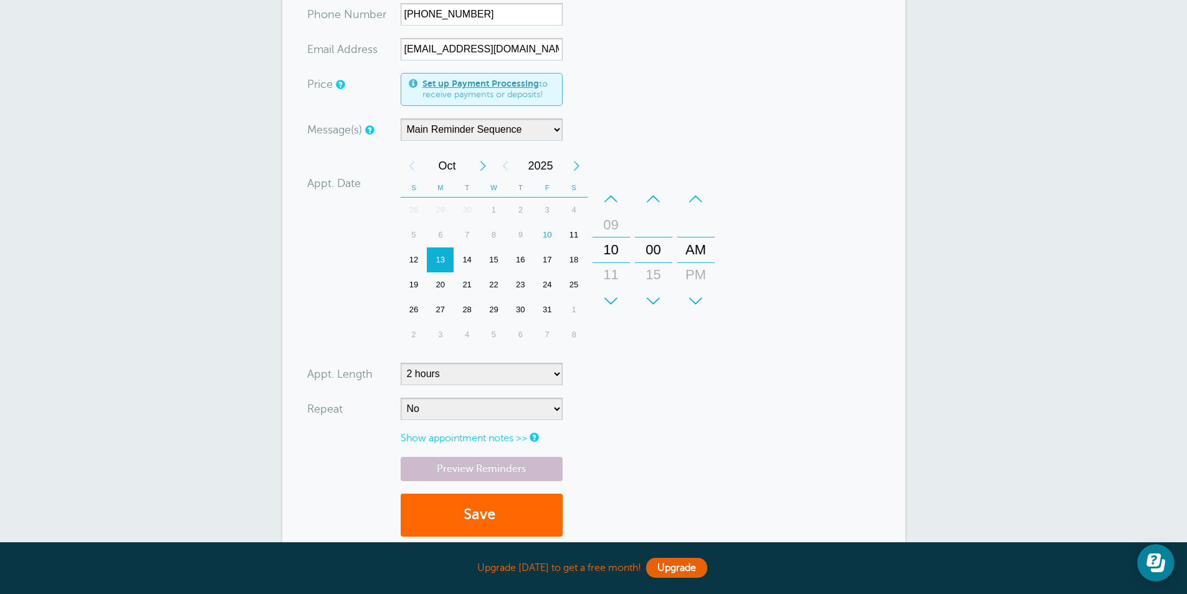
scroll to position [374, 0]
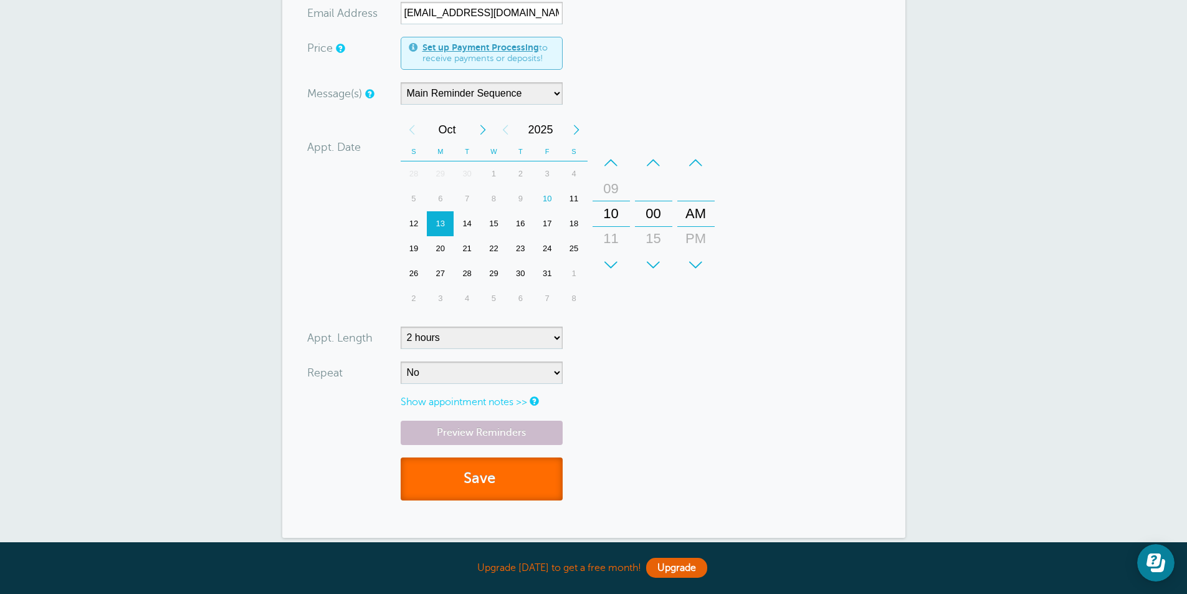
click at [529, 472] on button "Save" at bounding box center [481, 478] width 162 height 43
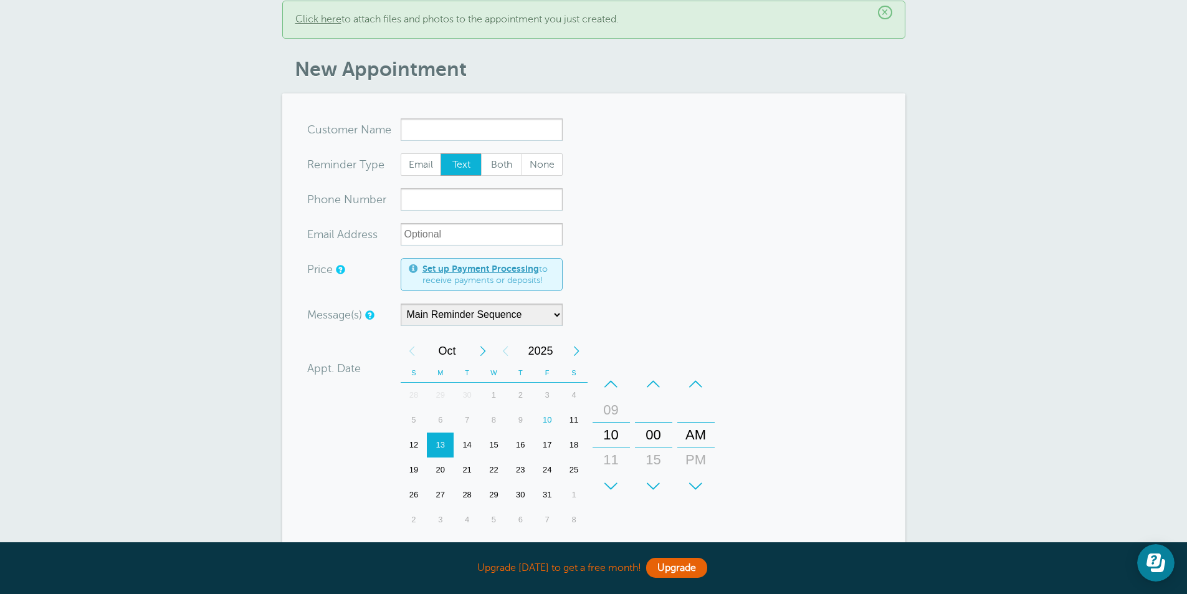
scroll to position [187, 0]
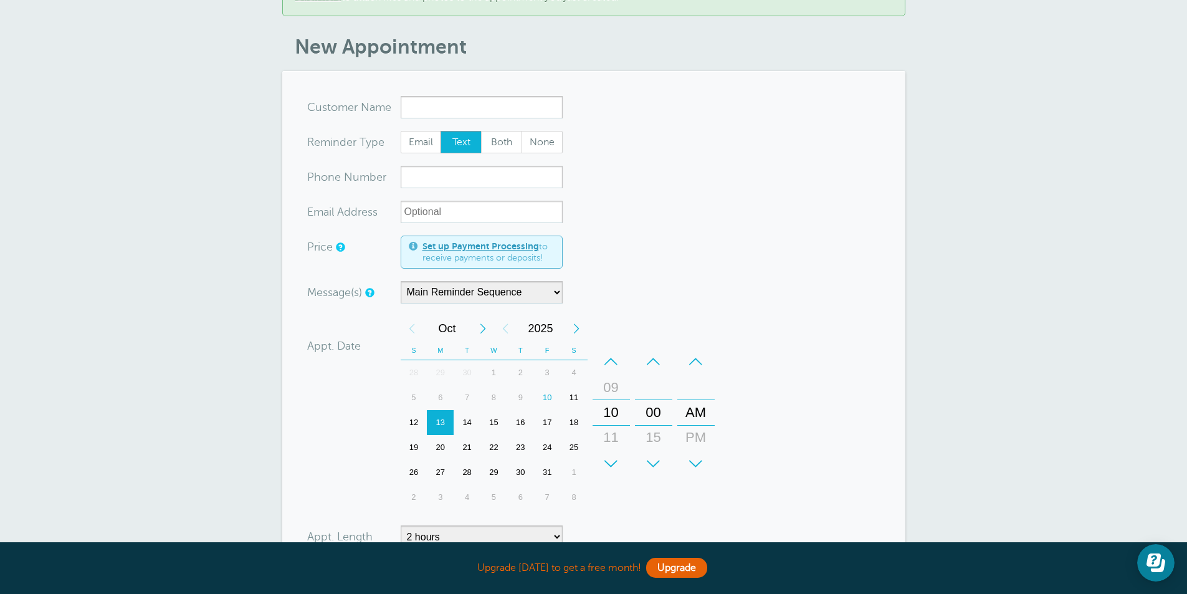
click at [1093, 363] on div "× Saved, and first reminder sent! [PERSON_NAME] will receive a second and third…" at bounding box center [593, 314] width 1187 height 946
